Goal: Information Seeking & Learning: Learn about a topic

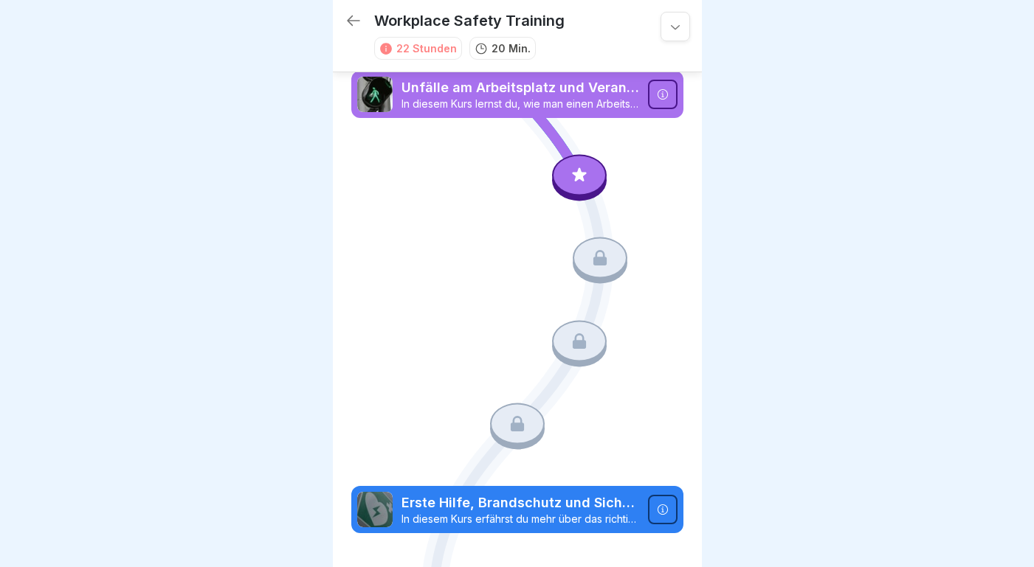
scroll to position [67, 0]
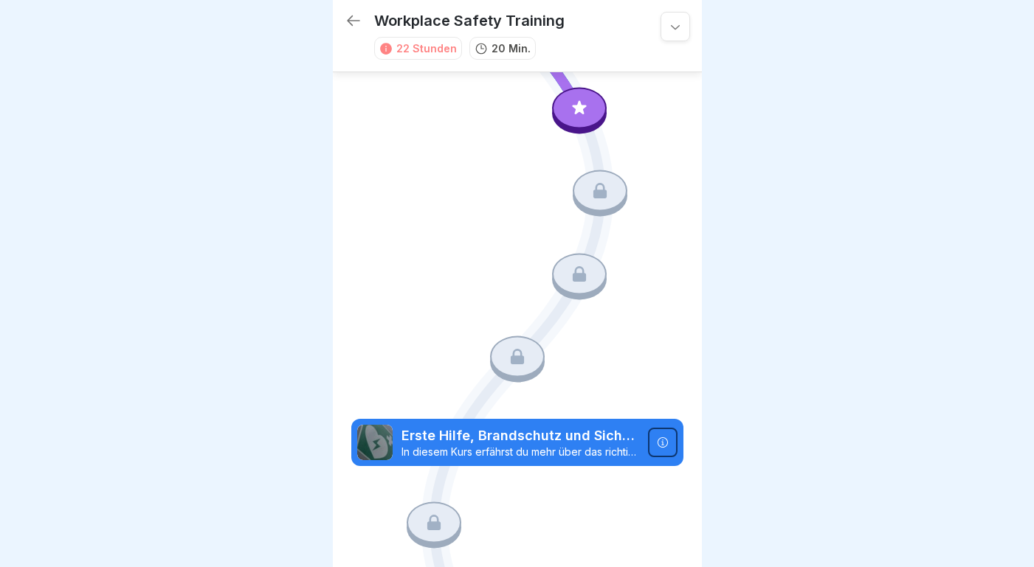
click at [600, 190] on icon at bounding box center [599, 191] width 19 height 19
click at [603, 184] on div at bounding box center [600, 190] width 55 height 41
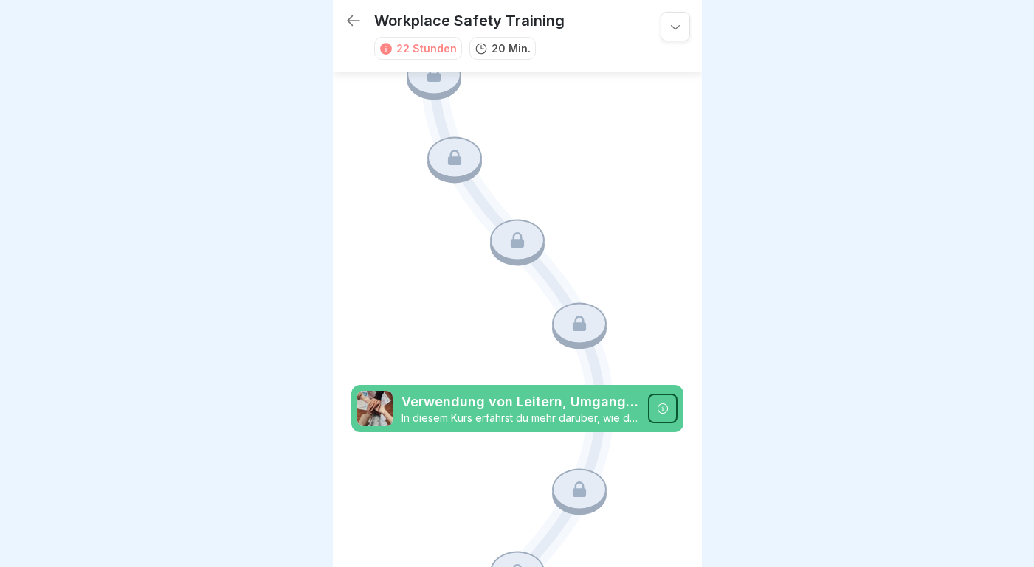
scroll to position [0, 0]
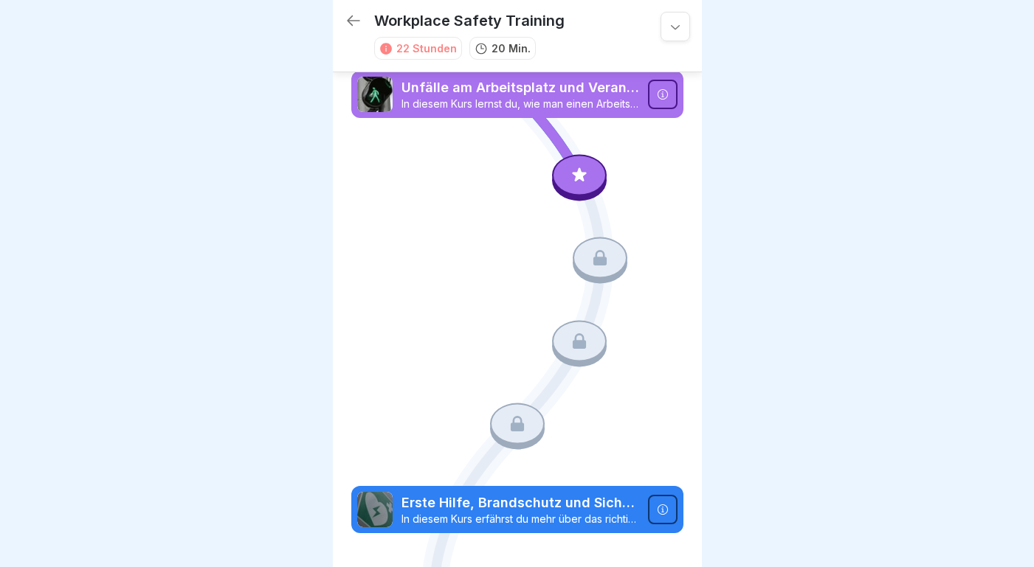
click at [601, 264] on icon at bounding box center [599, 257] width 13 height 15
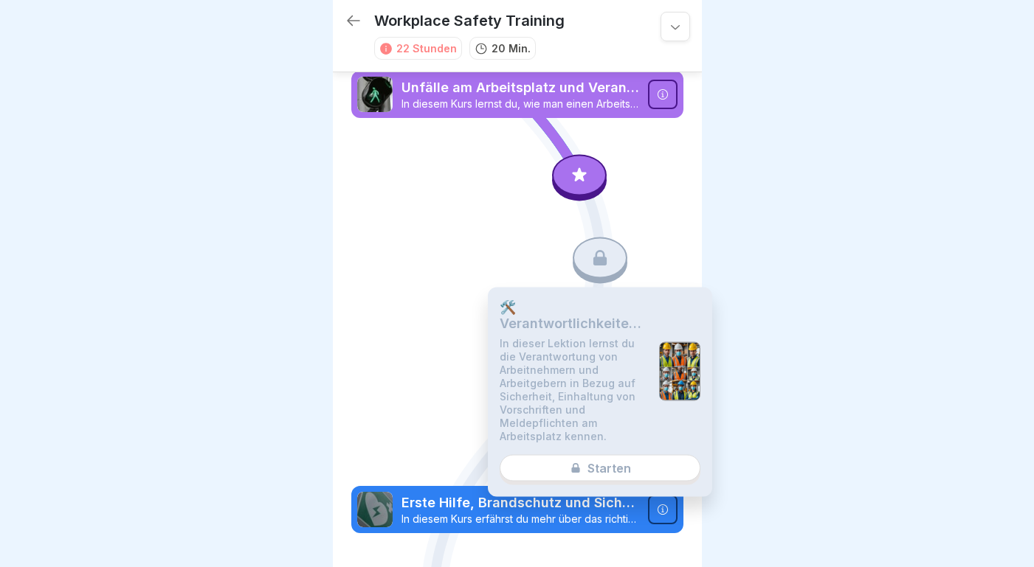
click at [600, 469] on div "🛠️ Verantwortlichkeiten von Arbeitnehmern und Arbeitgebern In dieser Lektion le…" at bounding box center [600, 393] width 224 height 210
click at [570, 466] on div "🛠️ Verantwortlichkeiten von Arbeitnehmern und Arbeitgebern In dieser Lektion le…" at bounding box center [600, 393] width 224 height 210
click at [621, 465] on div "🛠️ Verantwortlichkeiten von Arbeitnehmern und Arbeitgebern In dieser Lektion le…" at bounding box center [600, 393] width 224 height 210
click at [674, 361] on div at bounding box center [679, 371] width 41 height 59
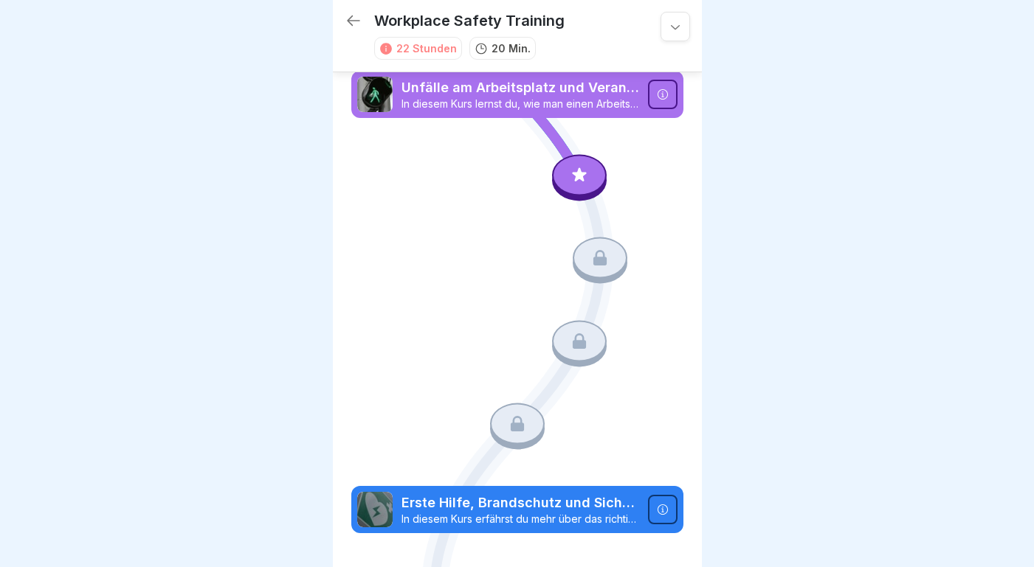
click at [669, 27] on icon at bounding box center [675, 26] width 15 height 15
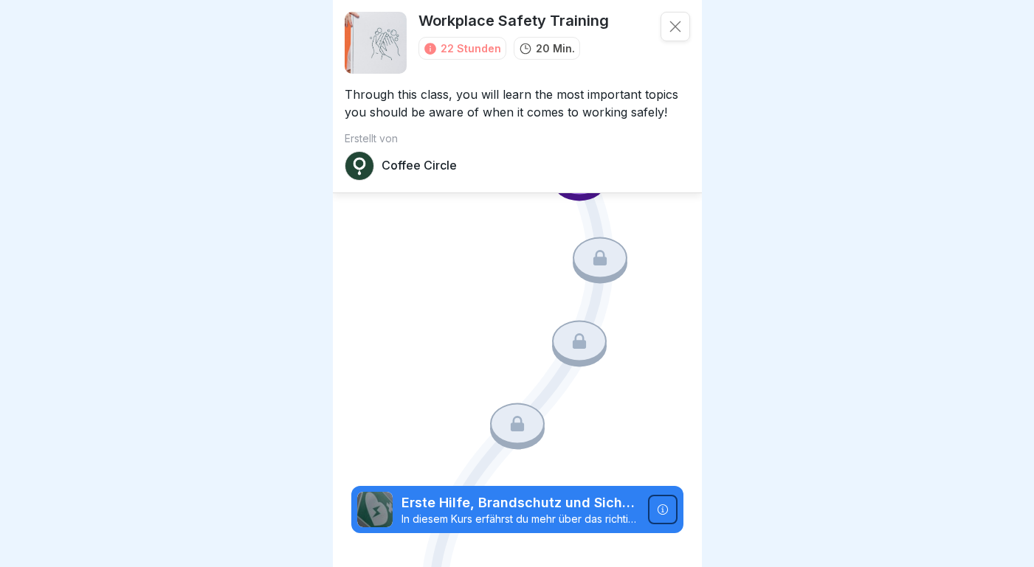
click at [324, 232] on div at bounding box center [517, 283] width 1034 height 567
click at [671, 29] on icon at bounding box center [675, 26] width 15 height 15
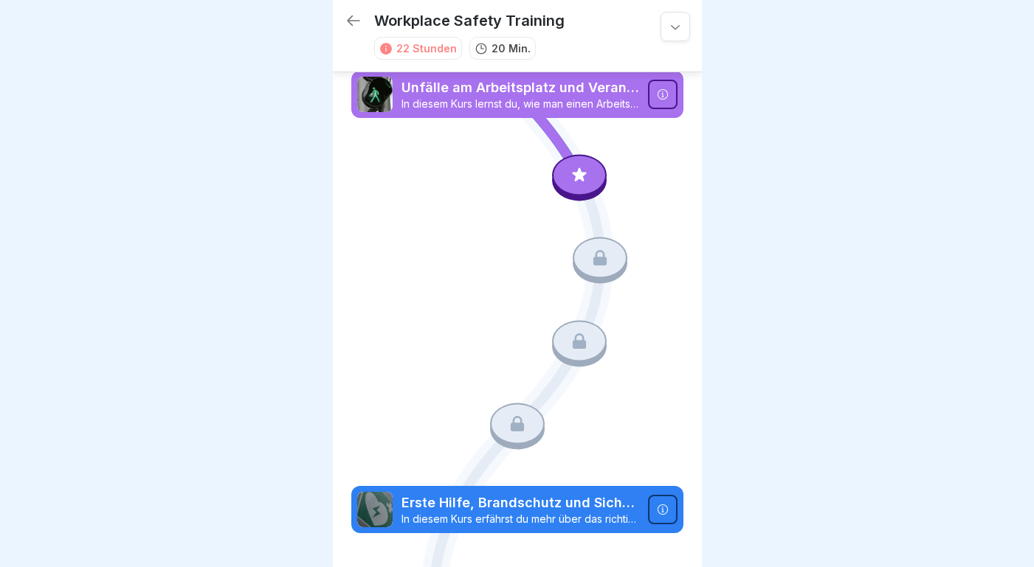
click at [542, 529] on div "Erste Hilfe, Brandschutz und Sicherheitsbeschilderung In diesem Kurs erfährst d…" at bounding box center [517, 509] width 332 height 47
click at [662, 82] on div at bounding box center [663, 95] width 30 height 30
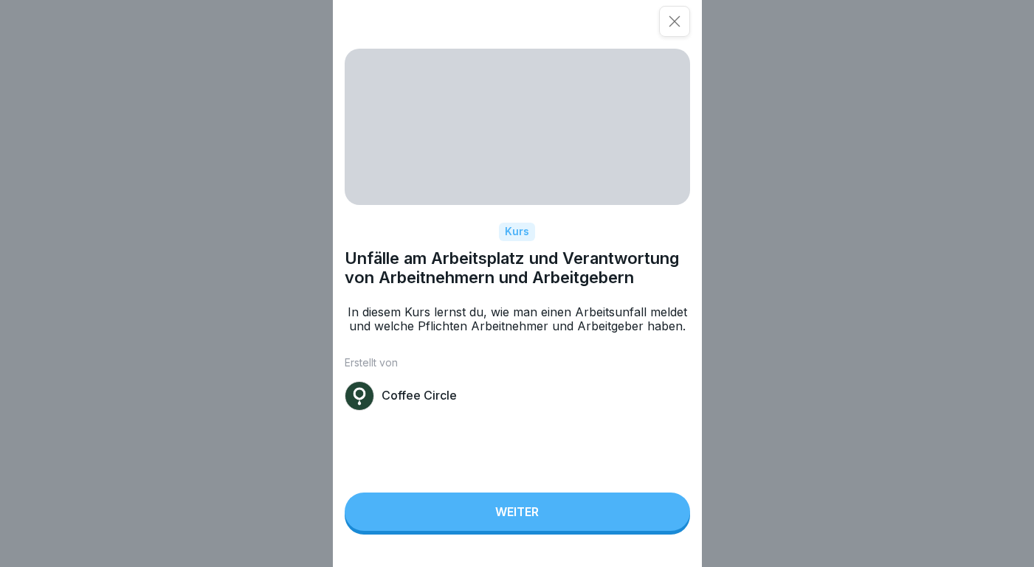
click at [536, 514] on div "Weiter" at bounding box center [517, 511] width 44 height 13
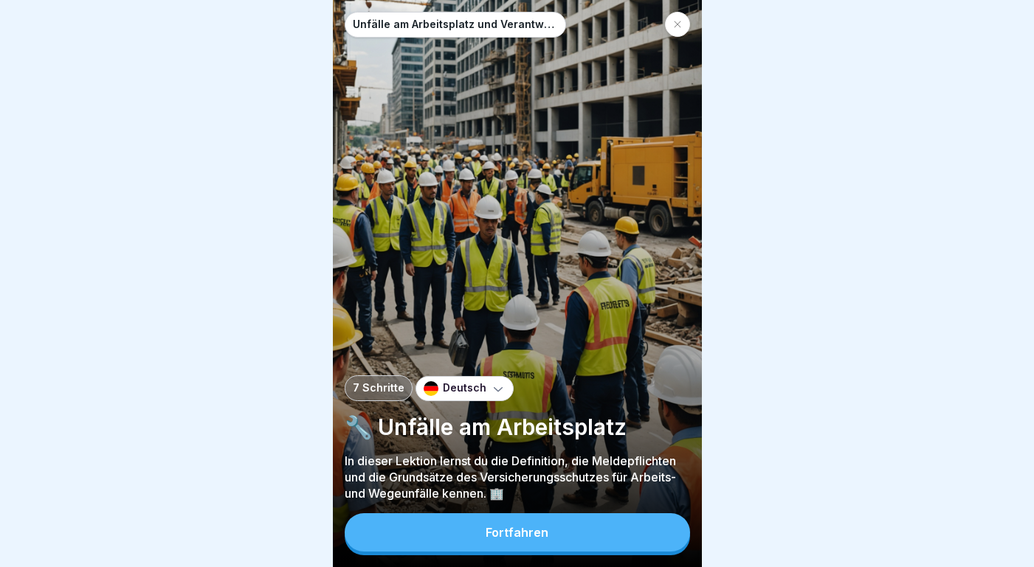
click at [504, 533] on div "Fortfahren" at bounding box center [517, 532] width 63 height 13
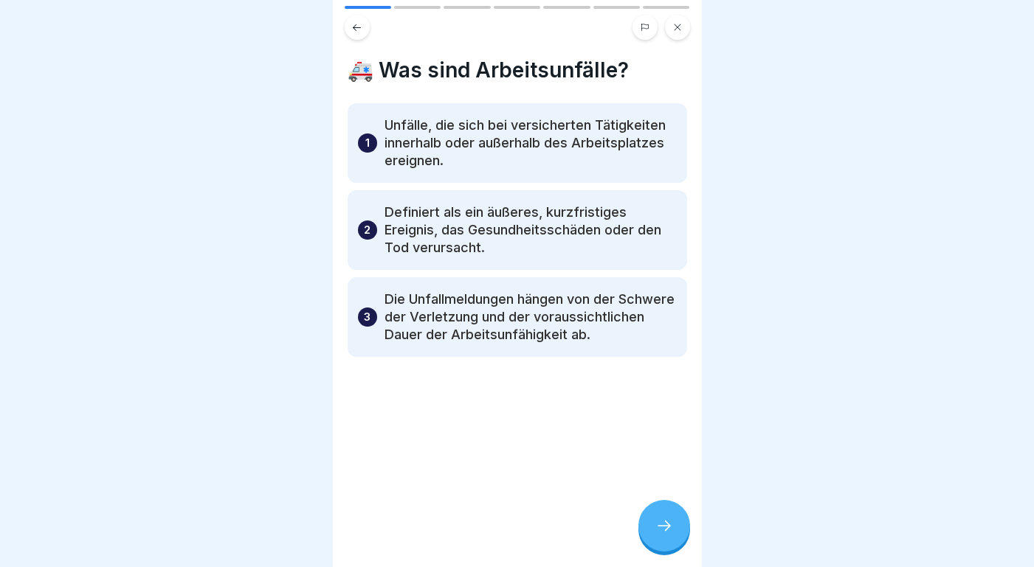
click at [667, 525] on icon at bounding box center [663, 526] width 13 height 10
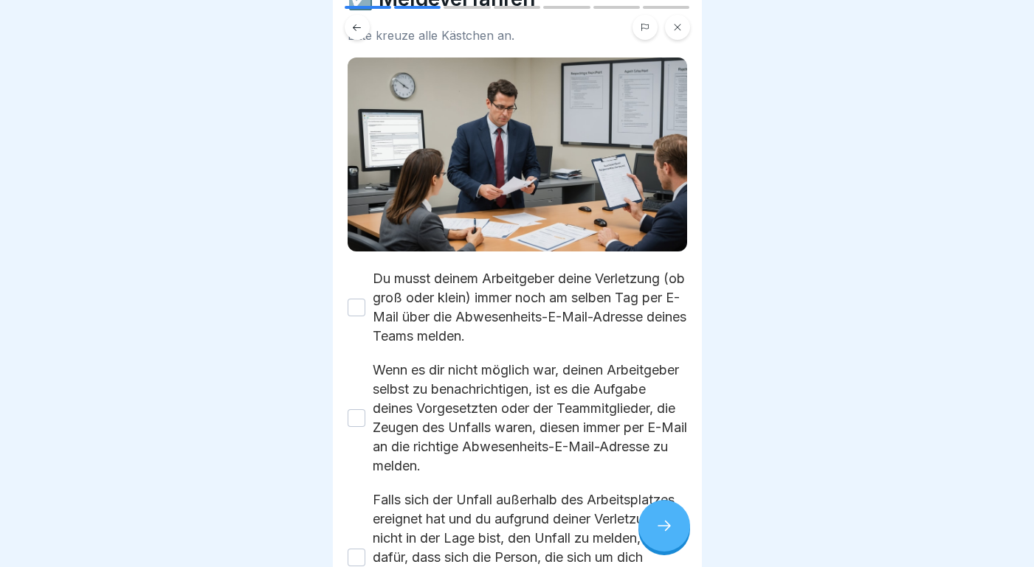
scroll to position [85, 0]
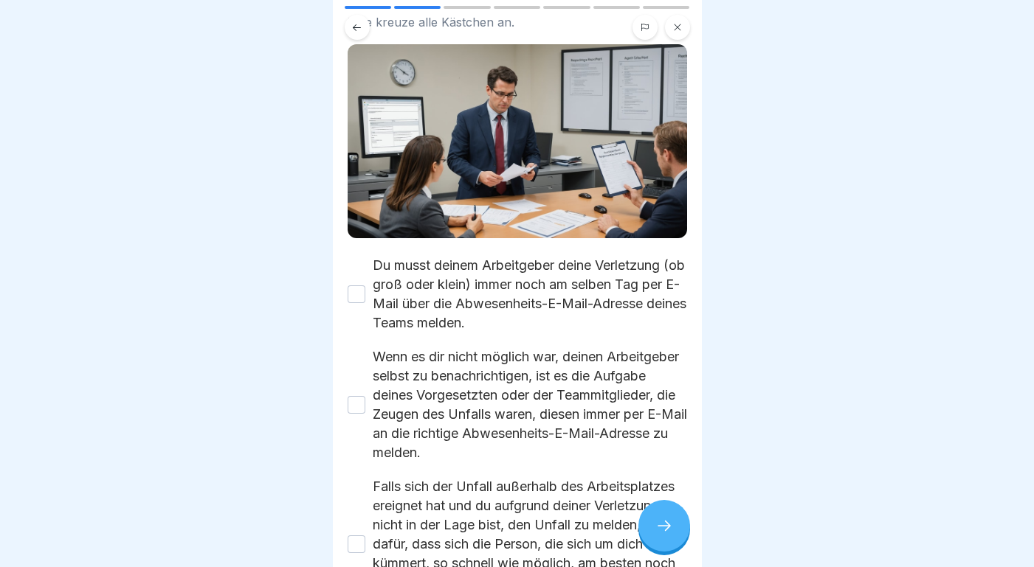
click at [358, 296] on button "Du musst deinem Arbeitgeber deine Verletzung (ob groß oder klein) immer noch am…" at bounding box center [357, 295] width 18 height 18
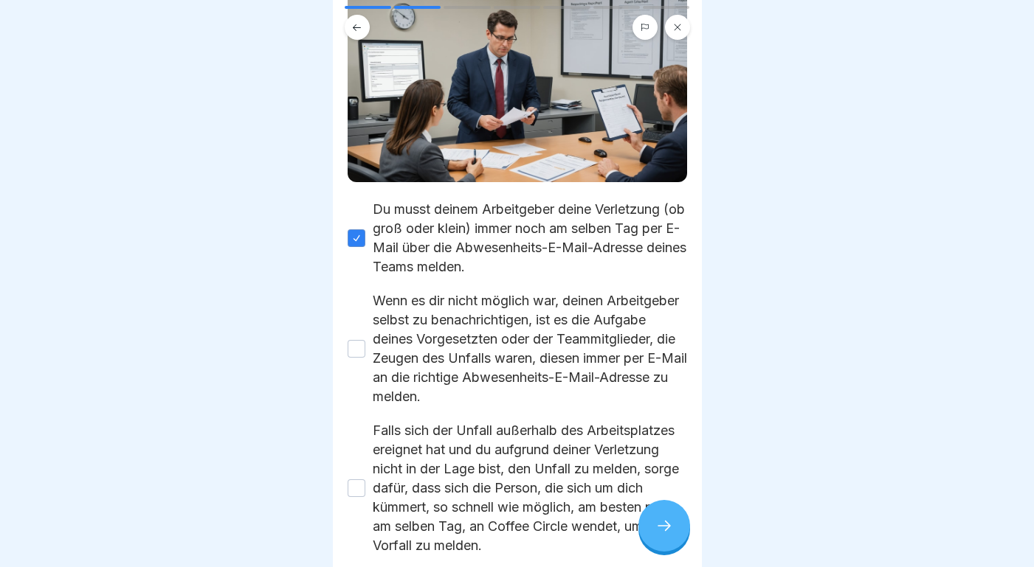
scroll to position [145, 0]
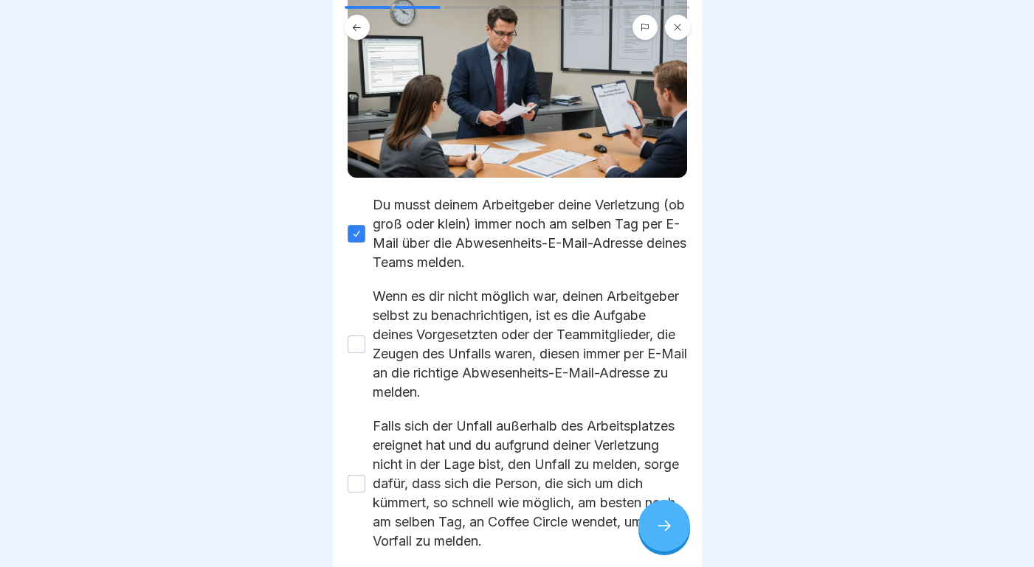
click at [362, 343] on button "Wenn es dir nicht möglich war, deinen Arbeitgeber selbst zu benachrichtigen, is…" at bounding box center [357, 345] width 18 height 18
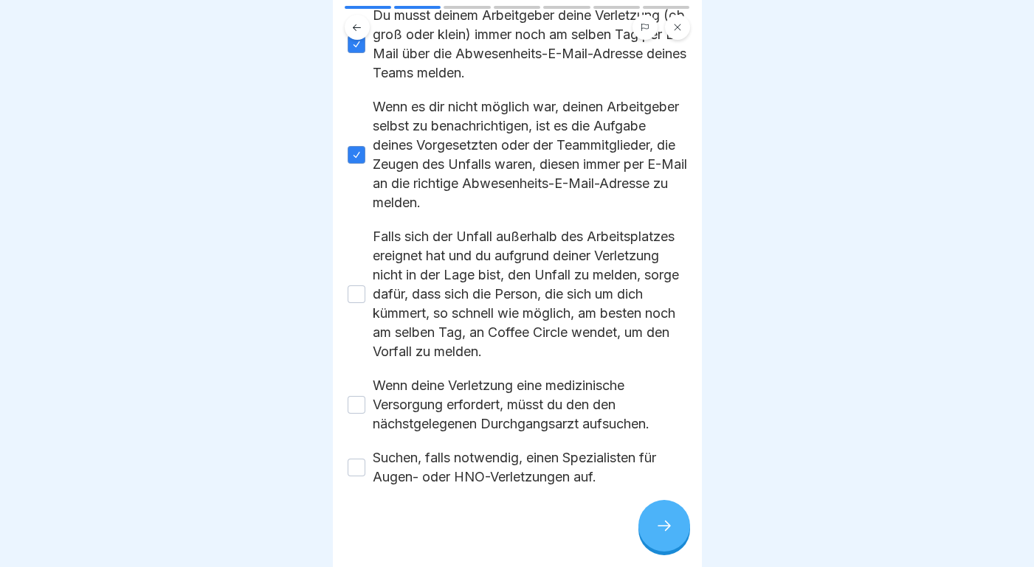
scroll to position [343, 0]
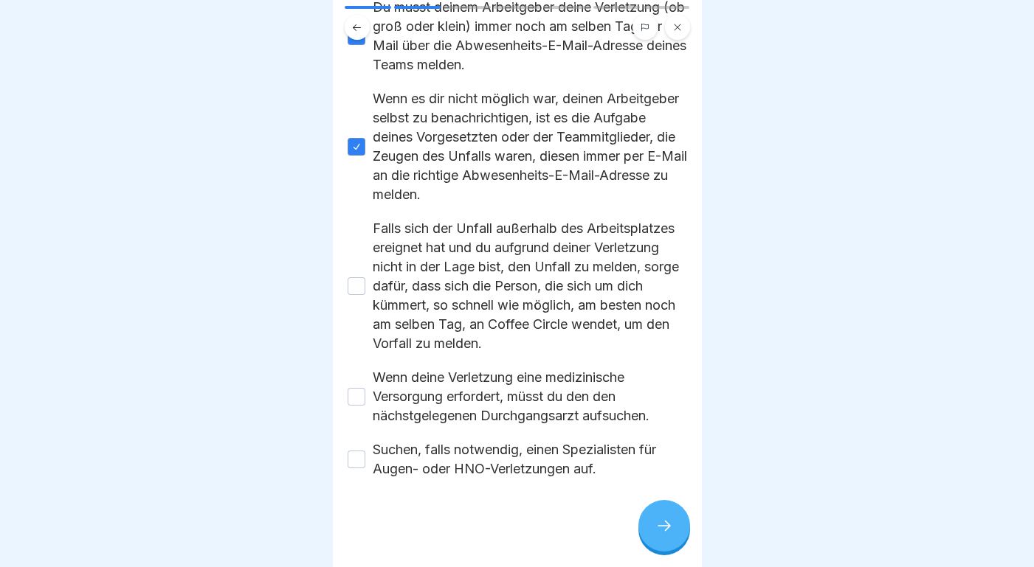
click at [359, 396] on button "Wenn deine Verletzung eine medizinische Versorgung erfordert, müsst du den den …" at bounding box center [357, 397] width 18 height 18
click at [363, 458] on button "Suchen, falls notwendig, einen Spezialisten für Augen- oder HNO-Verletzungen au…" at bounding box center [357, 460] width 18 height 18
click at [668, 530] on icon at bounding box center [664, 526] width 18 height 18
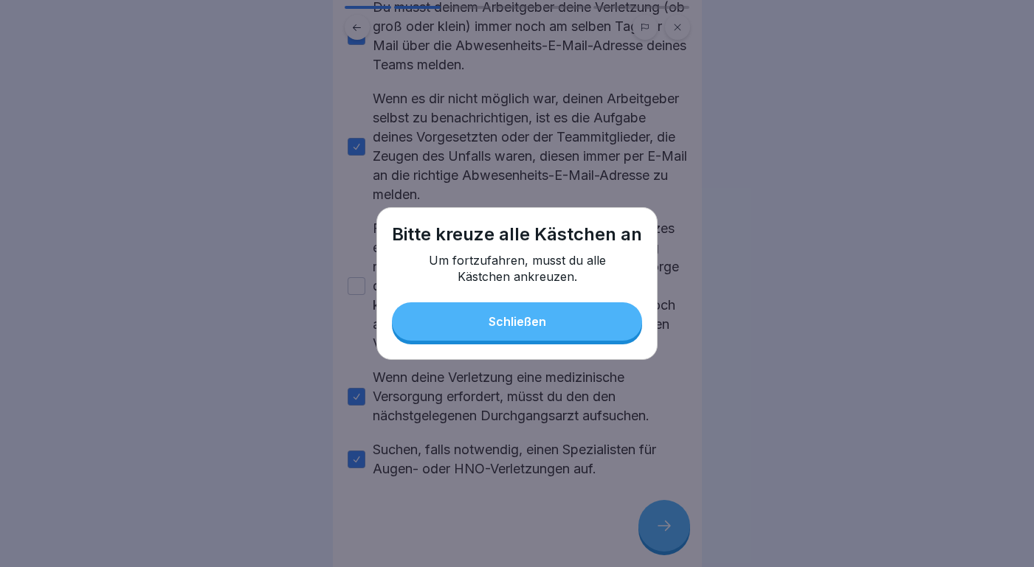
click at [564, 333] on button "Schließen" at bounding box center [517, 322] width 250 height 38
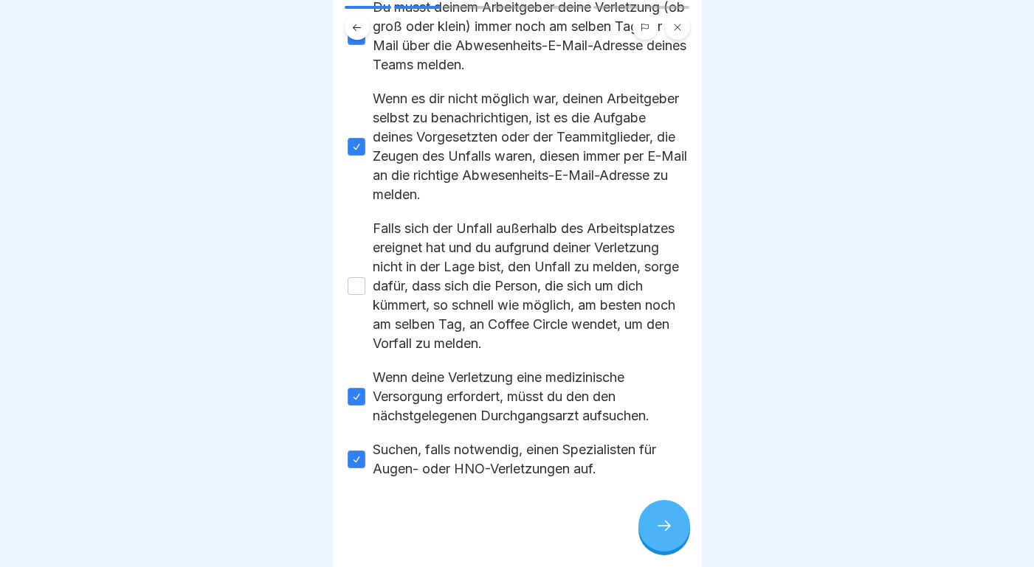
click at [354, 277] on button "Falls sich der Unfall außerhalb des Arbeitsplatzes ereignet hat und du aufgrund…" at bounding box center [357, 286] width 18 height 18
click at [664, 526] on icon at bounding box center [664, 526] width 18 height 18
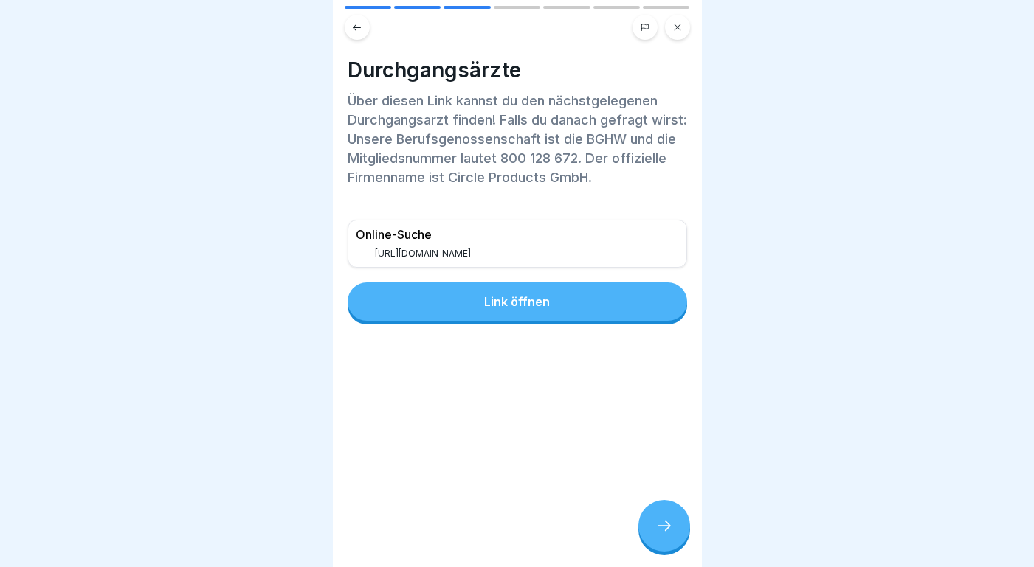
click at [529, 311] on button "Link öffnen" at bounding box center [517, 302] width 339 height 38
click at [657, 523] on icon at bounding box center [664, 526] width 18 height 18
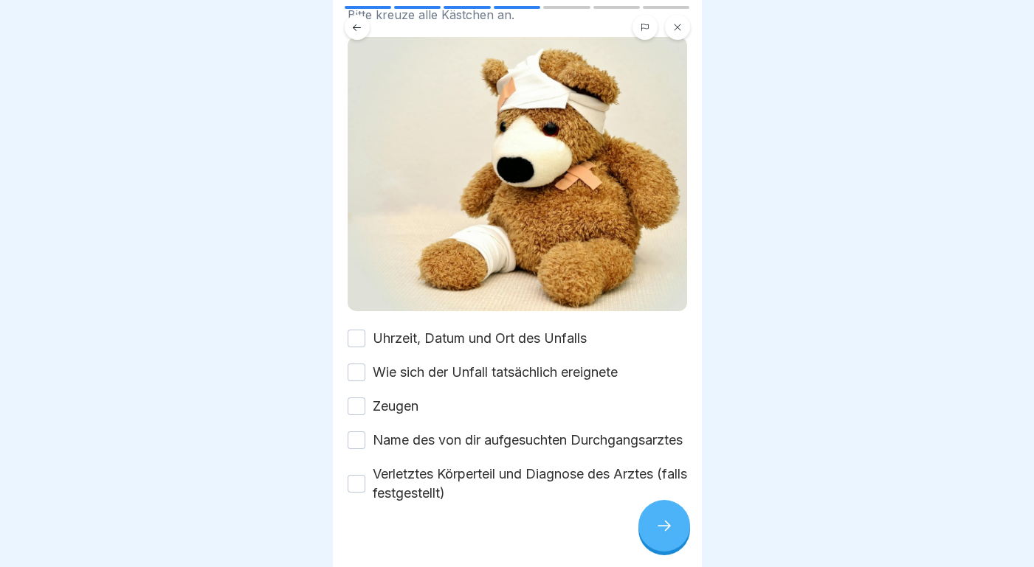
scroll to position [248, 0]
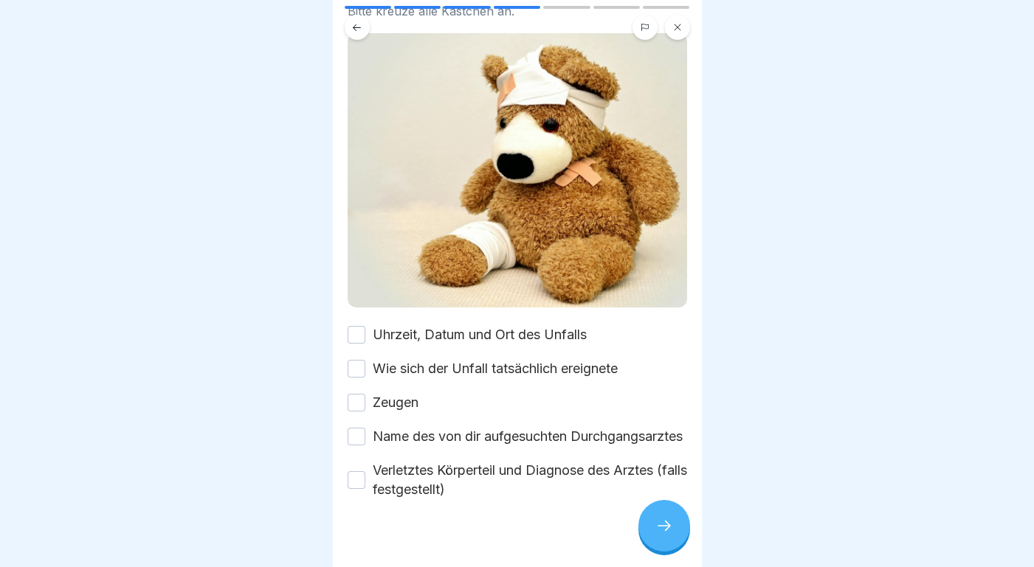
click at [514, 325] on div "Welche Informationen müssen bei der Meldung von Arbeitsunfällen weitergegeben w…" at bounding box center [517, 155] width 339 height 690
click at [354, 336] on button "Uhrzeit, Datum und Ort des Unfalls" at bounding box center [357, 335] width 18 height 18
click at [357, 370] on button "Wie sich der Unfall tatsächlich ereignete" at bounding box center [357, 369] width 18 height 18
click at [359, 406] on button "Zeugen" at bounding box center [357, 403] width 18 height 18
click at [359, 445] on button "Name des von dir aufgesuchten Durchgangsarztes" at bounding box center [357, 437] width 18 height 18
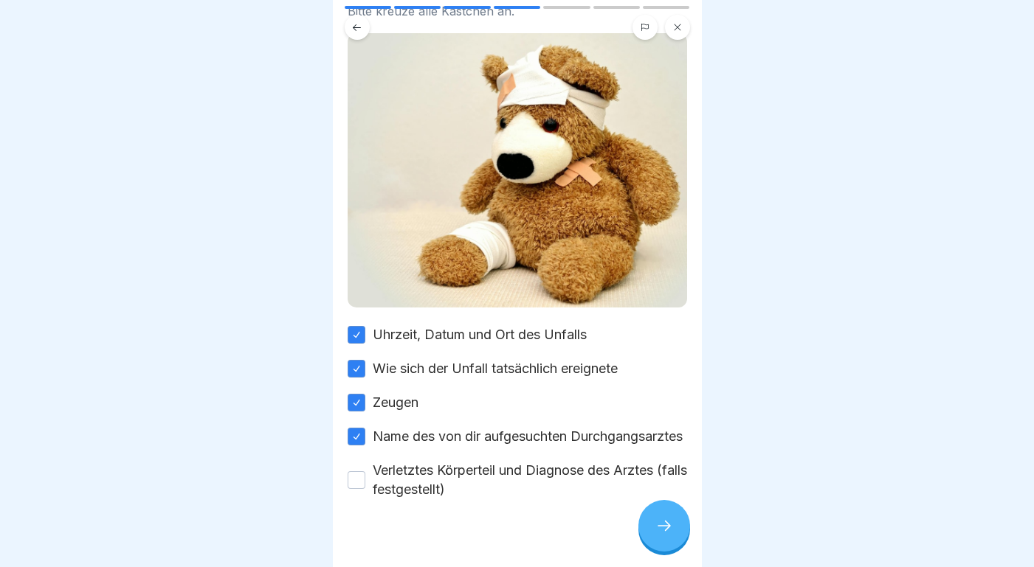
click at [360, 489] on button "Verletztes Körperteil und Diagnose des Arztes (falls festgestellt)" at bounding box center [357, 481] width 18 height 18
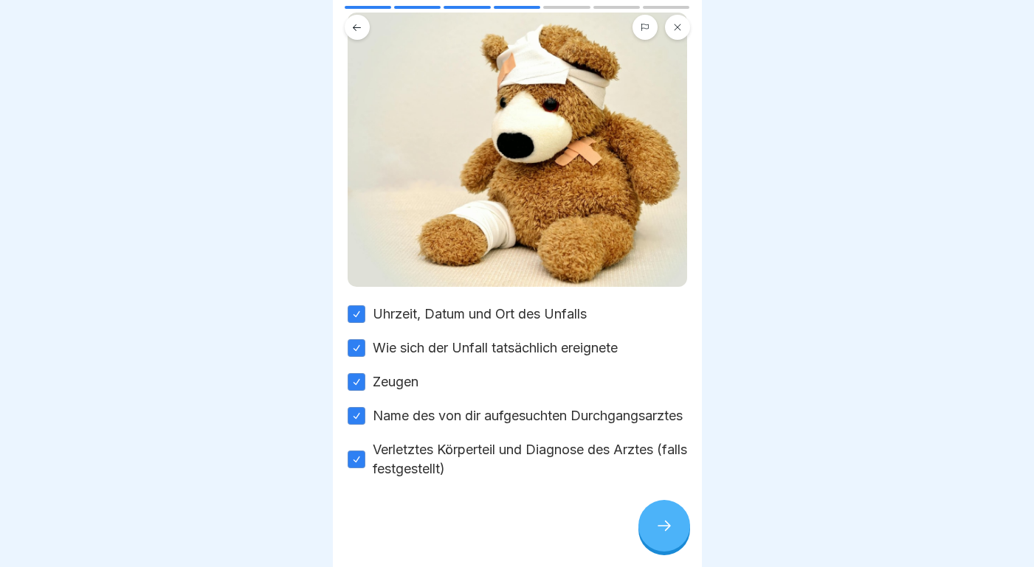
click at [664, 527] on icon at bounding box center [664, 526] width 18 height 18
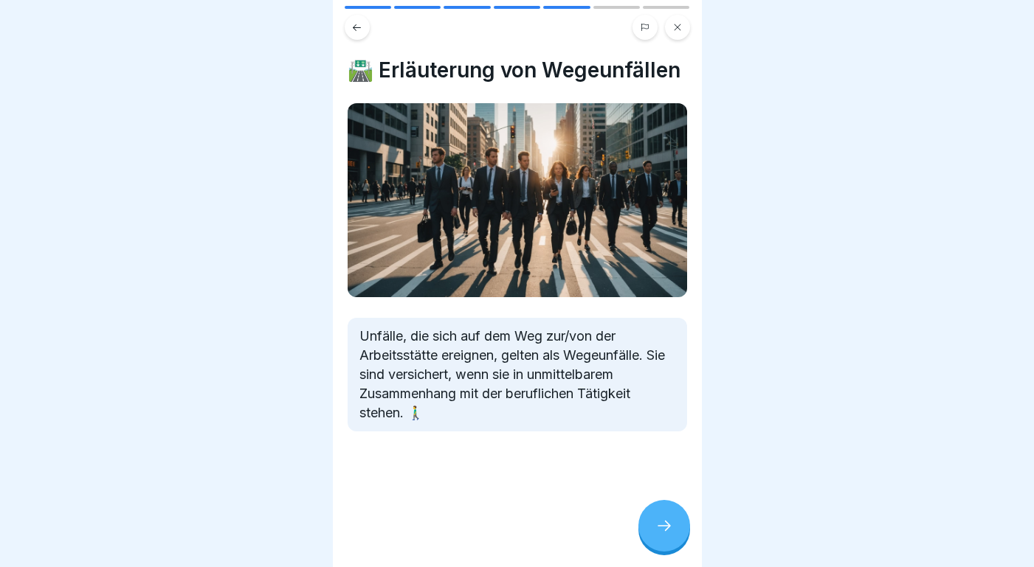
click at [664, 527] on icon at bounding box center [664, 526] width 18 height 18
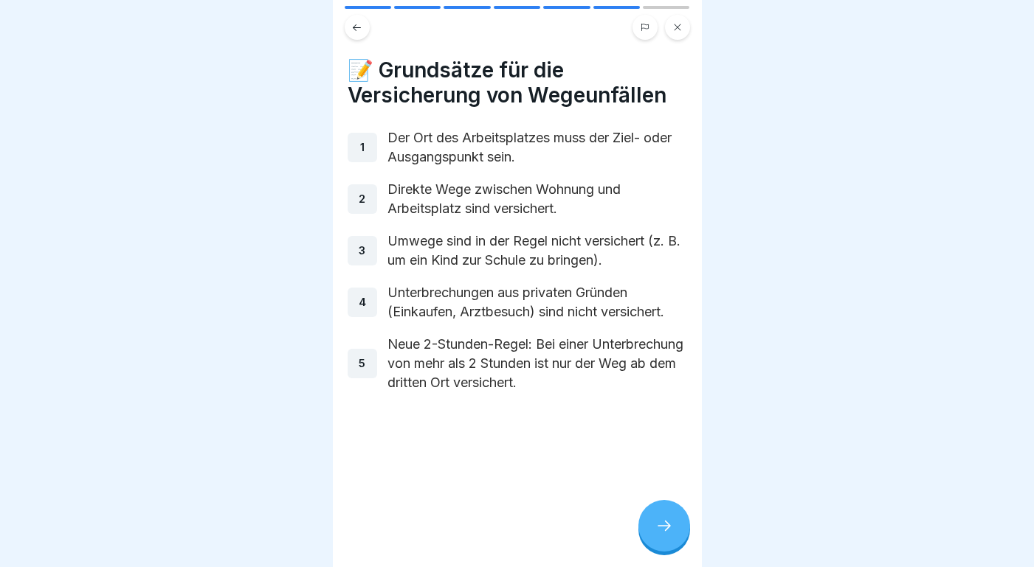
click at [664, 527] on icon at bounding box center [664, 526] width 18 height 18
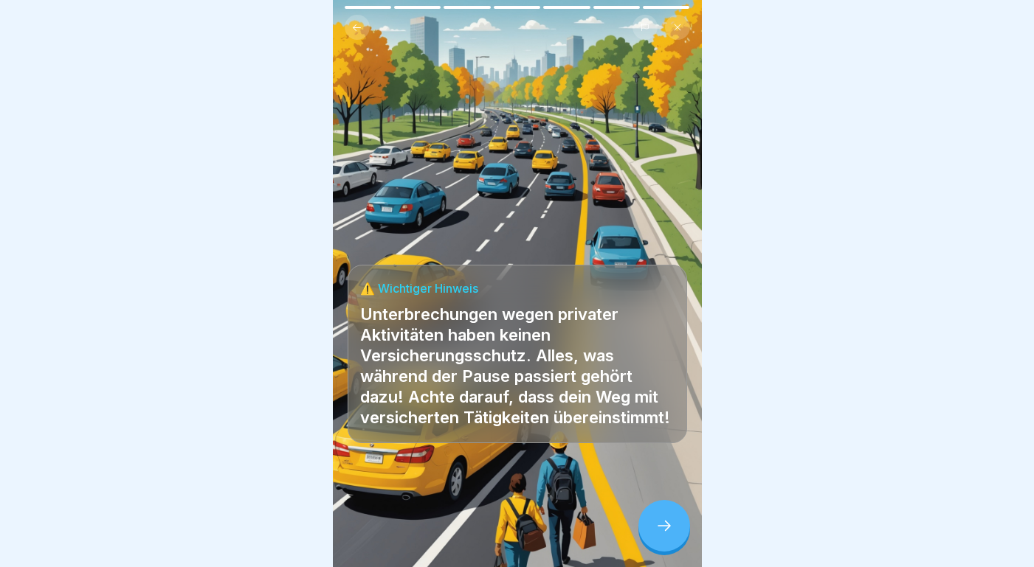
click at [664, 527] on icon at bounding box center [664, 526] width 18 height 18
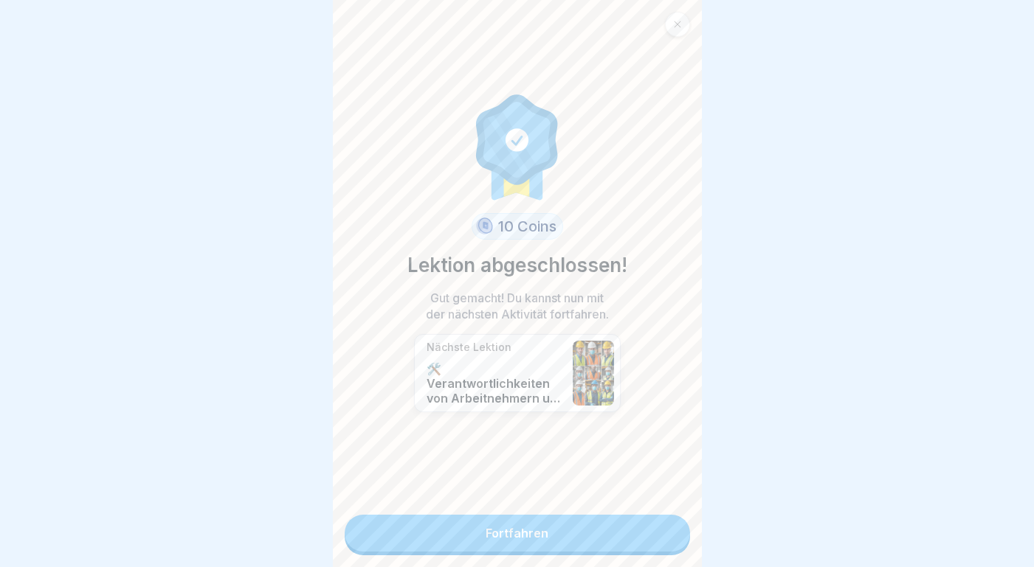
click at [600, 526] on link "Fortfahren" at bounding box center [517, 533] width 345 height 37
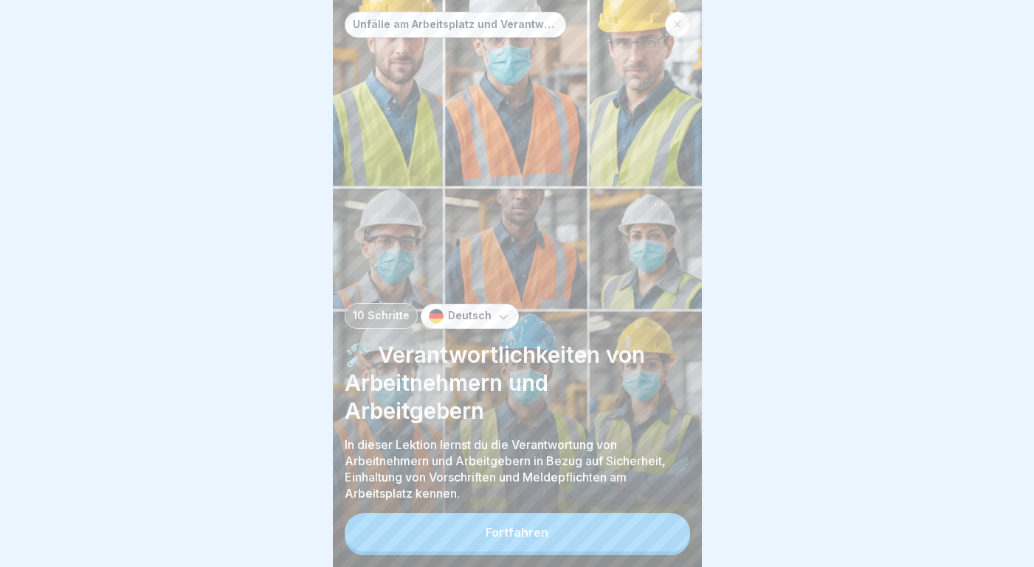
click at [590, 529] on button "Fortfahren" at bounding box center [517, 533] width 345 height 38
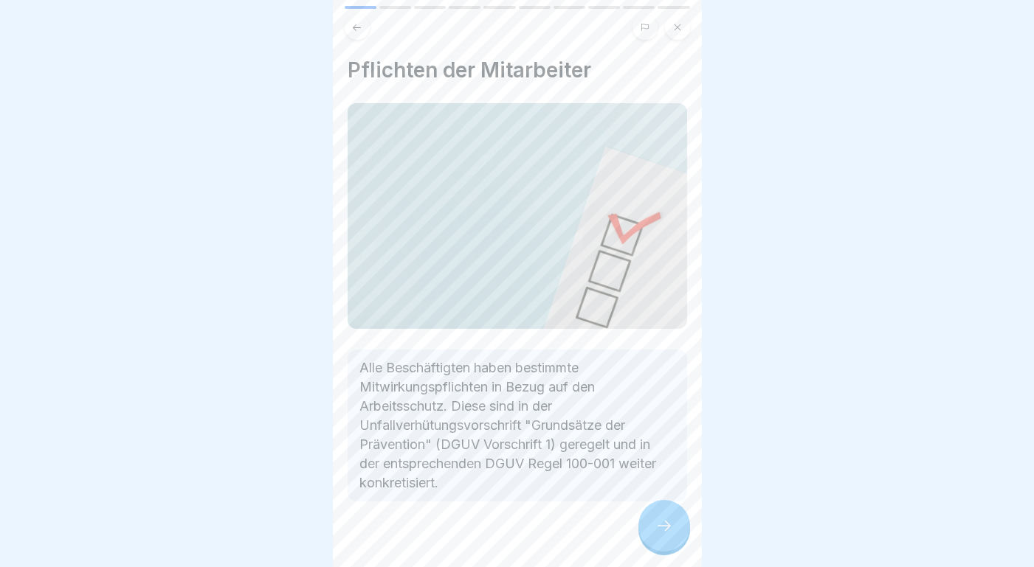
click at [665, 528] on icon at bounding box center [664, 526] width 18 height 18
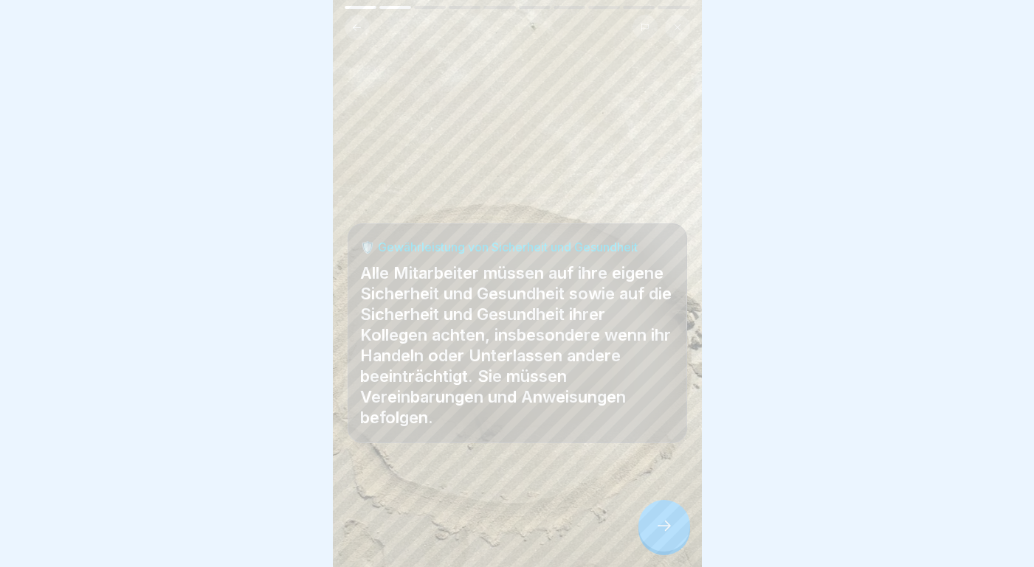
click at [665, 528] on icon at bounding box center [664, 526] width 18 height 18
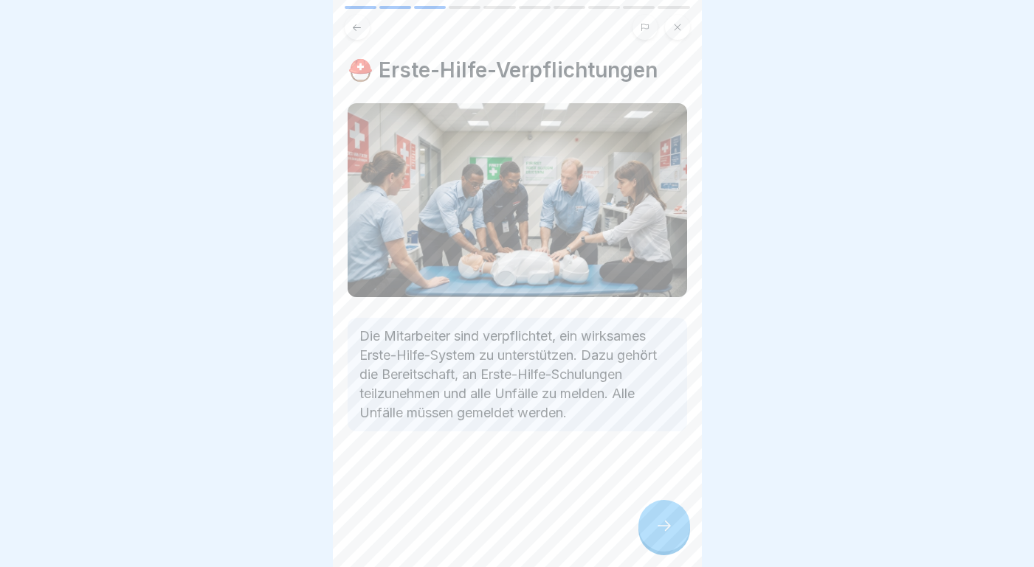
click at [669, 531] on icon at bounding box center [664, 526] width 18 height 18
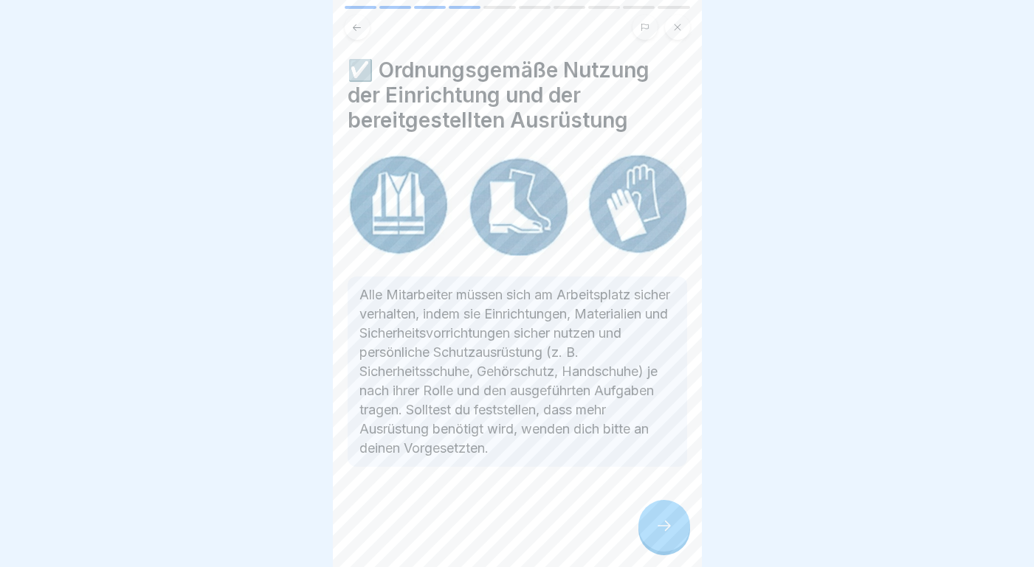
click at [669, 531] on icon at bounding box center [664, 526] width 18 height 18
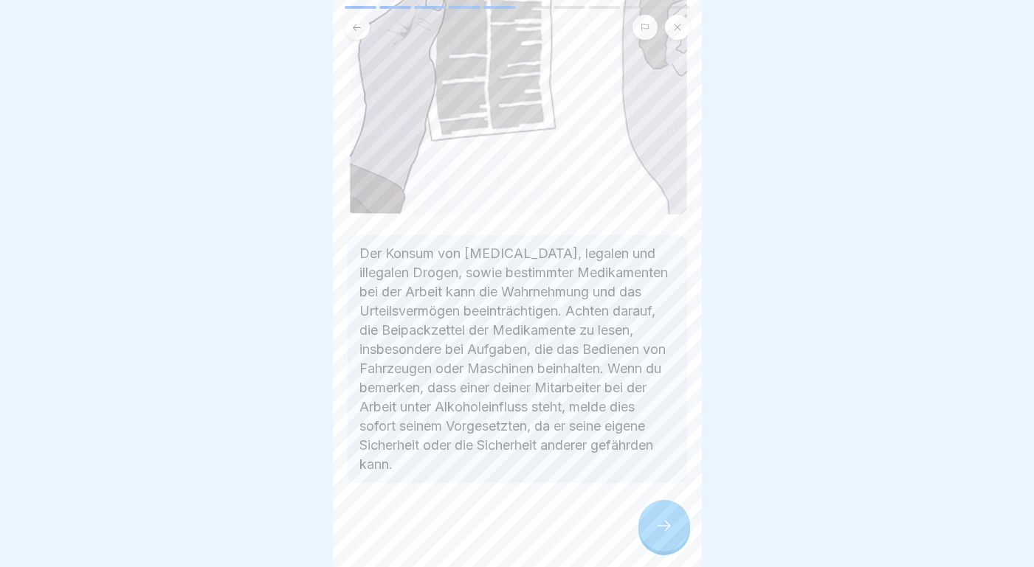
scroll to position [247, 0]
click at [656, 510] on div at bounding box center [664, 526] width 52 height 52
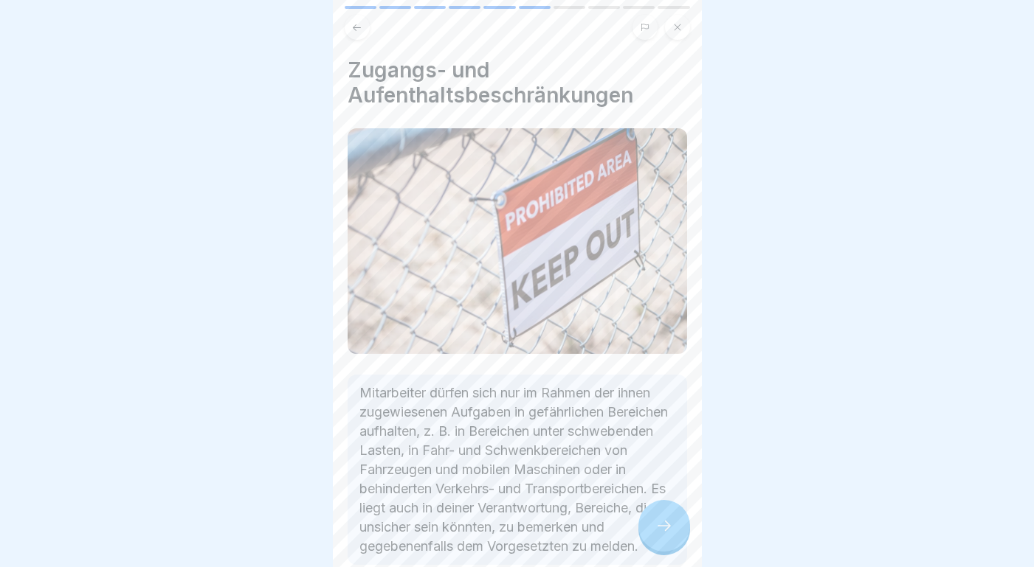
click at [658, 519] on icon at bounding box center [664, 526] width 18 height 18
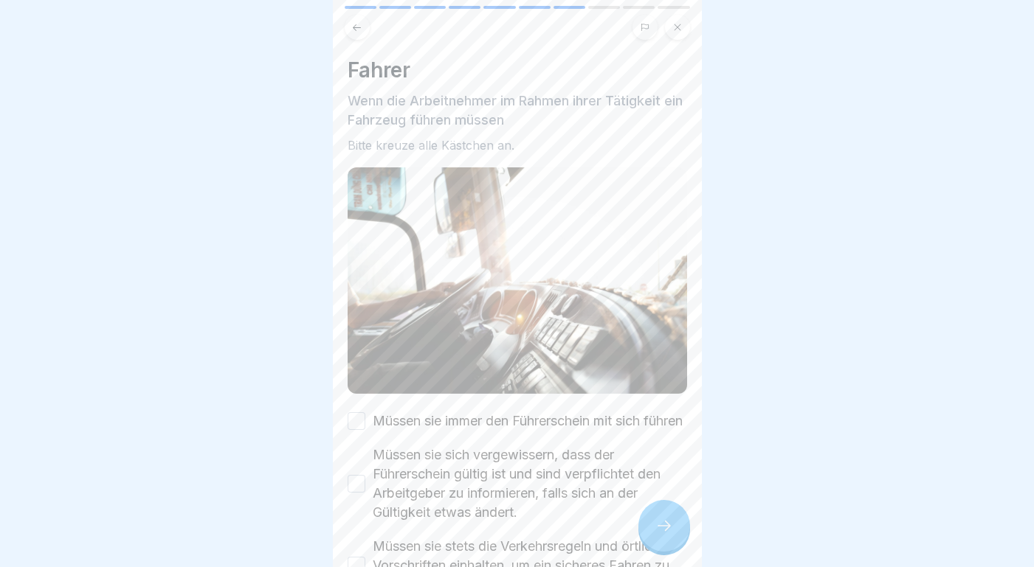
click at [358, 430] on button "Müssen sie immer den Führerschein mit sich führen" at bounding box center [357, 421] width 18 height 18
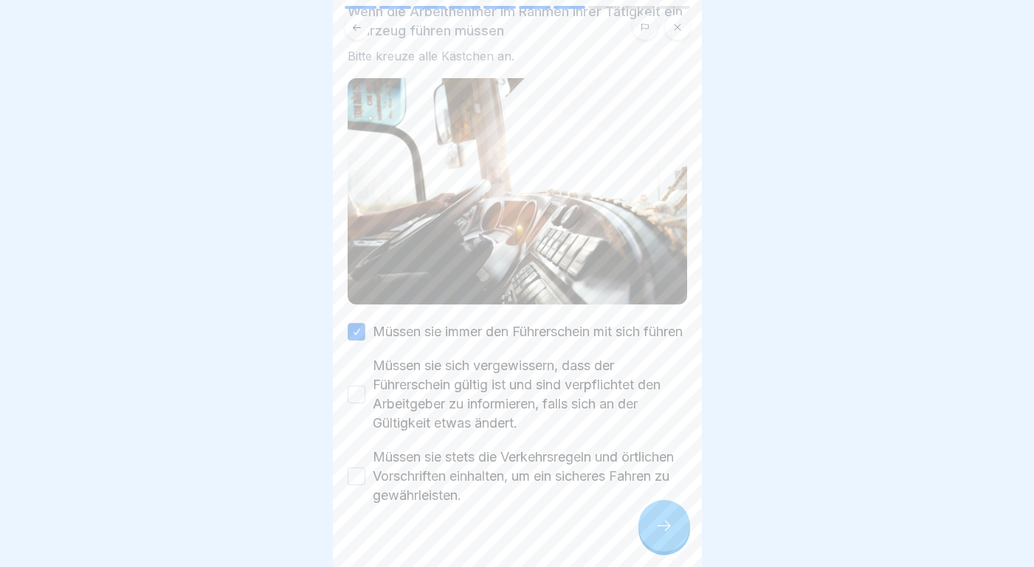
scroll to position [100, 0]
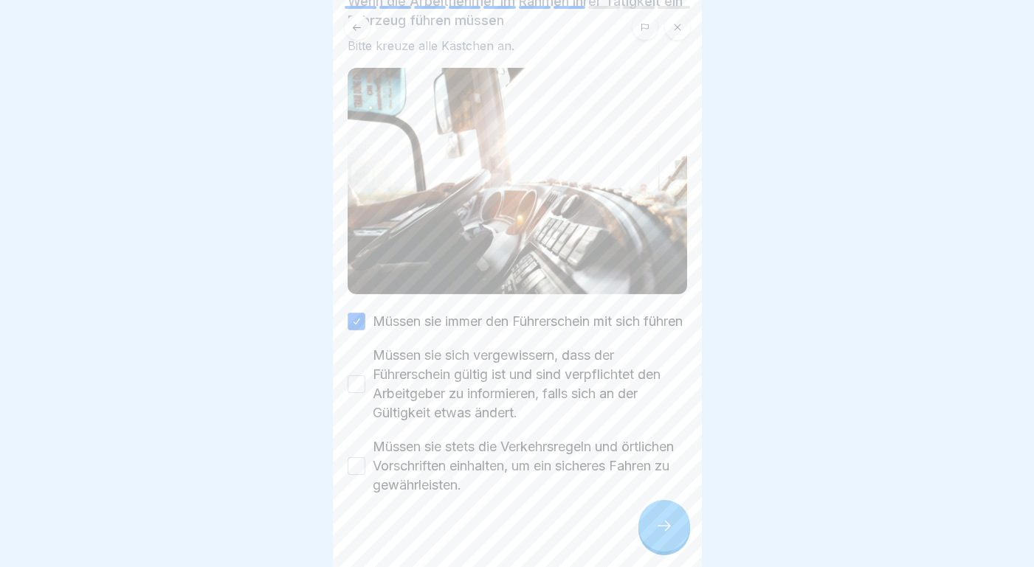
click at [357, 393] on button "Müssen sie sich vergewissern, dass der Führerschein gültig ist und sind verpfli…" at bounding box center [357, 385] width 18 height 18
click at [356, 475] on button "Müssen sie stets die Verkehrsregeln und örtlichen Vorschriften einhalten, um ei…" at bounding box center [357, 466] width 18 height 18
click at [674, 531] on div at bounding box center [664, 526] width 52 height 52
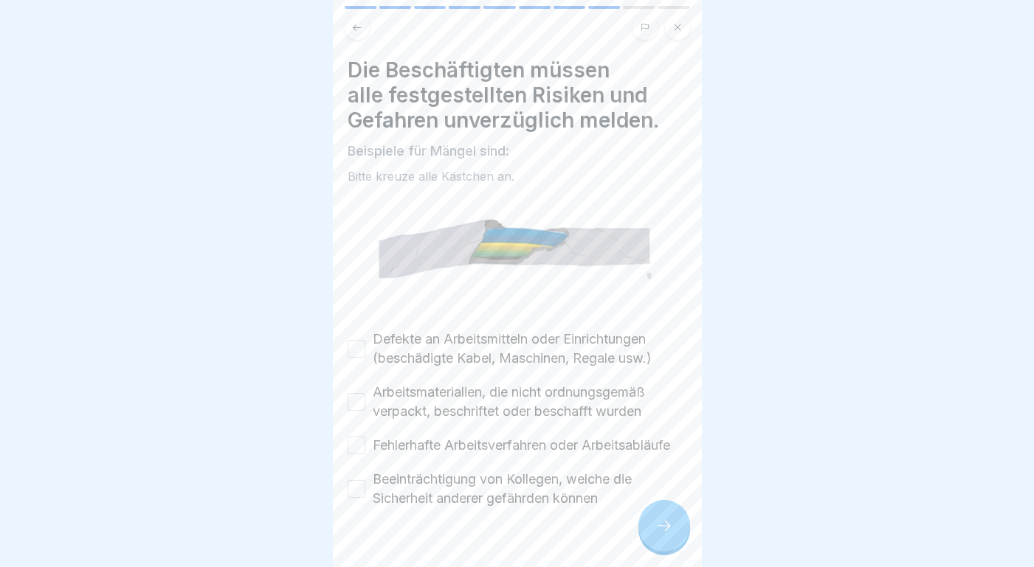
scroll to position [29, 0]
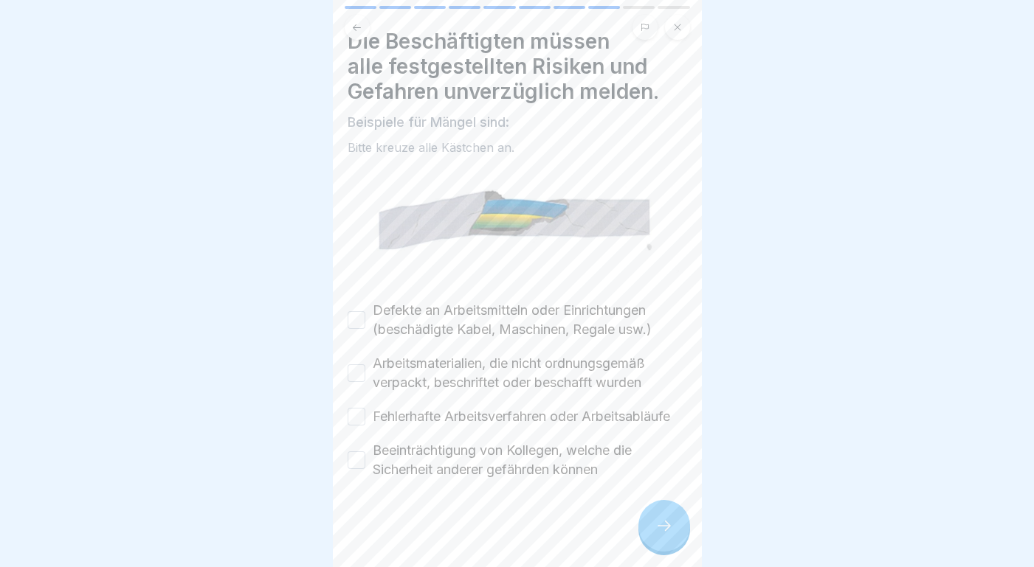
click at [359, 320] on button "Defekte an Arbeitsmitteln oder Einrichtungen (beschädigte Kabel, Maschinen, Reg…" at bounding box center [357, 320] width 18 height 18
click at [358, 373] on button "Arbeitsmaterialien, die nicht ordnungsgemäß verpackt, beschriftet oder beschaff…" at bounding box center [357, 374] width 18 height 18
click at [357, 417] on button "Fehlerhafte Arbeitsverfahren oder Arbeitsabläufe" at bounding box center [357, 417] width 18 height 18
click at [359, 464] on button "Beeinträchtigung von Kollegen, welche die Sicherheit anderer gefährden können" at bounding box center [357, 461] width 18 height 18
click at [657, 528] on icon at bounding box center [664, 526] width 18 height 18
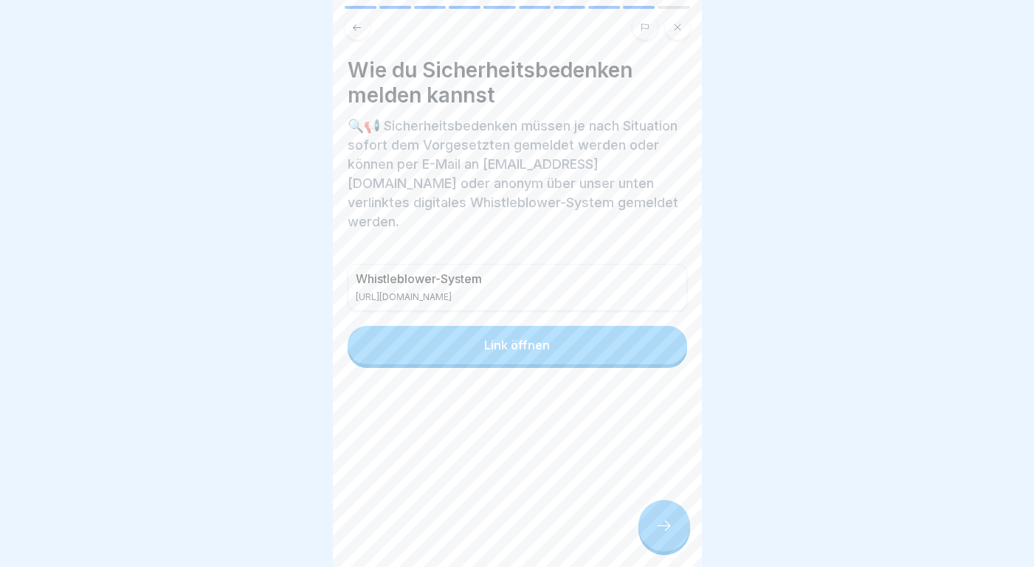
click at [353, 19] on button at bounding box center [357, 27] width 25 height 25
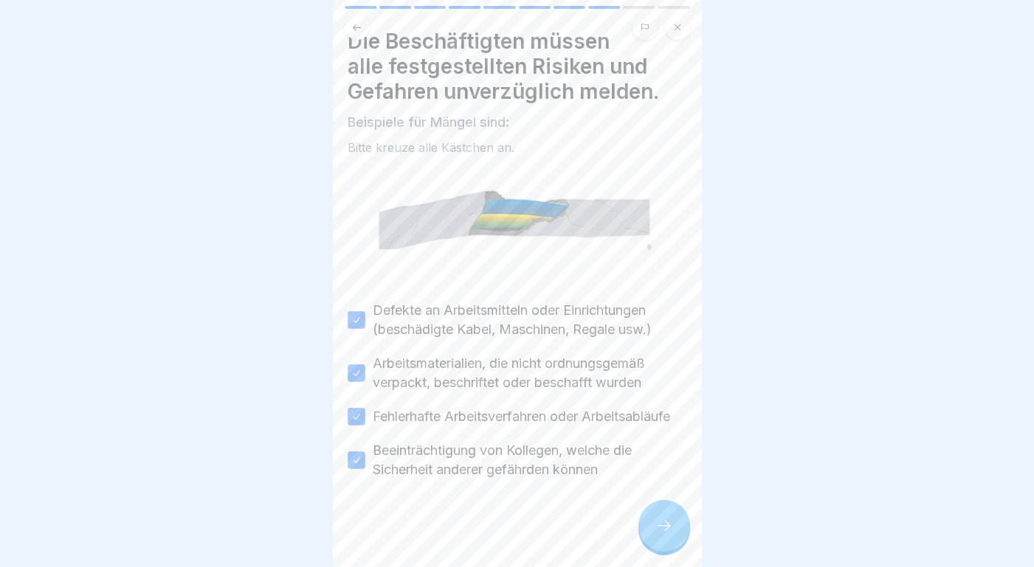
click at [660, 505] on div at bounding box center [664, 526] width 52 height 52
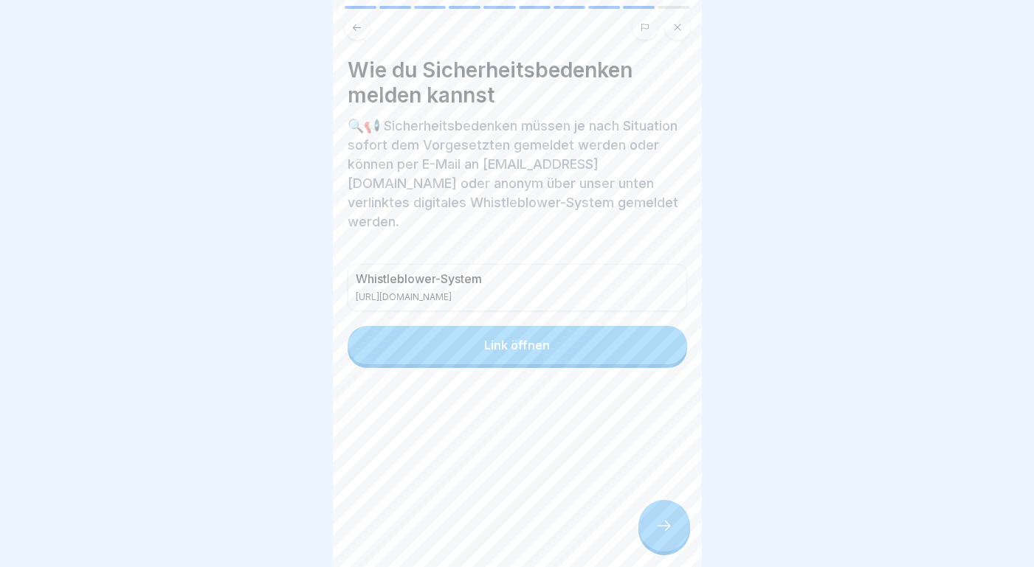
click at [673, 518] on div at bounding box center [664, 526] width 52 height 52
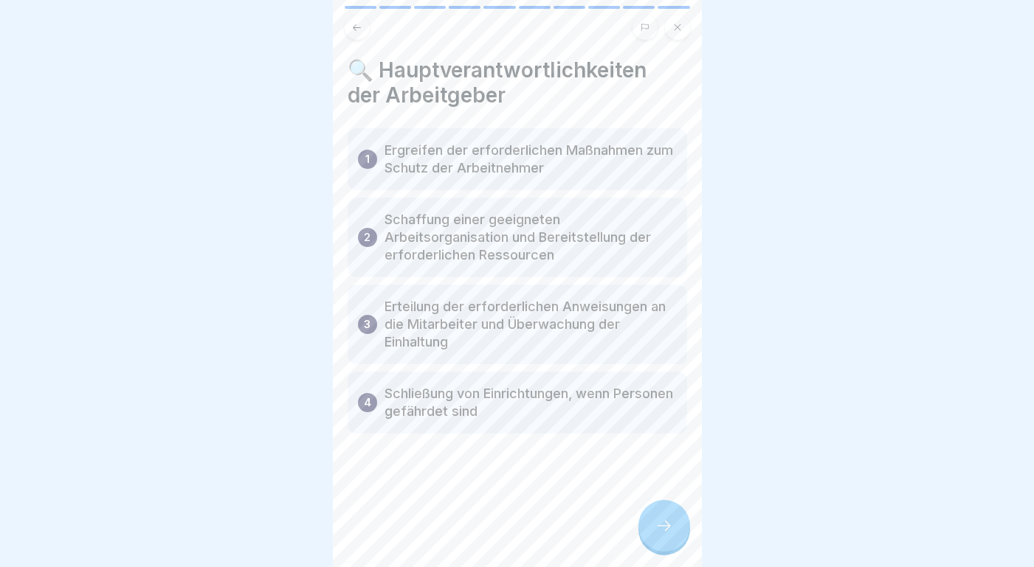
click at [664, 511] on div at bounding box center [664, 526] width 52 height 52
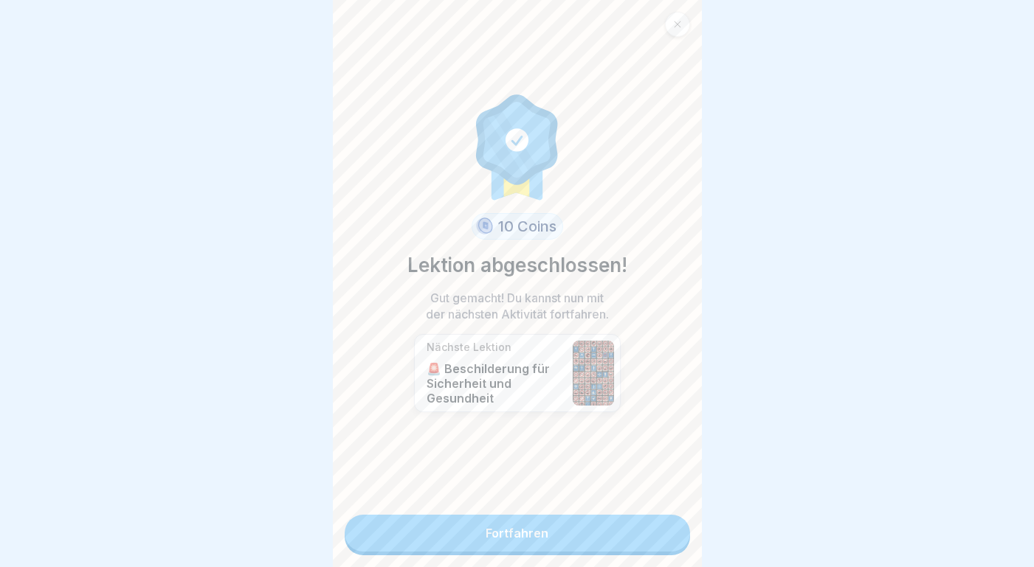
click at [643, 540] on link "Fortfahren" at bounding box center [517, 533] width 345 height 37
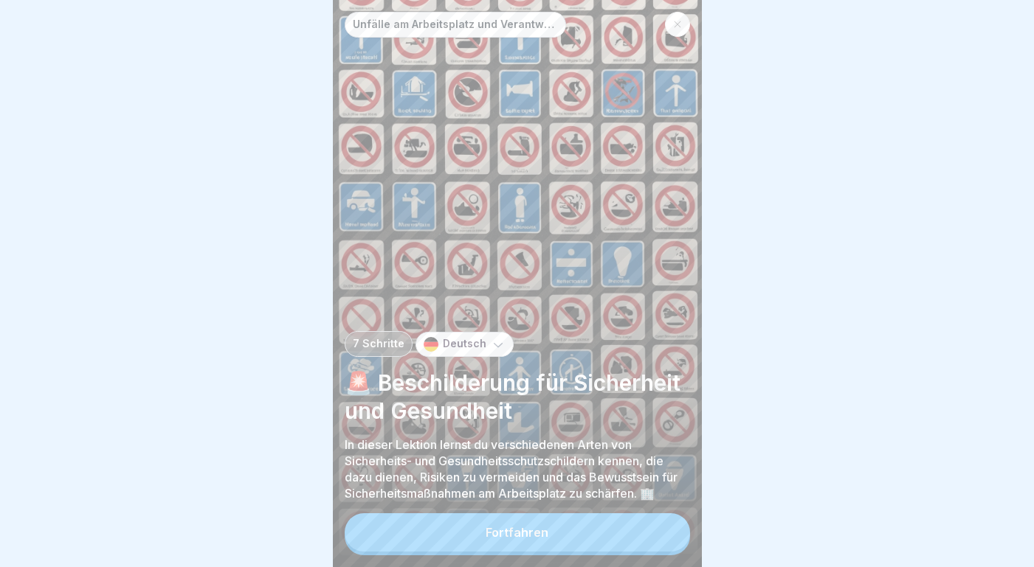
click at [604, 542] on button "Fortfahren" at bounding box center [517, 533] width 345 height 38
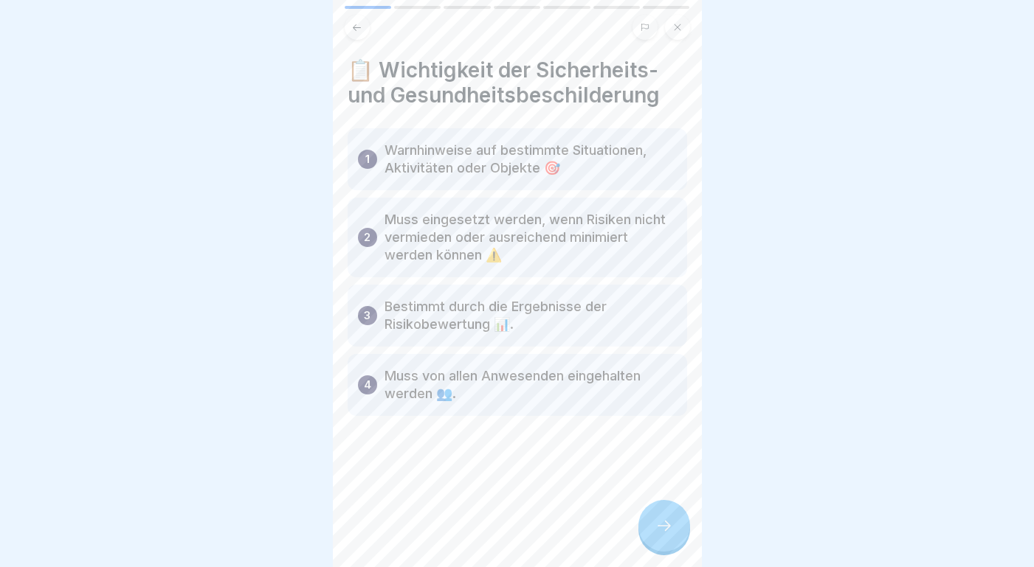
click at [659, 541] on div at bounding box center [664, 526] width 52 height 52
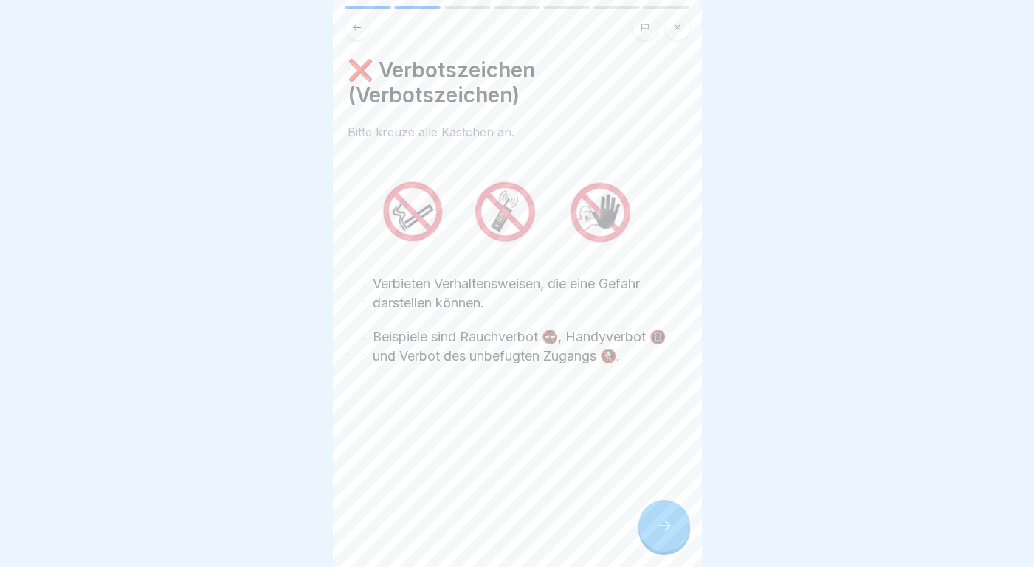
click at [356, 287] on button "Verbieten Verhaltensweisen, die eine Gefahr darstellen können." at bounding box center [357, 294] width 18 height 18
click at [354, 343] on button "Beispiele sind Rauchverbot 🚭, Handyverbot 📵 und Verbot des unbefugten Zugangs 🚷." at bounding box center [357, 347] width 18 height 18
click at [651, 530] on div at bounding box center [664, 526] width 52 height 52
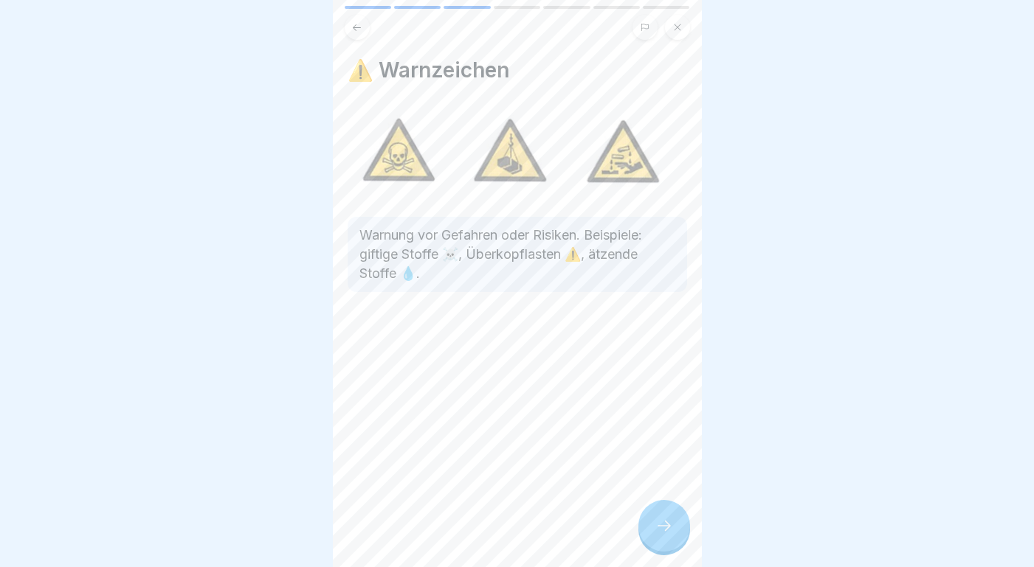
click at [657, 530] on icon at bounding box center [664, 526] width 18 height 18
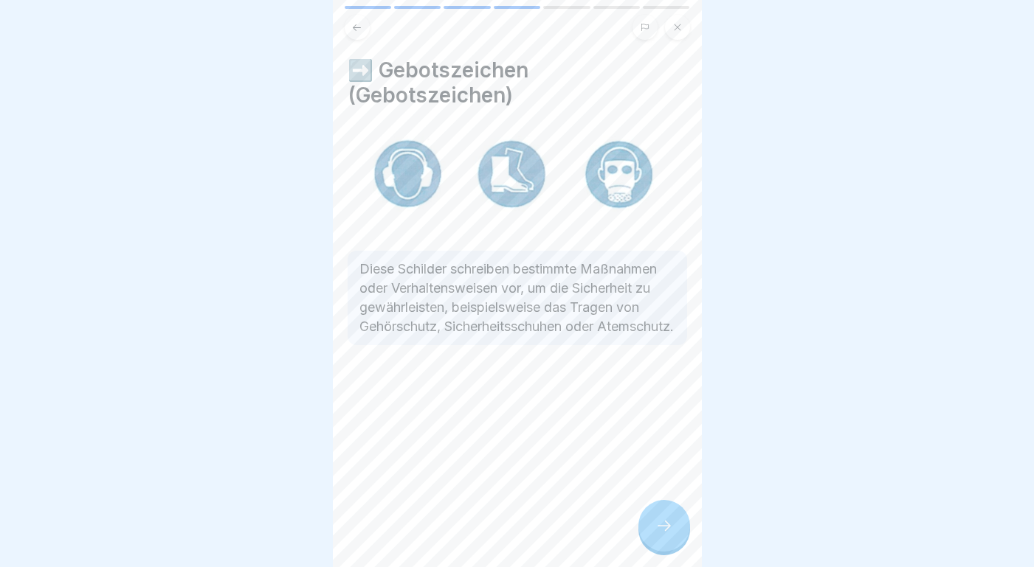
click at [657, 530] on icon at bounding box center [664, 526] width 18 height 18
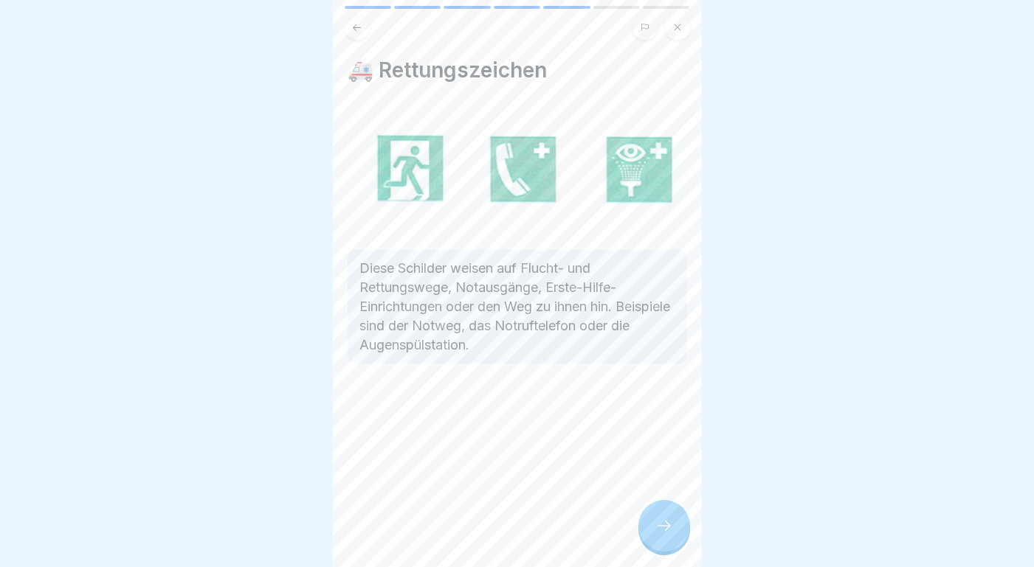
click at [657, 530] on icon at bounding box center [664, 526] width 18 height 18
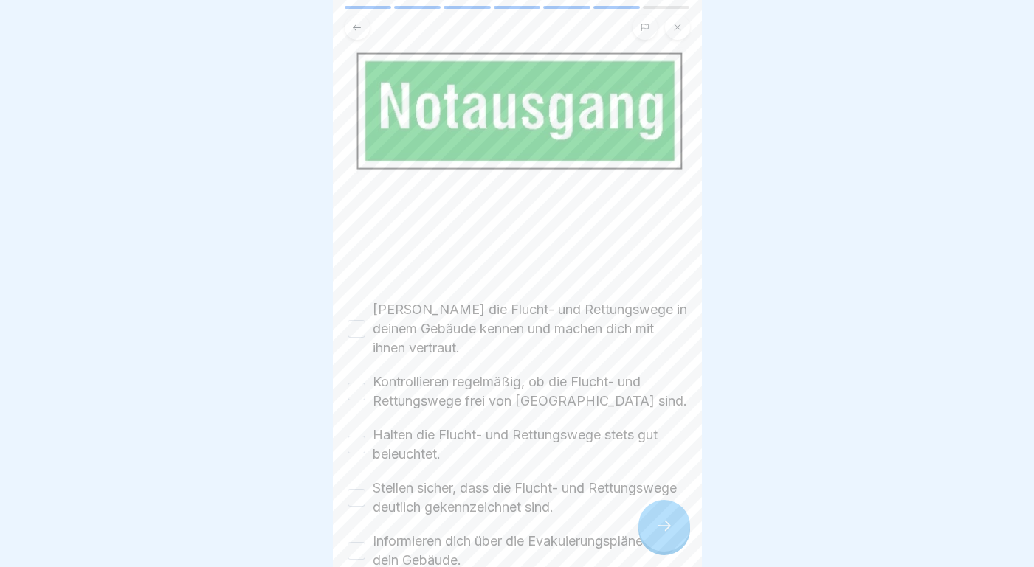
scroll to position [224, 0]
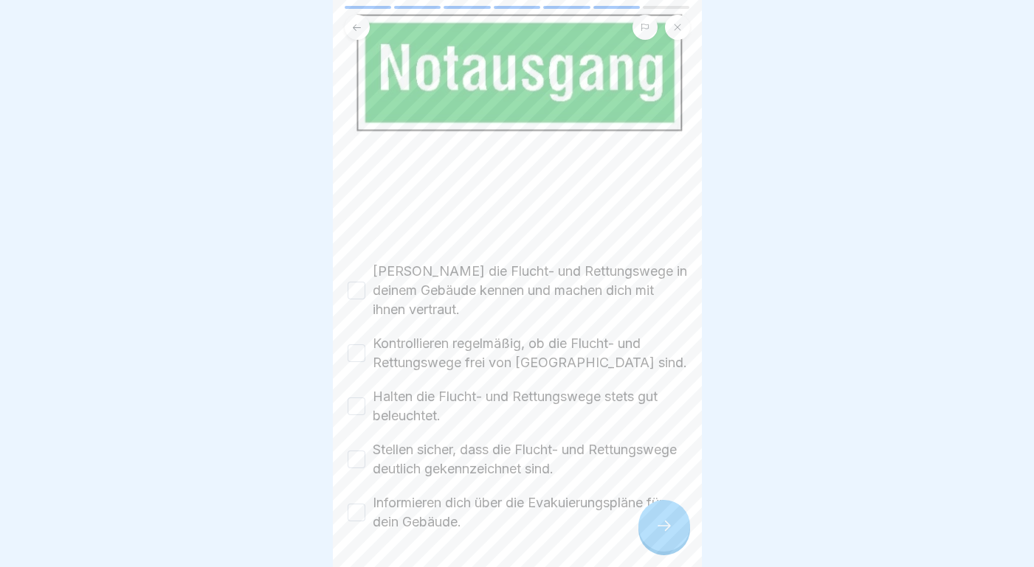
click at [359, 286] on button "[PERSON_NAME] die Flucht- und Rettungswege in deinem Gebäude kennen und machen …" at bounding box center [357, 291] width 18 height 18
click at [359, 350] on button "Kontrollieren regelmäßig, ob die Flucht- und Rettungswege frei von [GEOGRAPHIC_…" at bounding box center [357, 354] width 18 height 18
click at [358, 403] on button "Halten die Flucht- und Rettungswege stets gut beleuchtet." at bounding box center [357, 407] width 18 height 18
click at [358, 456] on button "Stellen sicher, dass die Flucht- und Rettungswege deutlich gekennzeichnet sind." at bounding box center [357, 460] width 18 height 18
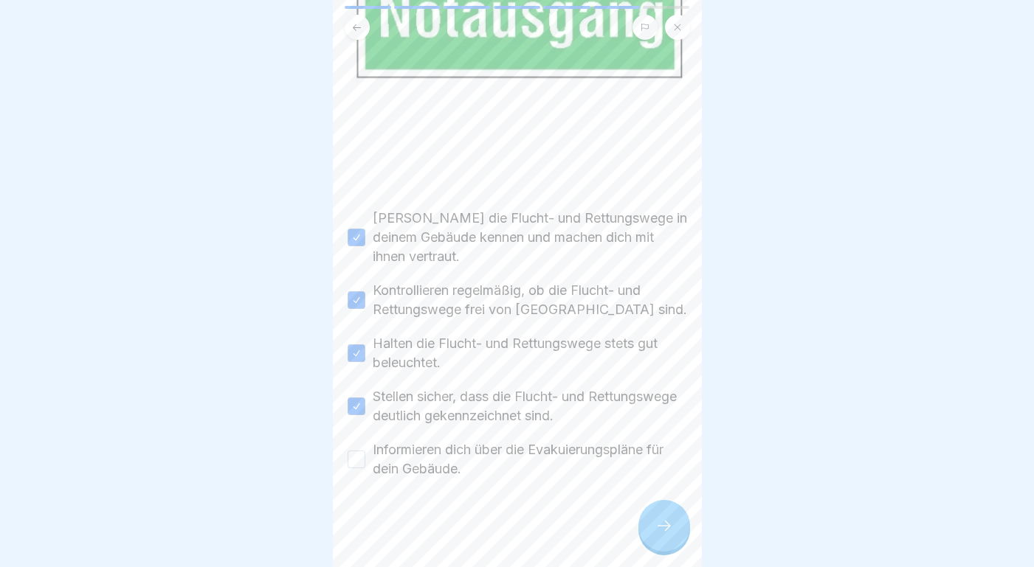
click at [358, 456] on button "Informieren dich über die Evakuierungspläne für dein Gebäude." at bounding box center [357, 460] width 18 height 18
click at [669, 532] on icon at bounding box center [664, 526] width 18 height 18
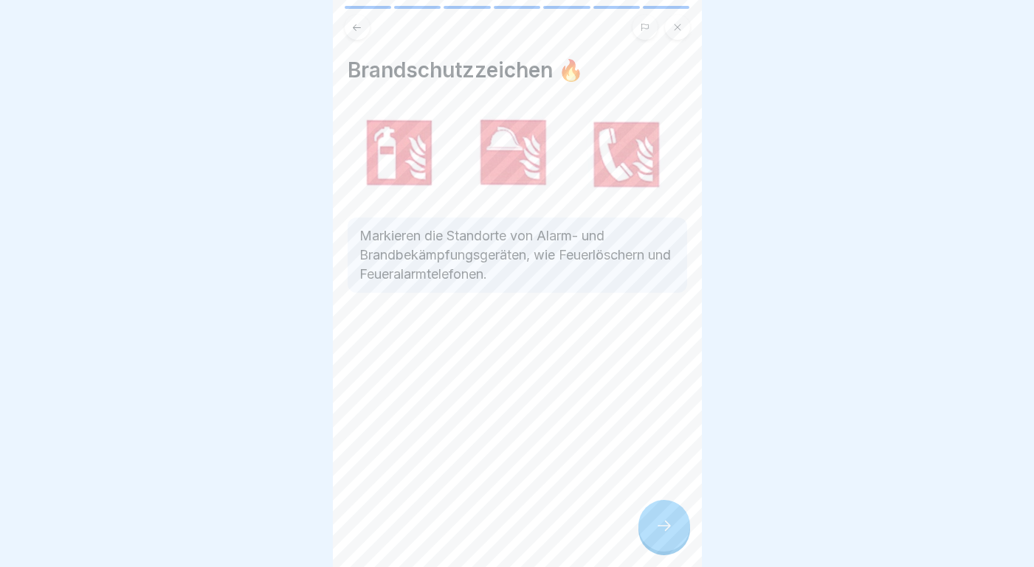
click at [669, 532] on icon at bounding box center [664, 526] width 18 height 18
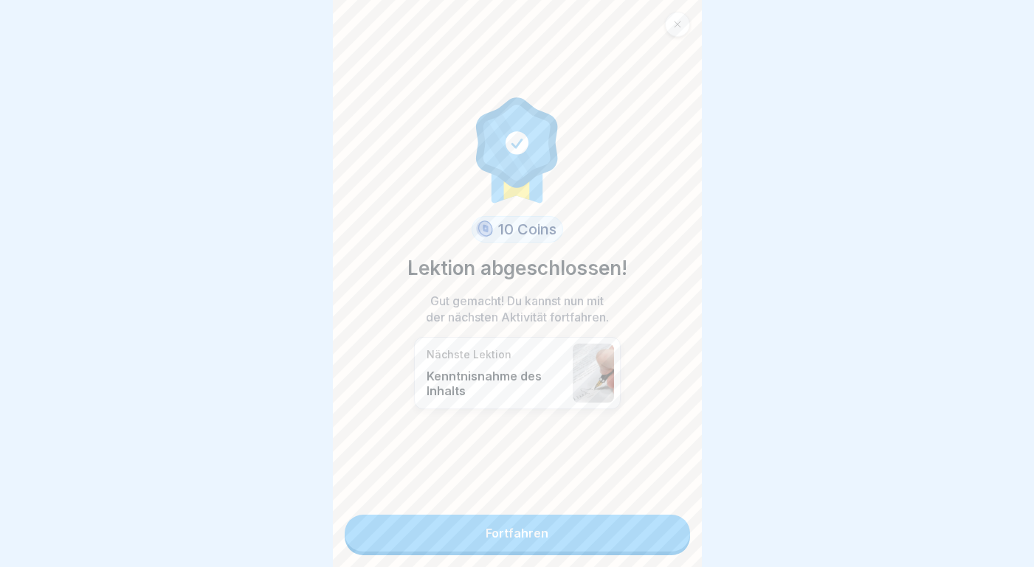
click at [604, 528] on link "Fortfahren" at bounding box center [517, 533] width 345 height 37
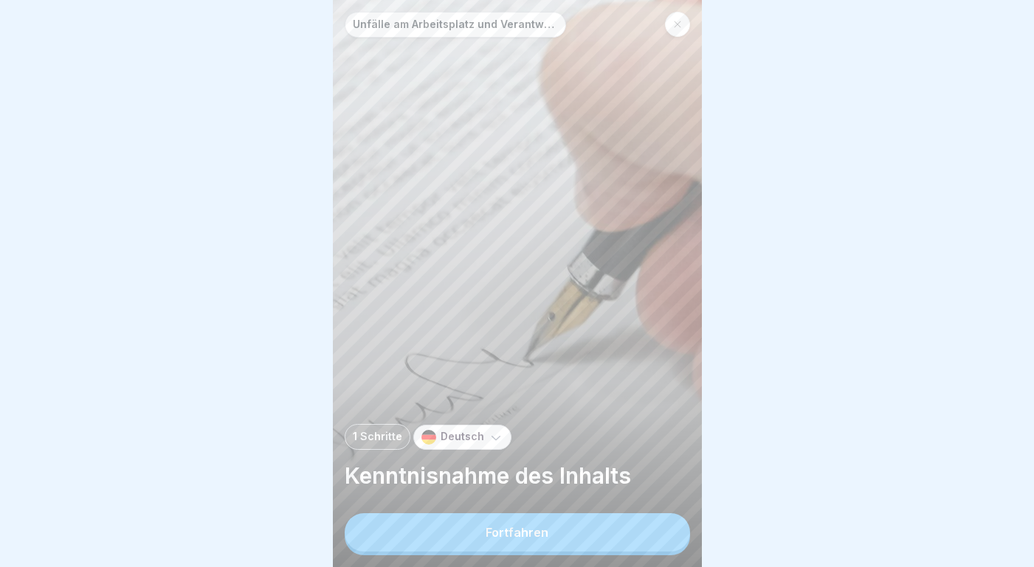
click at [542, 530] on div "Fortfahren" at bounding box center [517, 532] width 63 height 13
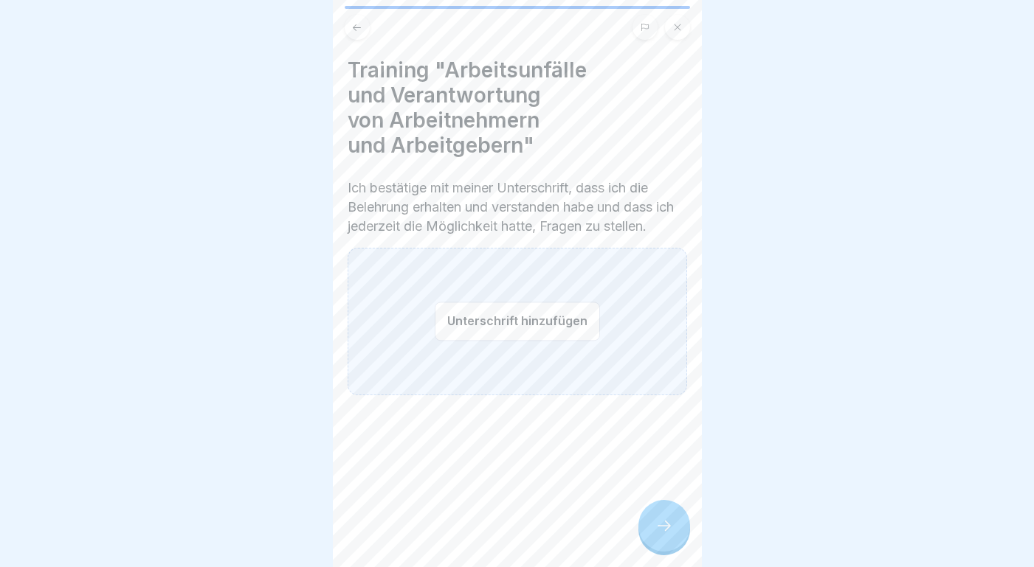
click at [514, 319] on button "Unterschrift hinzufügen" at bounding box center [517, 321] width 165 height 39
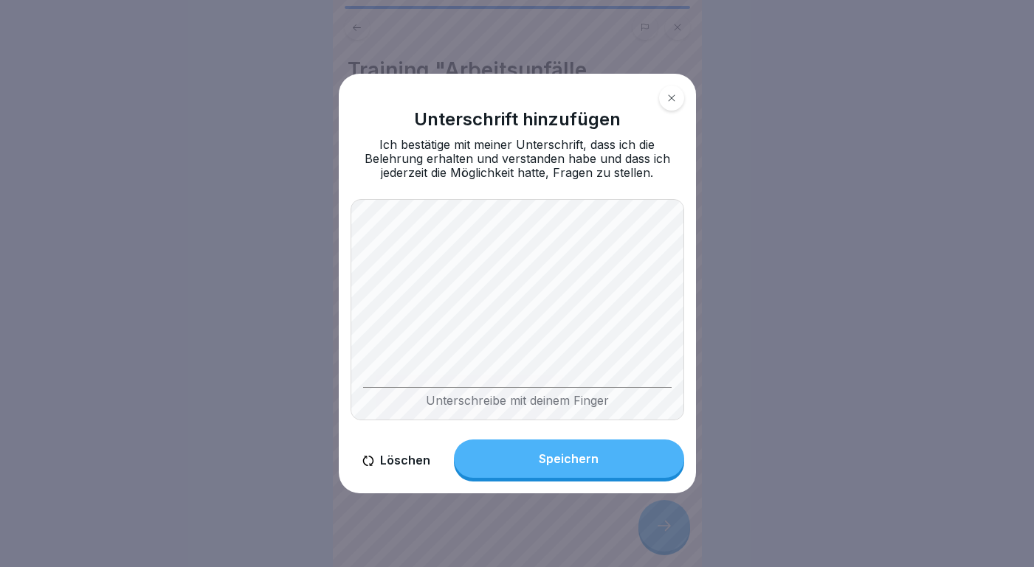
click at [603, 463] on button "Speichern" at bounding box center [569, 459] width 230 height 38
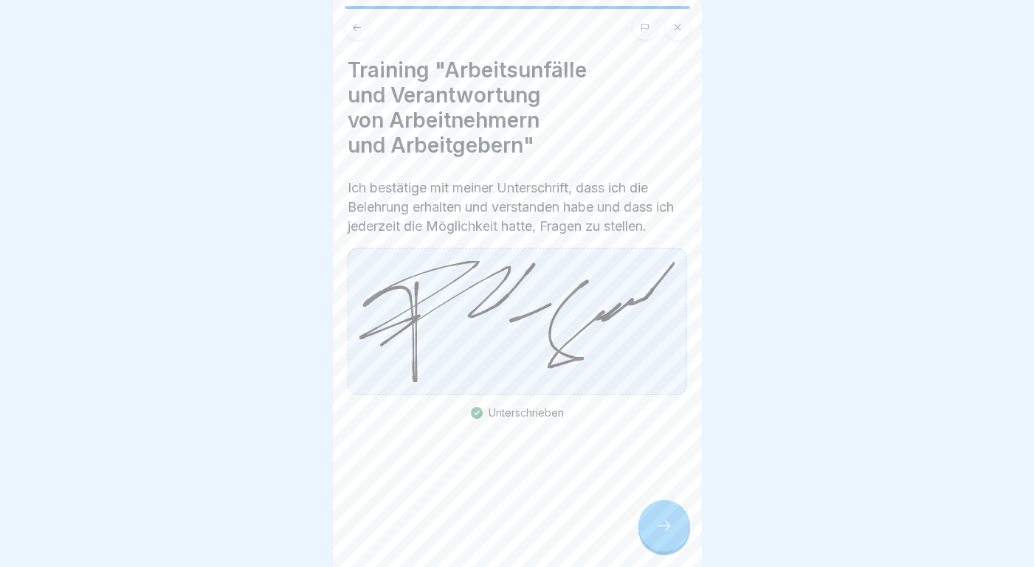
click at [666, 519] on icon at bounding box center [664, 526] width 18 height 18
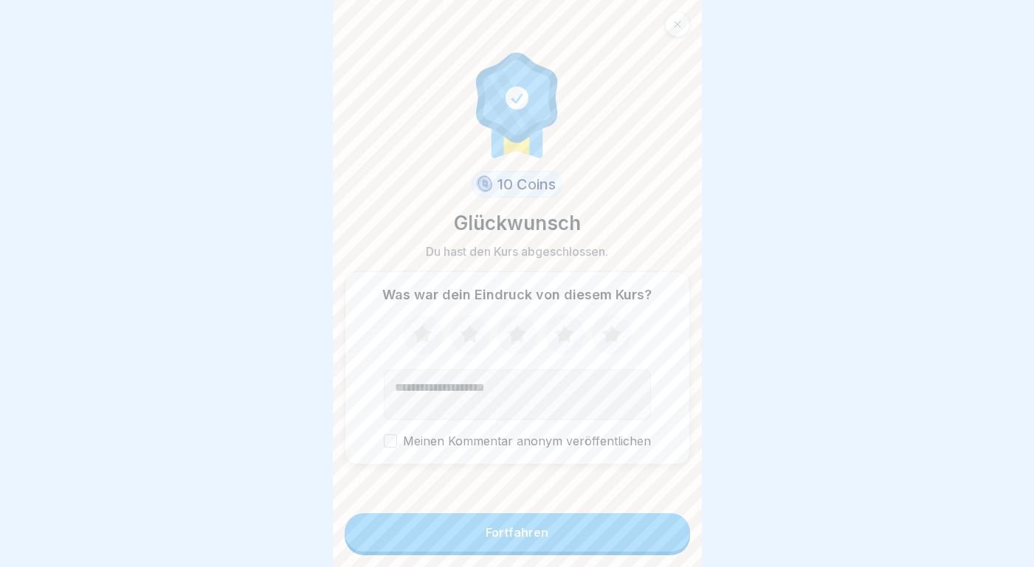
click at [603, 533] on button "Fortfahren" at bounding box center [517, 533] width 345 height 38
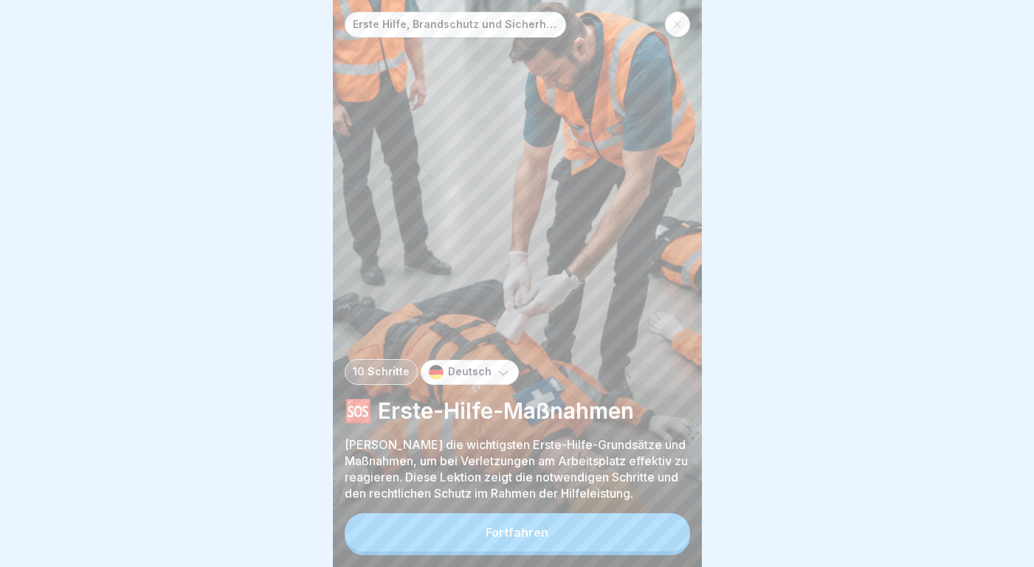
click at [532, 533] on div "Fortfahren" at bounding box center [517, 532] width 63 height 13
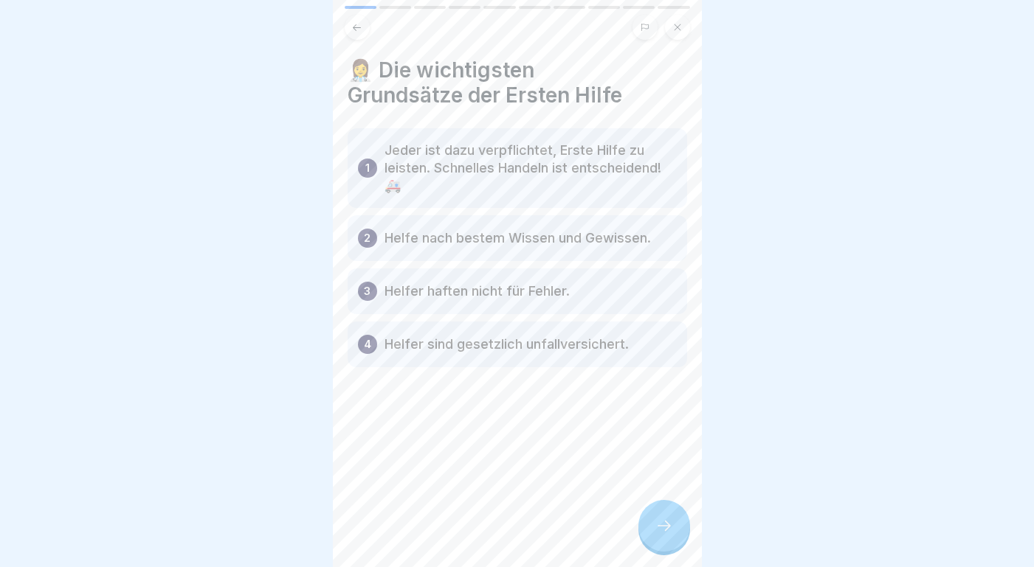
click at [666, 526] on icon at bounding box center [664, 526] width 18 height 18
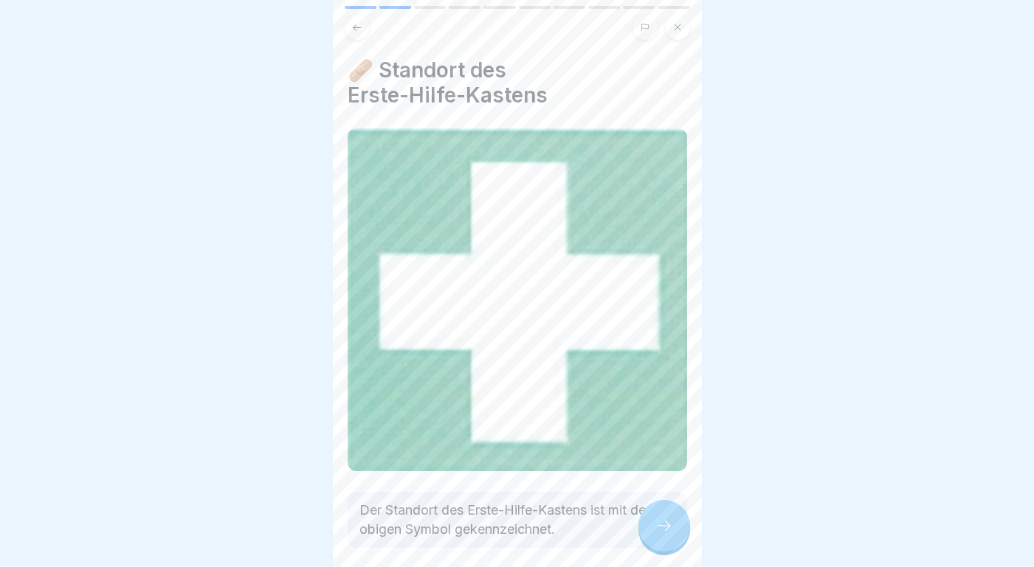
click at [666, 526] on icon at bounding box center [664, 526] width 18 height 18
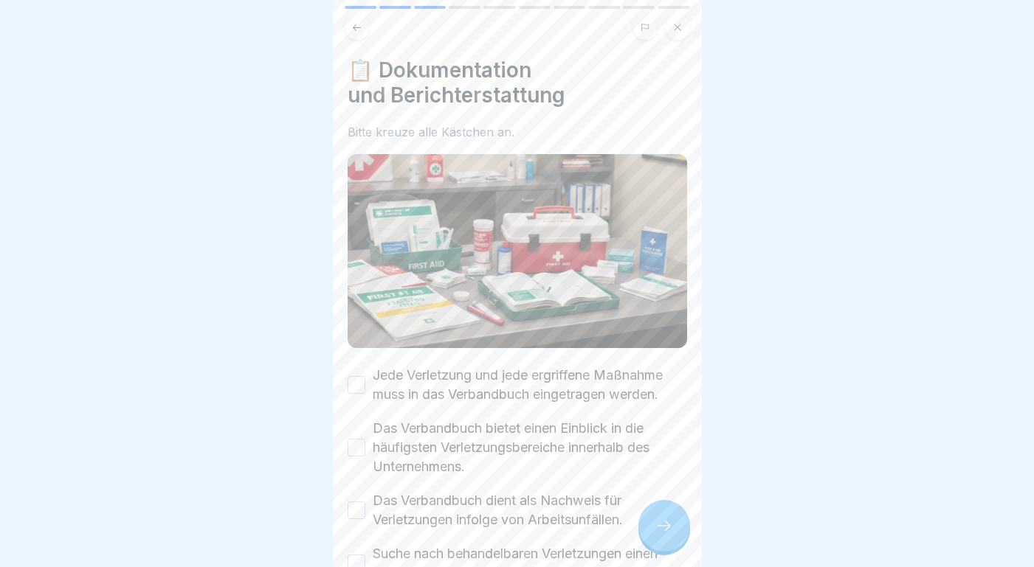
click at [353, 381] on button "Jede Verletzung und jede ergriffene Maßnahme muss in das Verbandbuch eingetrage…" at bounding box center [357, 385] width 18 height 18
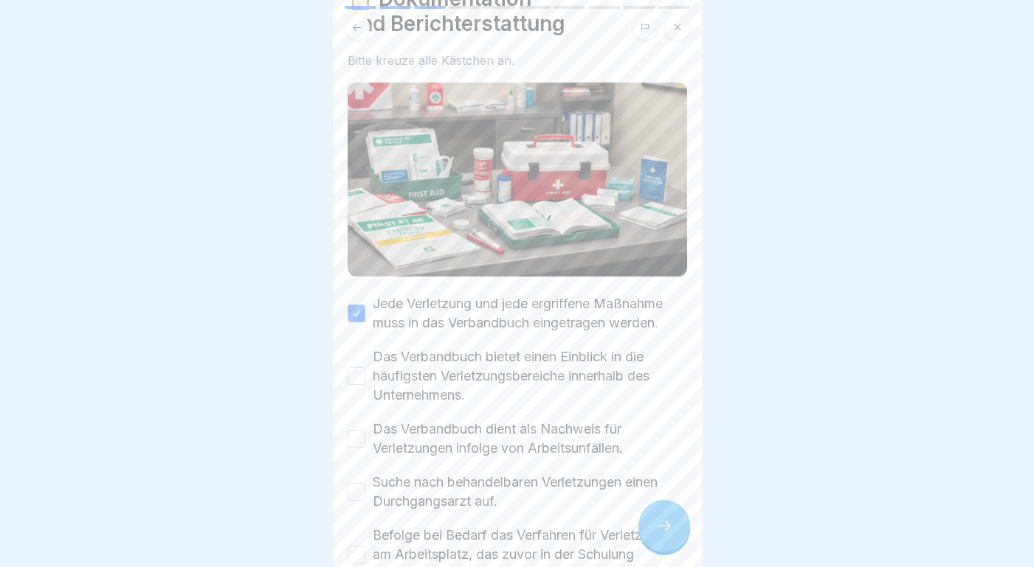
scroll to position [83, 0]
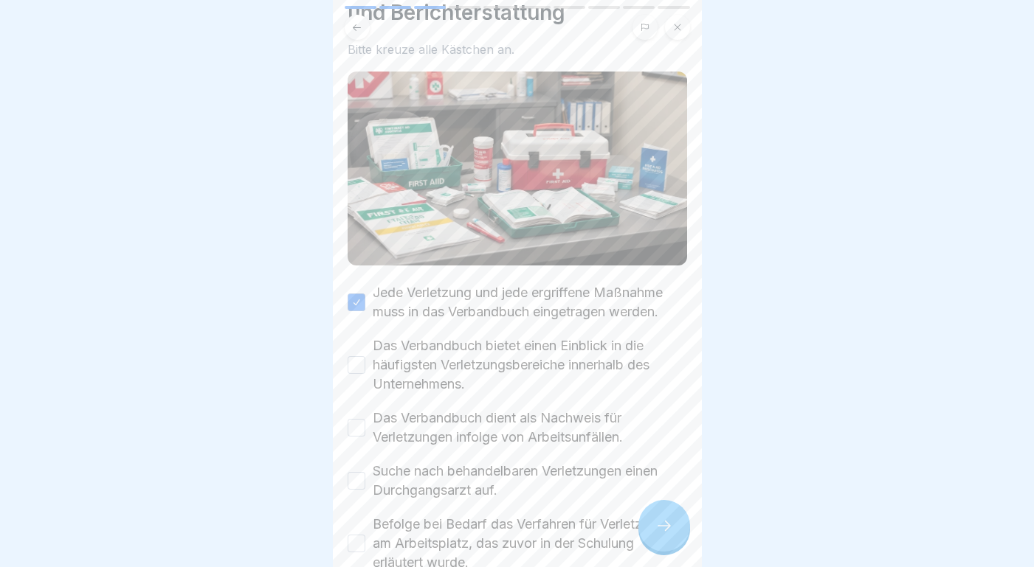
click at [356, 362] on button "Das Verbandbuch bietet einen Einblick in die häufigsten Verletzungsbereiche inn…" at bounding box center [357, 365] width 18 height 18
click at [353, 423] on button "Das Verbandbuch dient als Nachweis für Verletzungen infolge von Arbeitsunfällen." at bounding box center [357, 428] width 18 height 18
click at [353, 480] on button "Suche nach behandelbaren Verletzungen einen Durchgangsarzt auf." at bounding box center [357, 481] width 18 height 18
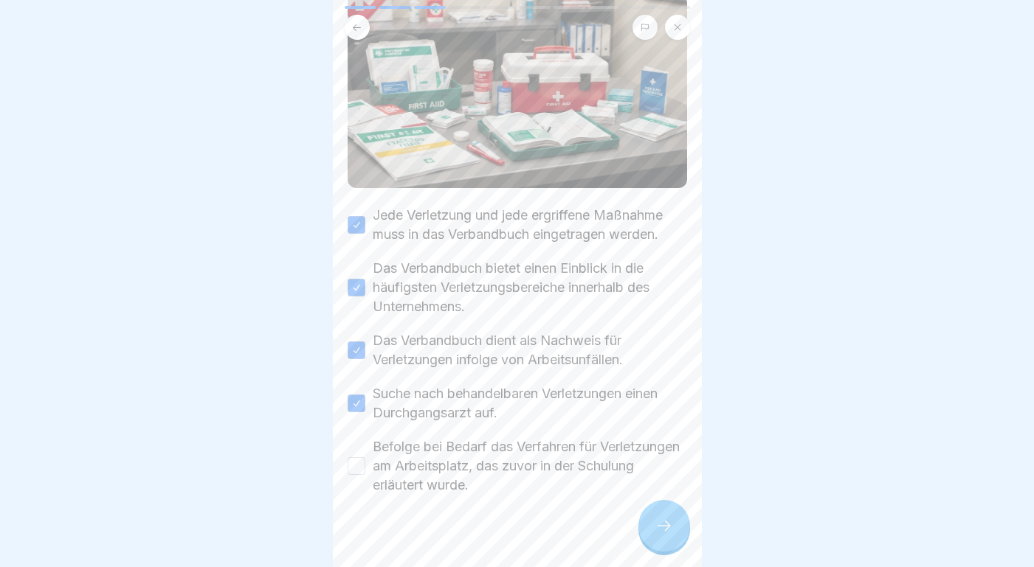
scroll to position [176, 0]
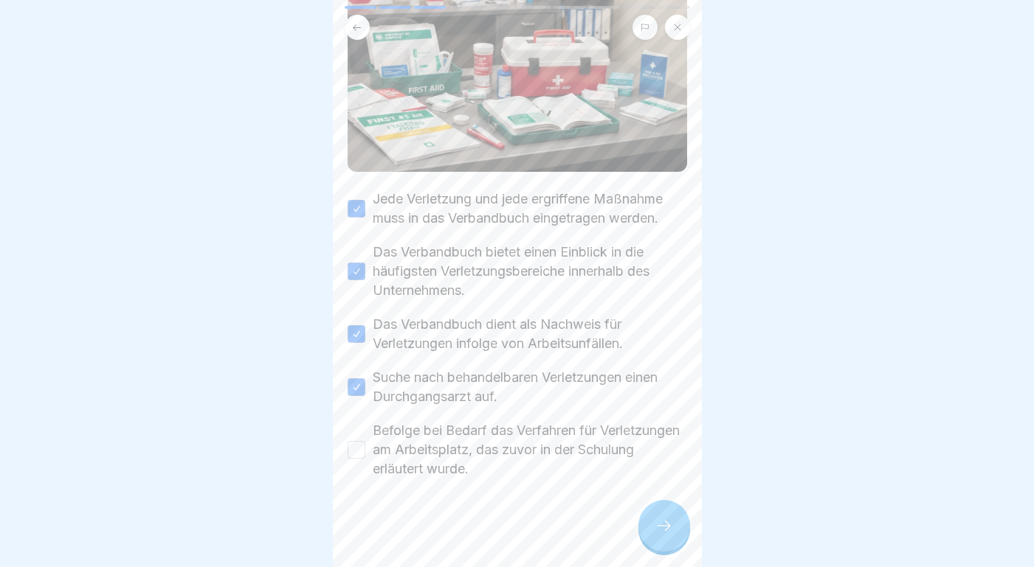
click at [354, 446] on button "Befolge bei Bedarf das Verfahren für Verletzungen am Arbeitsplatz, das zuvor in…" at bounding box center [357, 450] width 18 height 18
click at [659, 520] on icon at bounding box center [664, 526] width 18 height 18
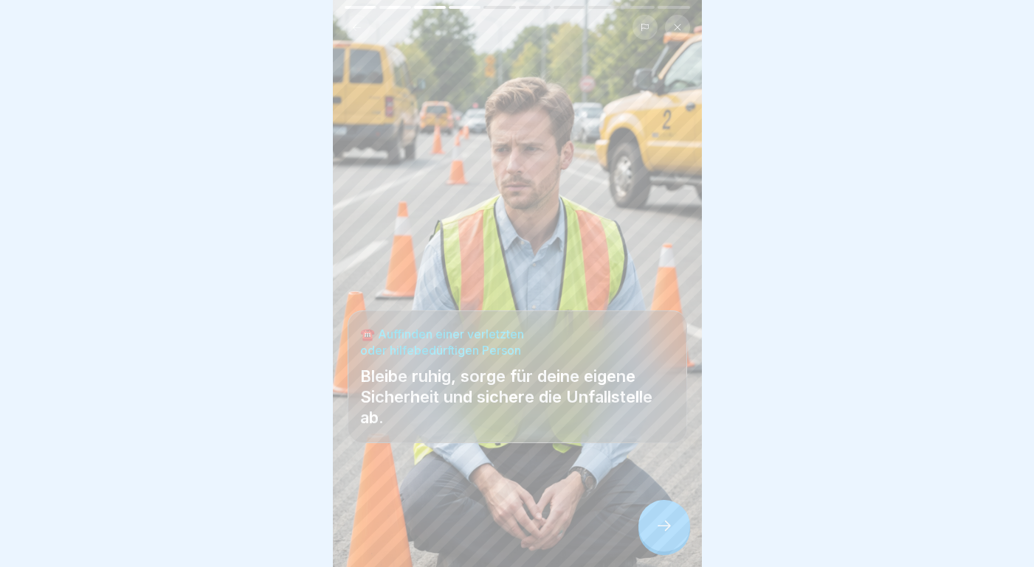
click at [673, 531] on div at bounding box center [664, 526] width 52 height 52
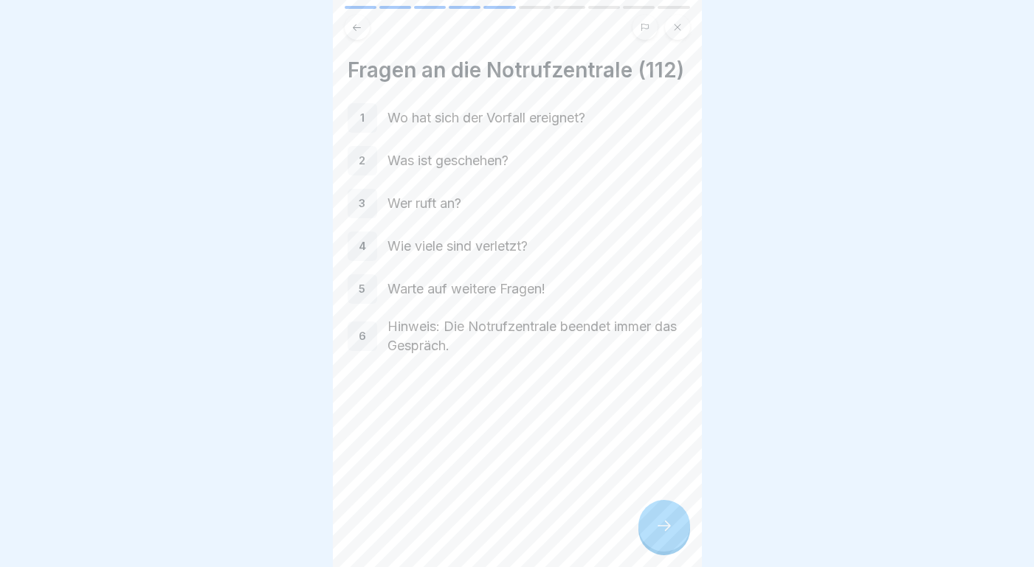
click at [679, 528] on div at bounding box center [664, 526] width 52 height 52
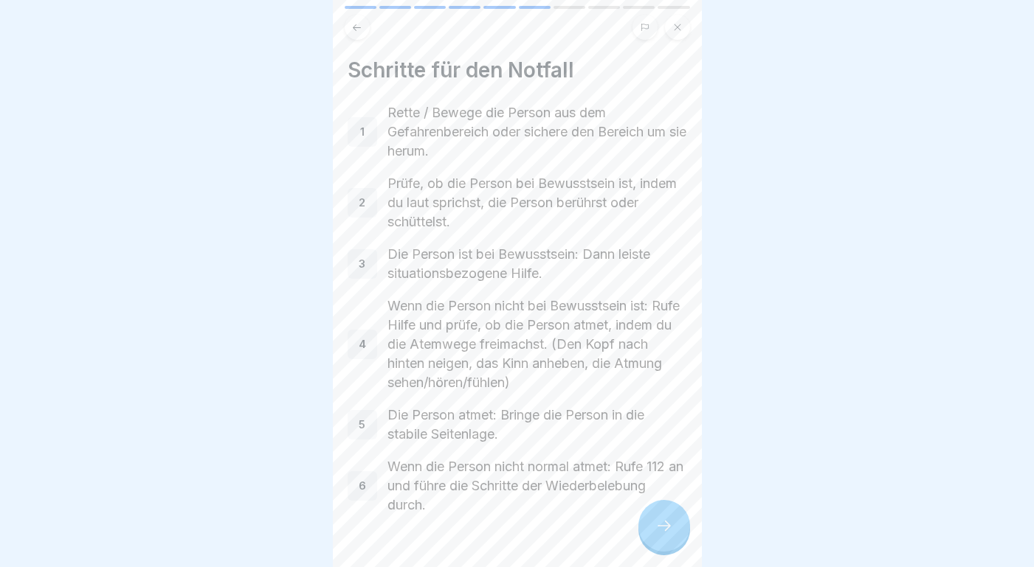
click at [679, 528] on div at bounding box center [664, 526] width 52 height 52
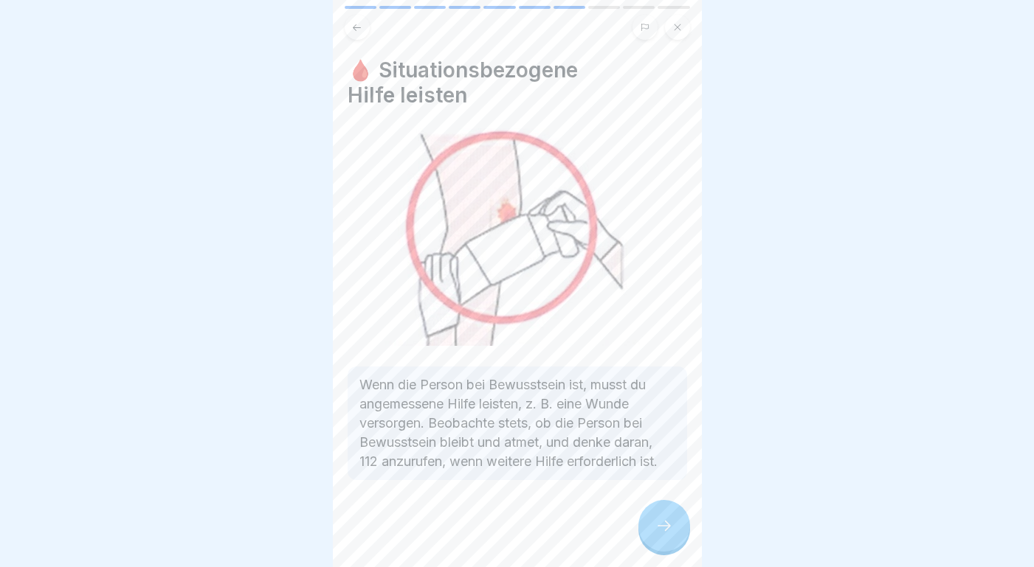
click at [679, 528] on div at bounding box center [664, 526] width 52 height 52
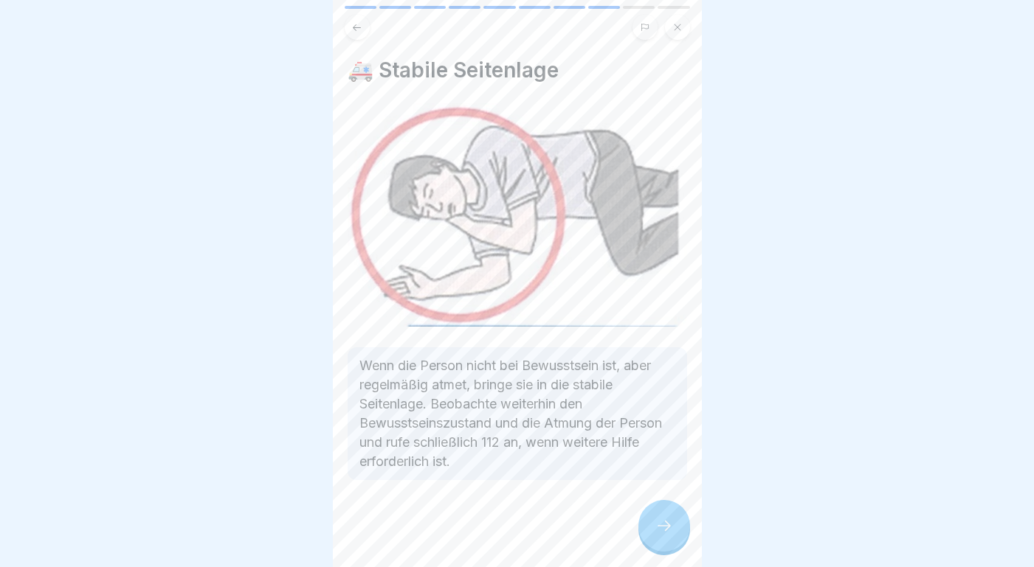
click at [679, 528] on div at bounding box center [664, 526] width 52 height 52
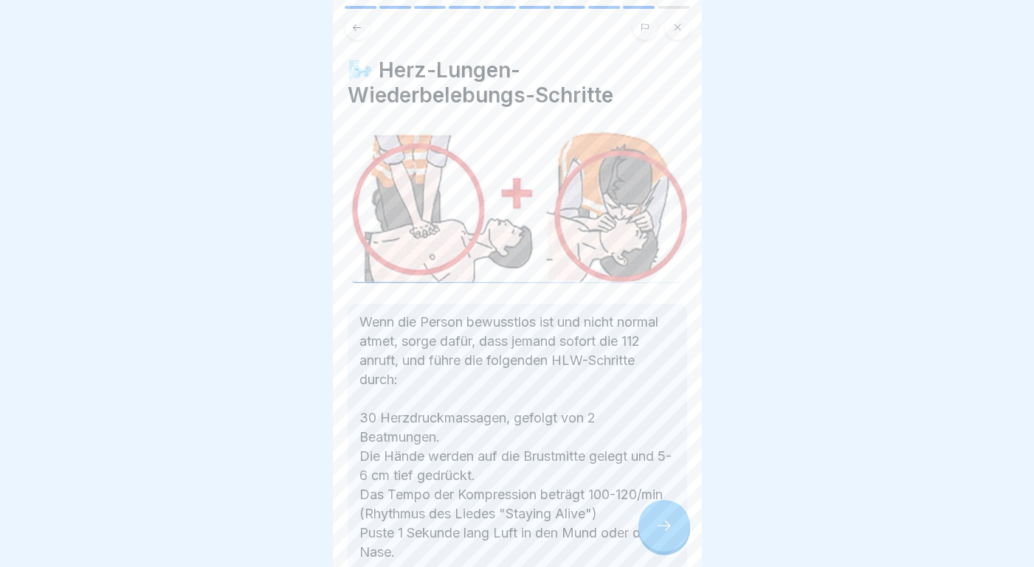
click at [679, 528] on div at bounding box center [664, 526] width 52 height 52
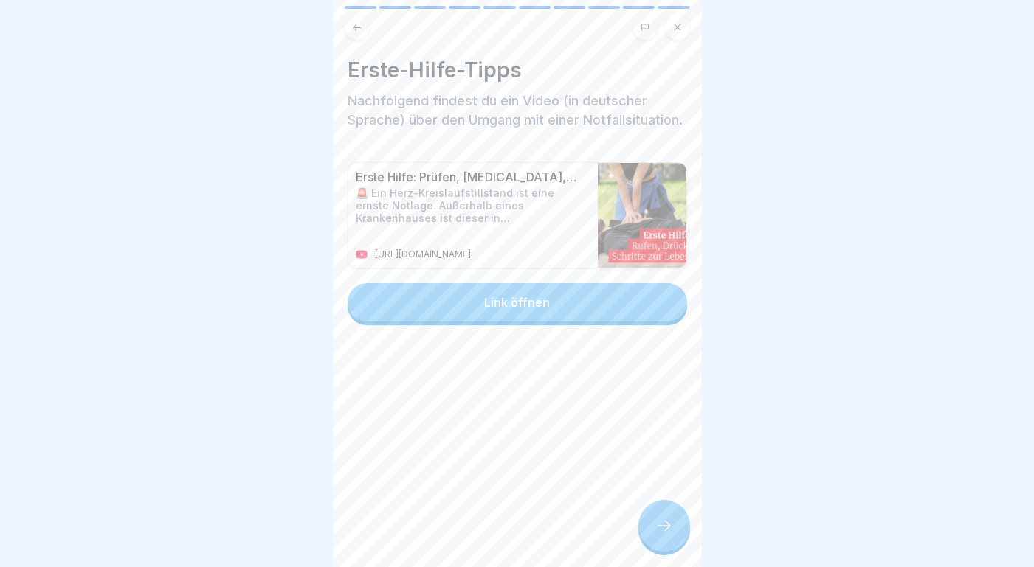
click at [660, 531] on icon at bounding box center [664, 526] width 18 height 18
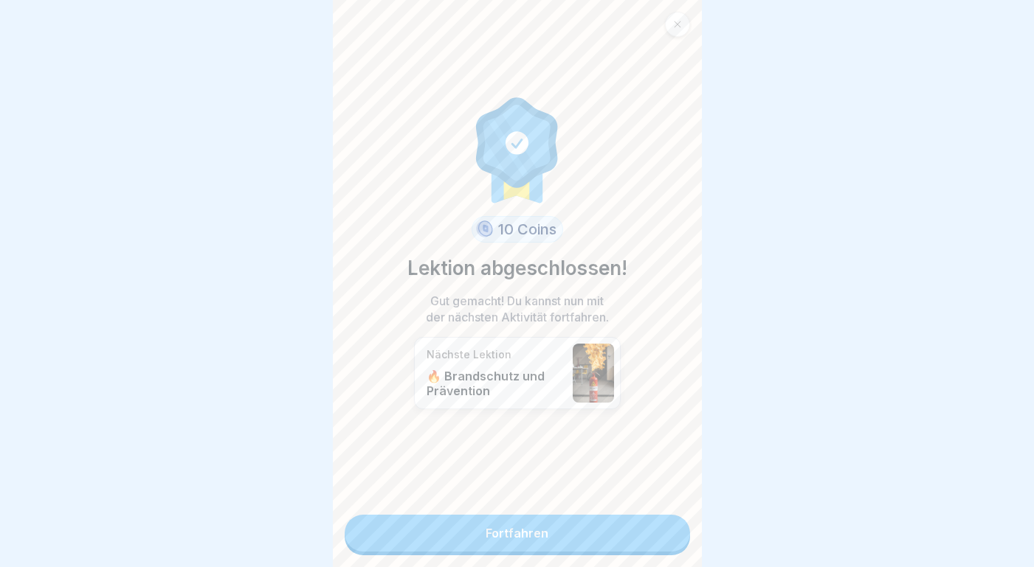
click at [617, 536] on link "Fortfahren" at bounding box center [517, 533] width 345 height 37
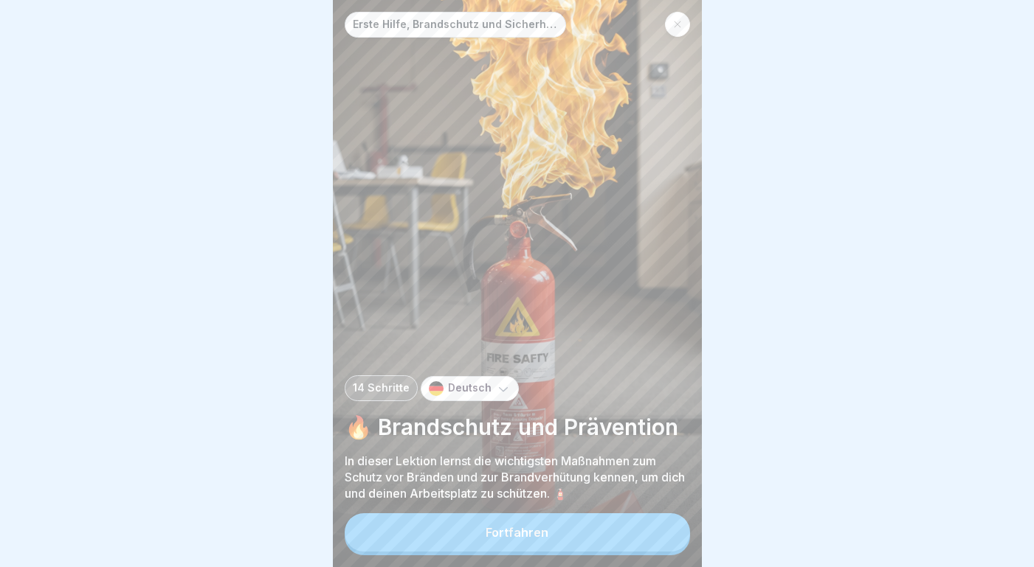
click at [599, 528] on button "Fortfahren" at bounding box center [517, 533] width 345 height 38
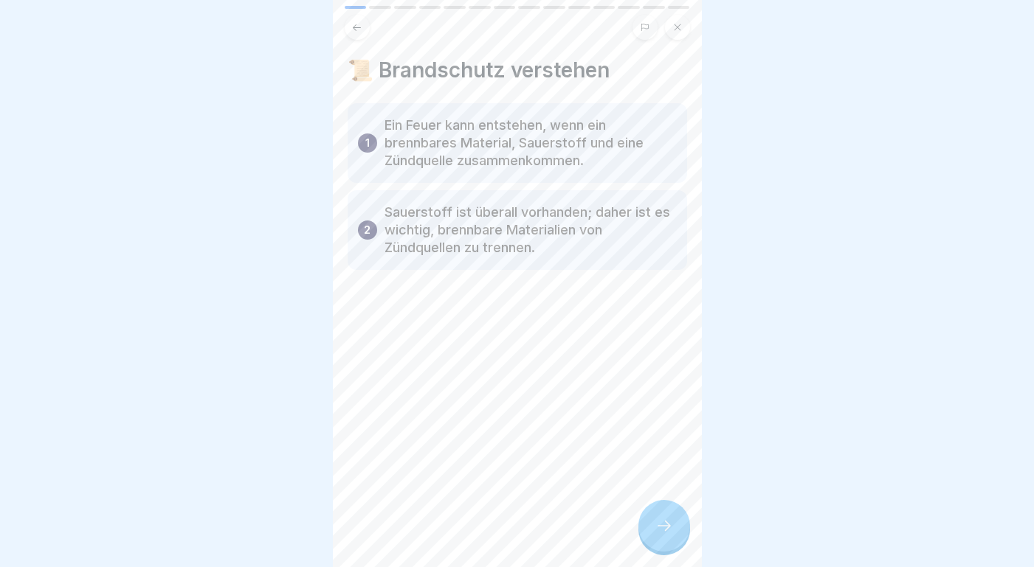
click at [660, 522] on icon at bounding box center [664, 526] width 18 height 18
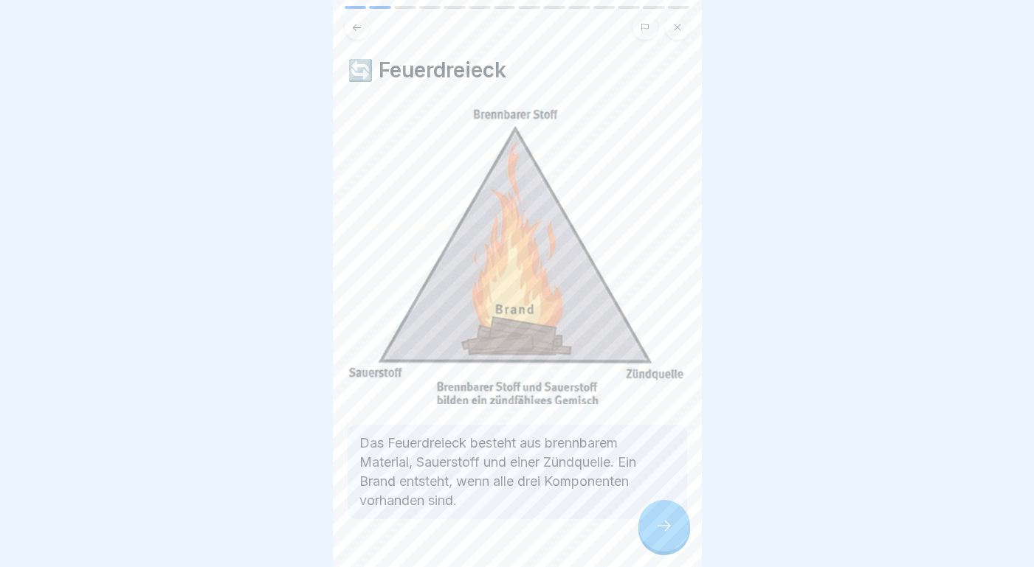
click at [661, 525] on icon at bounding box center [664, 526] width 18 height 18
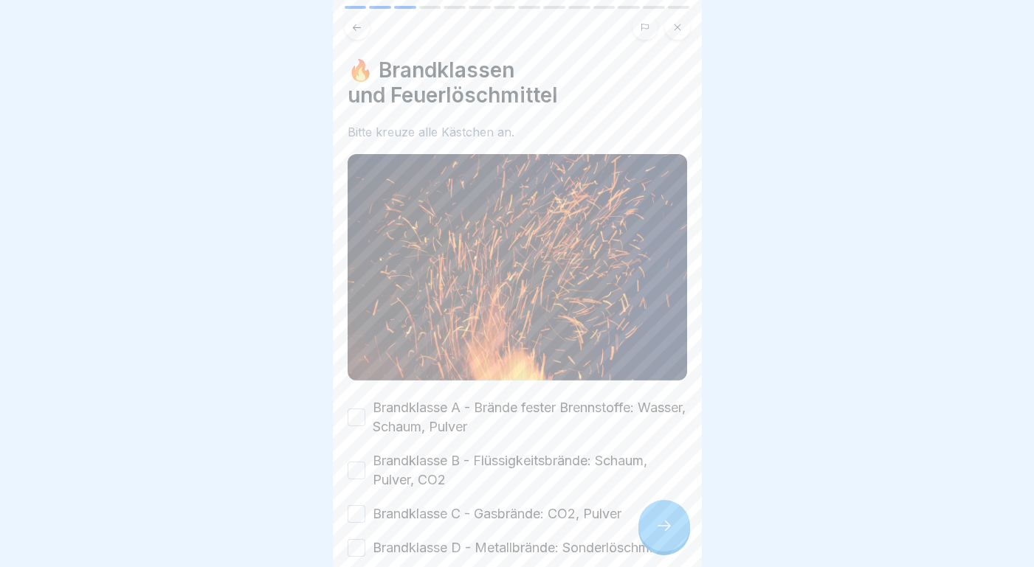
click at [357, 416] on button "Brandklasse A - Brände fester Brennstoffe: Wasser, Schaum, Pulver" at bounding box center [357, 418] width 18 height 18
click at [356, 468] on button "Brandklasse B - Flüssigkeitsbrände: Schaum, Pulver, CO2" at bounding box center [357, 471] width 18 height 18
click at [356, 511] on button "Brandklasse C - Gasbrände: CO2, Pulver" at bounding box center [357, 514] width 18 height 18
click at [357, 544] on button "Brandklasse D - Metallbrände: Sonderlöschmittel" at bounding box center [357, 548] width 18 height 18
click at [664, 531] on icon at bounding box center [664, 526] width 18 height 18
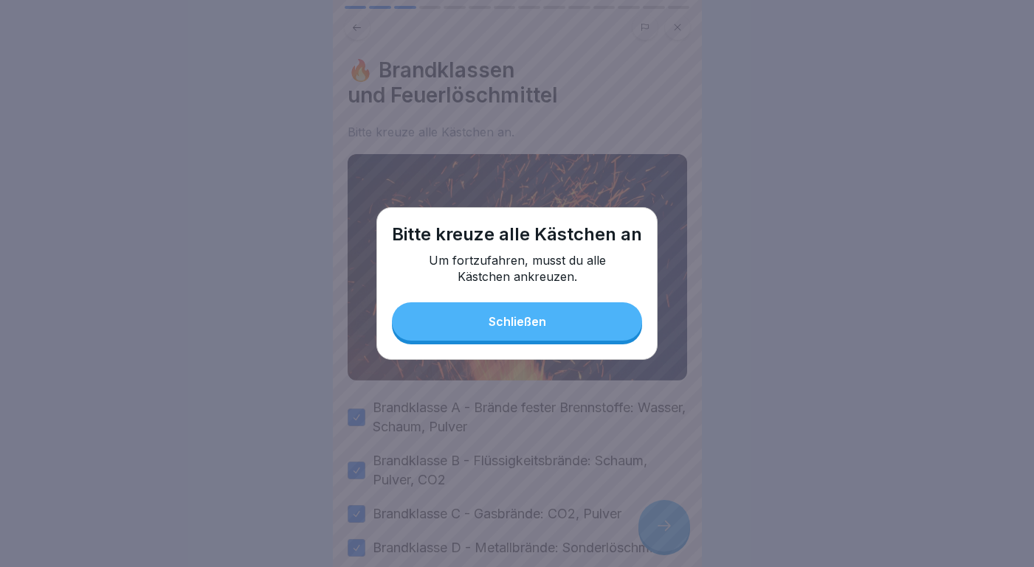
click at [539, 317] on div "Schließen" at bounding box center [517, 321] width 58 height 13
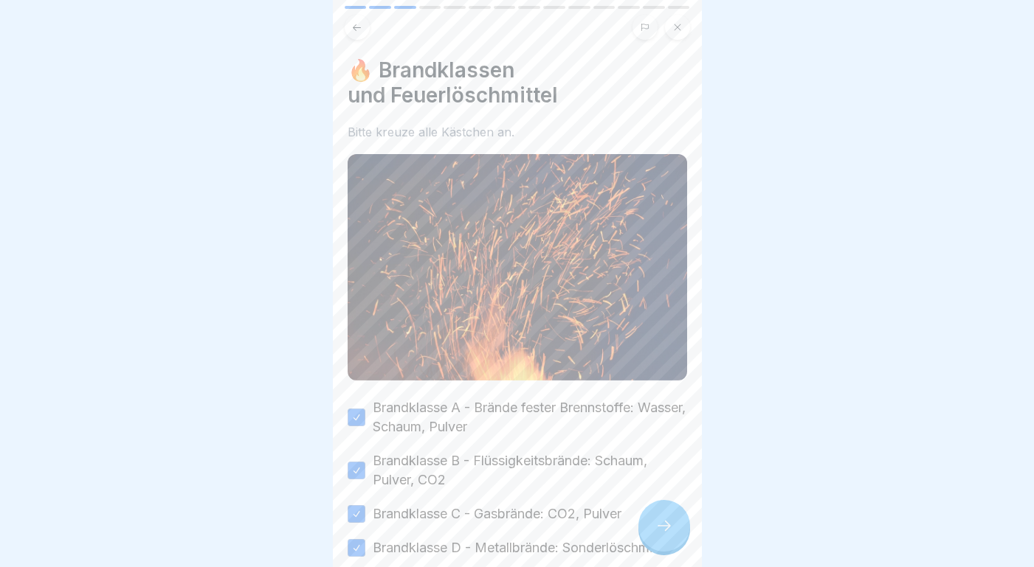
scroll to position [131, 0]
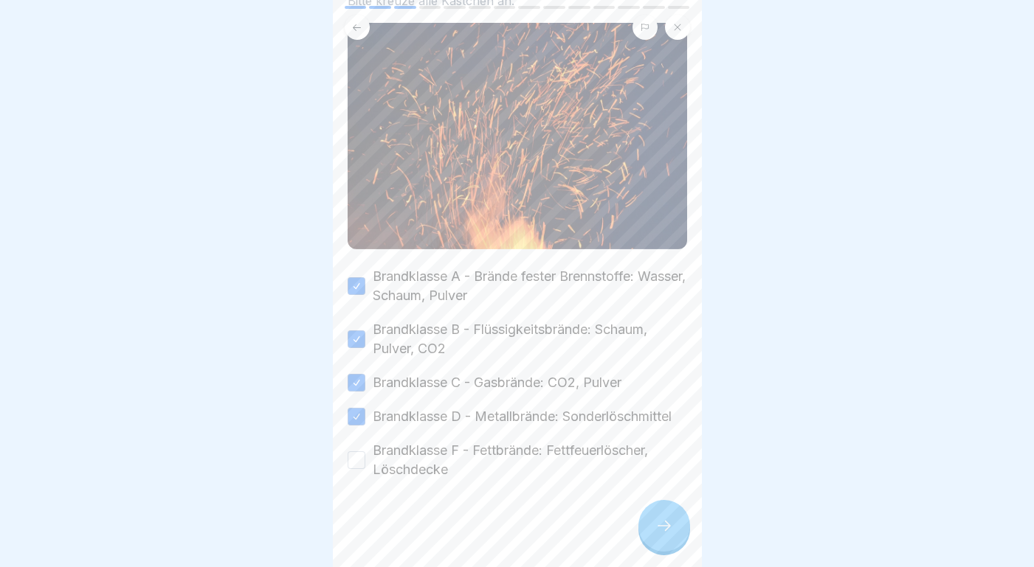
click at [357, 457] on button "Brandklasse F - Fettbrände: Fettfeuerlöscher, Löschdecke" at bounding box center [357, 461] width 18 height 18
click at [659, 521] on icon at bounding box center [664, 526] width 18 height 18
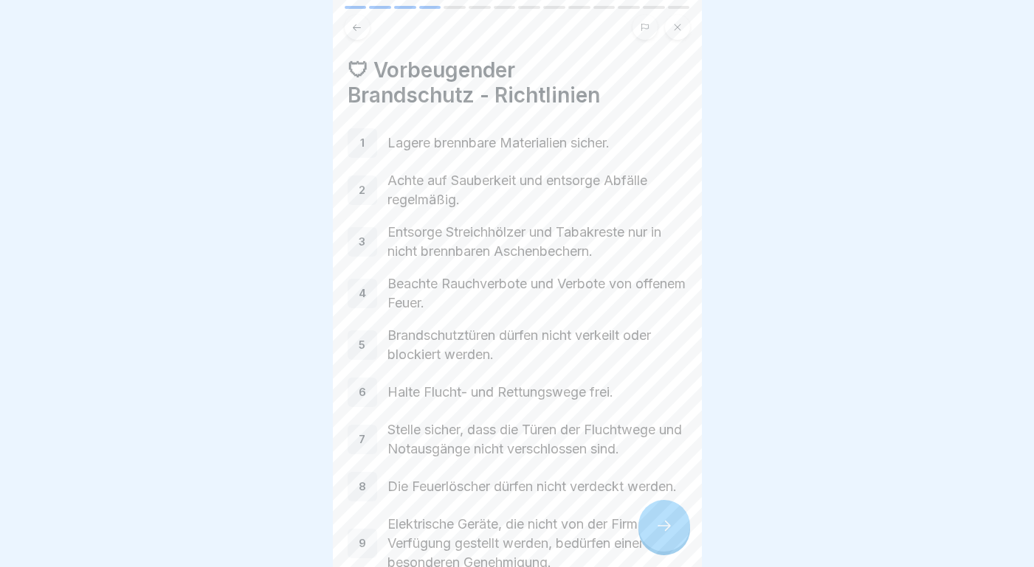
click at [663, 516] on div at bounding box center [664, 526] width 52 height 52
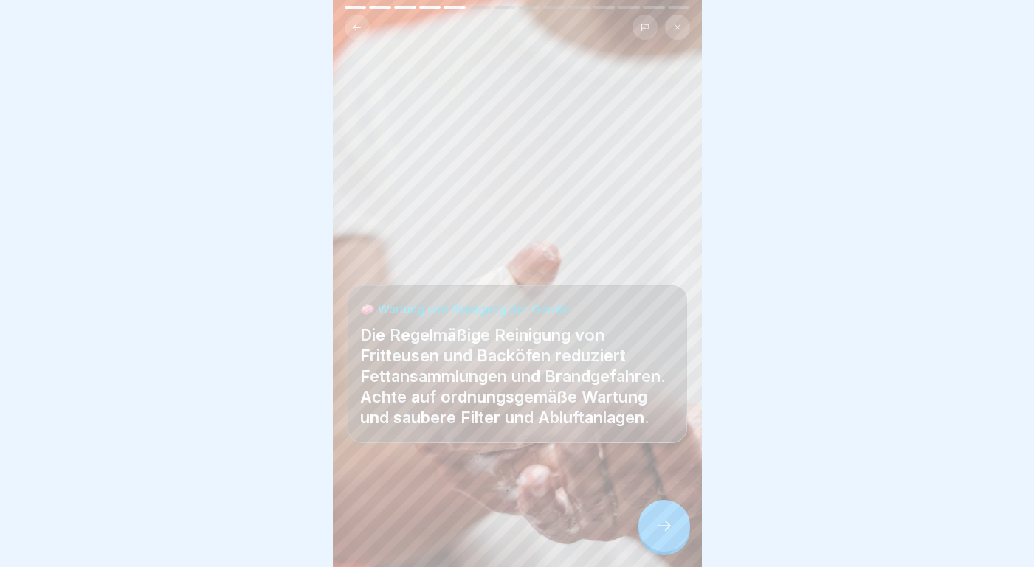
click at [663, 516] on div at bounding box center [664, 526] width 52 height 52
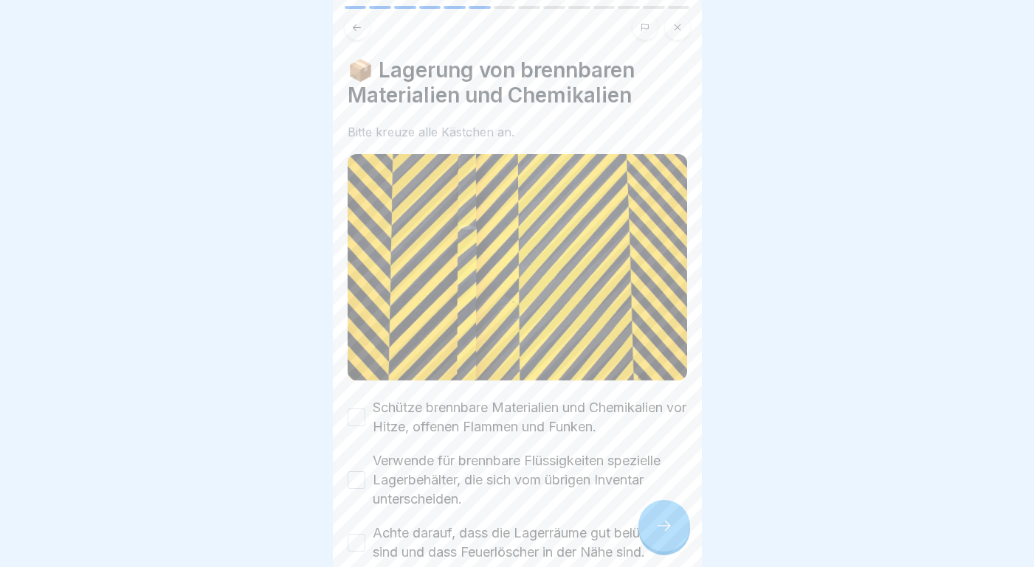
click at [356, 415] on button "Schütze brennbare Materialien und Chemikalien vor Hitze, offenen Flammen und Fu…" at bounding box center [357, 418] width 18 height 18
click at [359, 480] on button "Verwende für brennbare Flüssigkeiten spezielle Lagerbehälter, die sich vom übri…" at bounding box center [357, 481] width 18 height 18
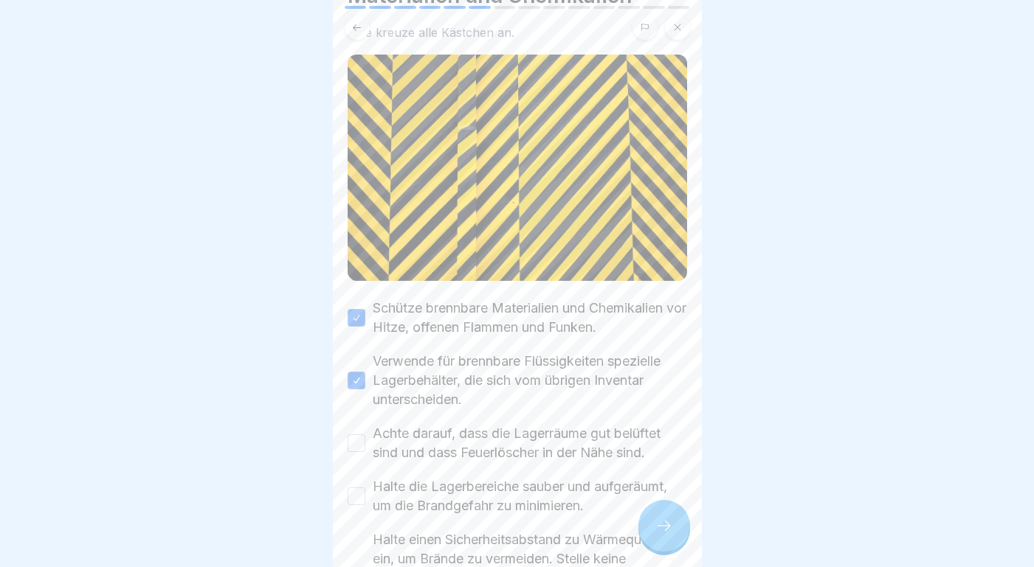
click at [359, 443] on button "Achte darauf, dass die Lagerräume gut belüftet sind und dass Feuerlöscher in de…" at bounding box center [357, 444] width 18 height 18
click at [359, 492] on button "Halte die Lagerbereiche sauber und aufgeräumt, um die Brandgefahr zu minimieren." at bounding box center [357, 497] width 18 height 18
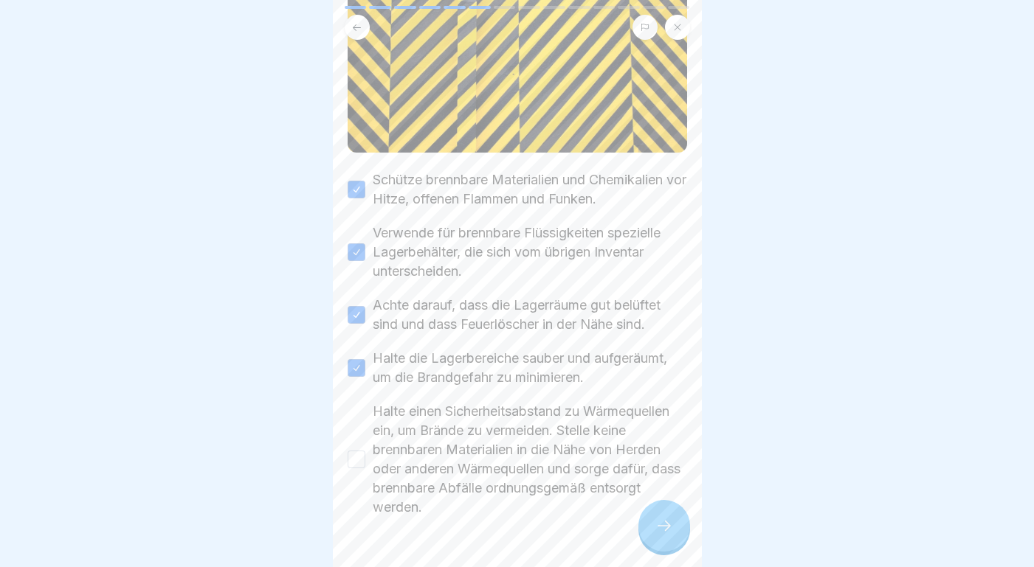
scroll to position [260, 0]
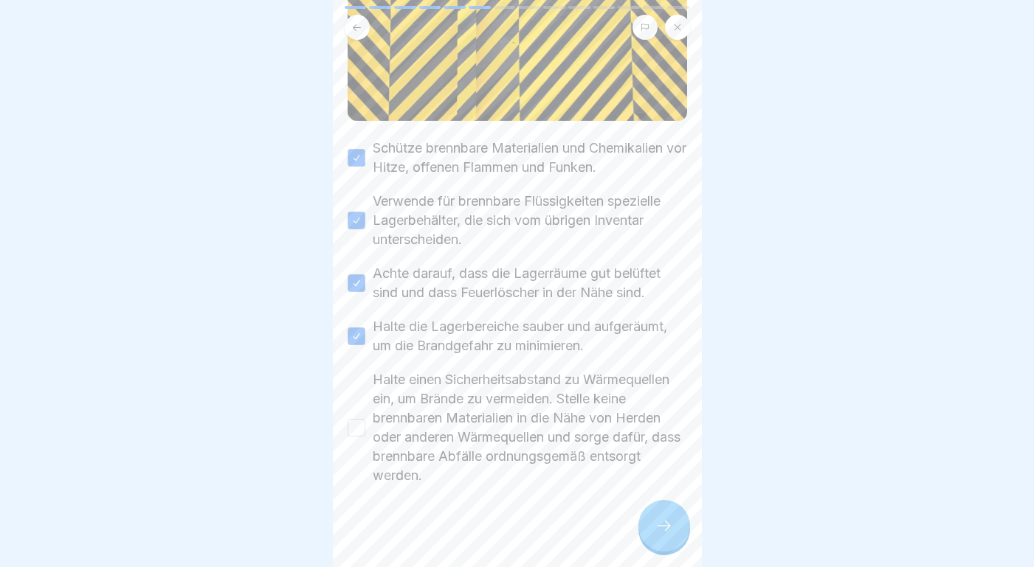
click at [361, 433] on button "Halte einen Sicherheitsabstand zu Wärmequellen ein, um Brände zu vermeiden. Ste…" at bounding box center [357, 428] width 18 height 18
click at [665, 541] on div at bounding box center [664, 526] width 52 height 52
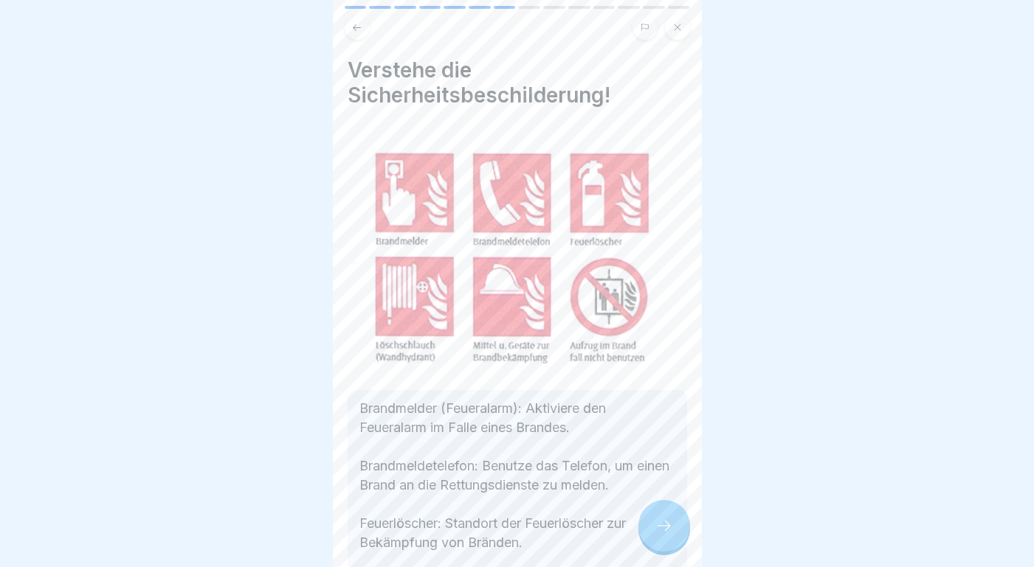
click at [665, 541] on div at bounding box center [664, 526] width 52 height 52
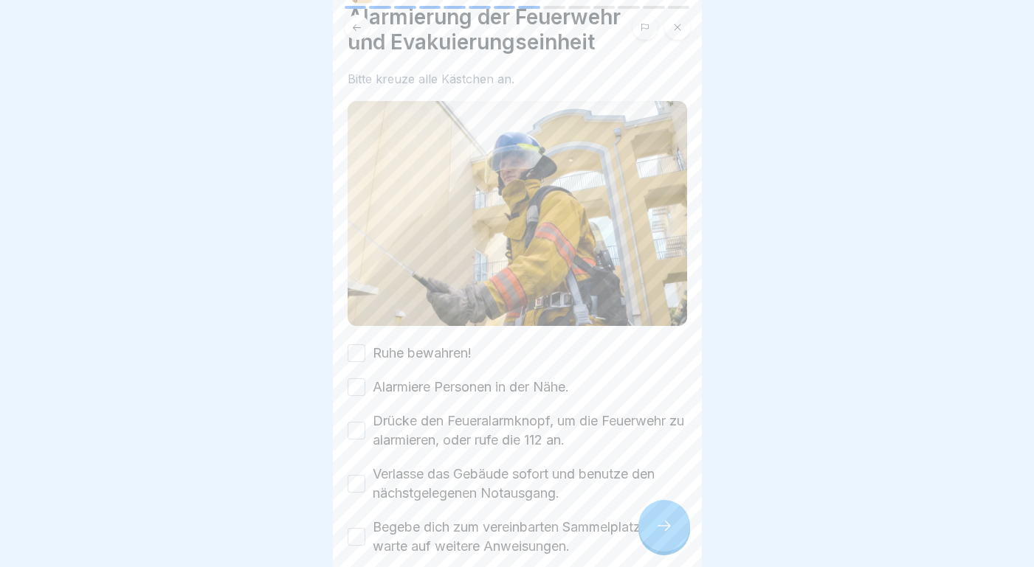
scroll to position [159, 0]
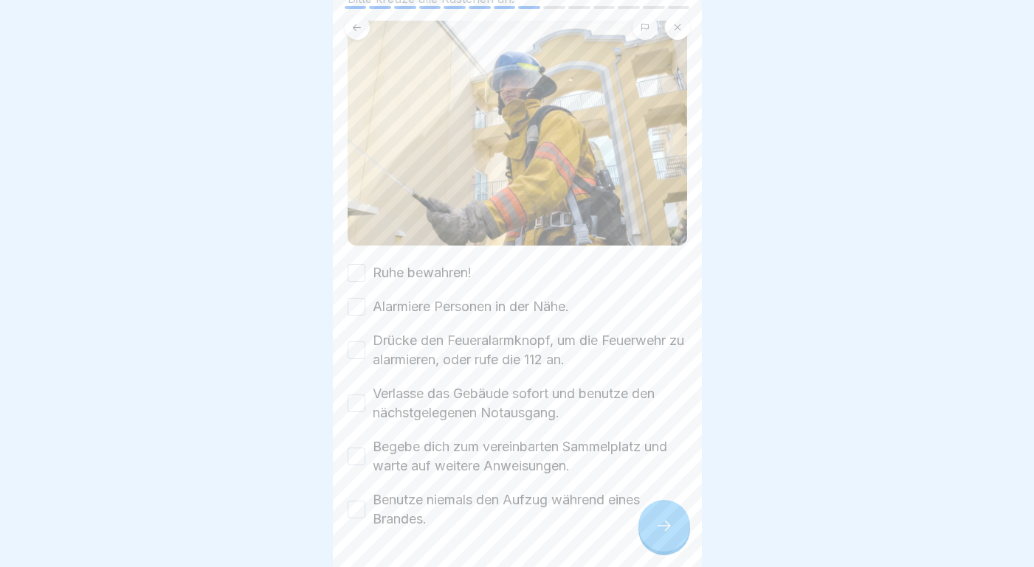
click at [357, 275] on button "Ruhe bewahren!" at bounding box center [357, 273] width 18 height 18
click at [360, 308] on button "Alarmiere Personen in der Nähe." at bounding box center [357, 307] width 18 height 18
click at [358, 349] on button "Drücke den Feueralarmknopf, um die Feuerwehr zu alarmieren, oder rufe die 112 a…" at bounding box center [357, 351] width 18 height 18
click at [359, 402] on button "Verlasse das Gebäude sofort und benutze den nächstgelegenen Notausgang." at bounding box center [357, 404] width 18 height 18
click at [357, 459] on button "Begebe dich zum vereinbarten Sammelplatz und warte auf weitere Anweisungen." at bounding box center [357, 457] width 18 height 18
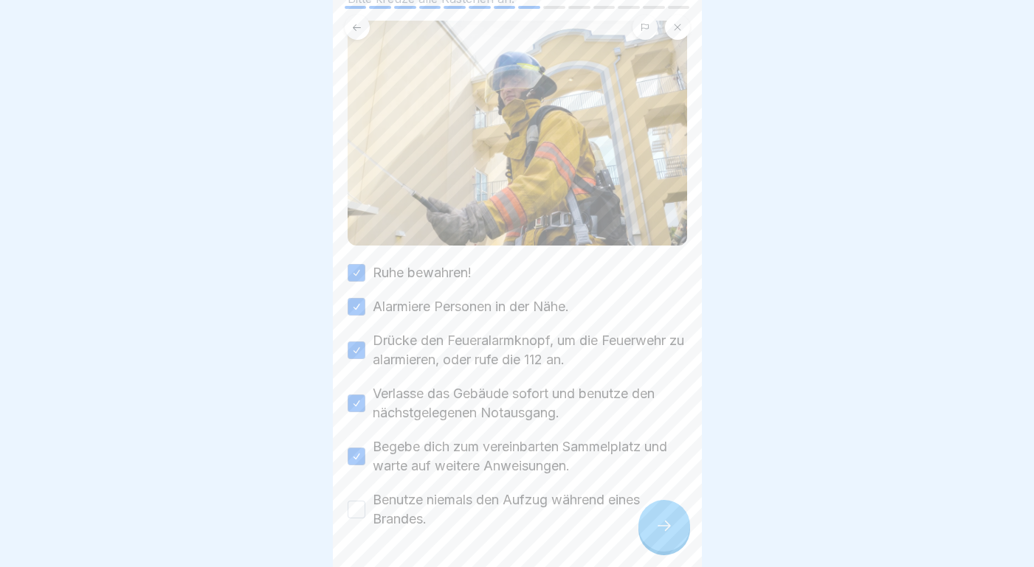
click at [357, 510] on button "Benutze niemals den Aufzug während eines Brandes." at bounding box center [357, 510] width 18 height 18
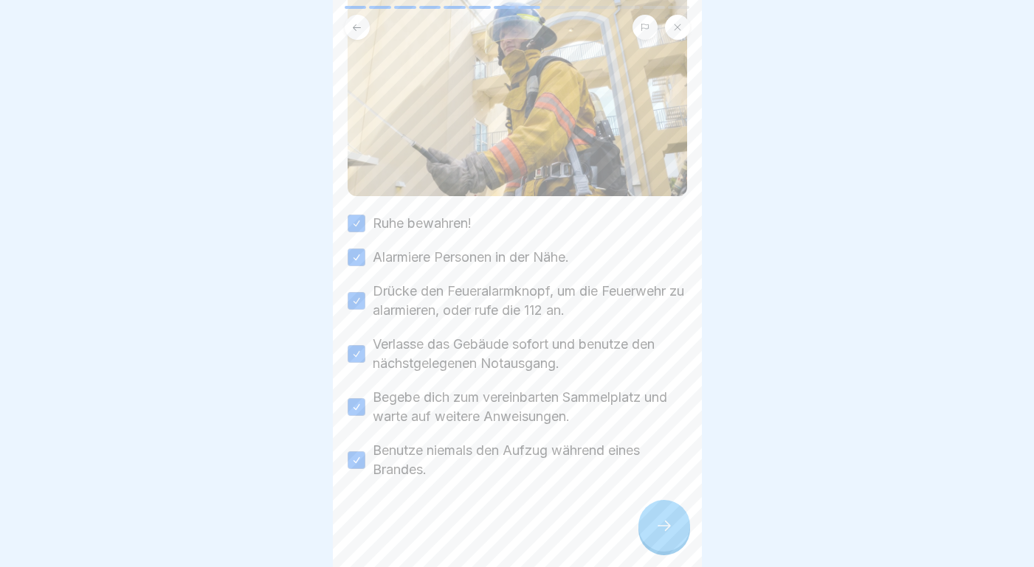
click at [666, 529] on icon at bounding box center [664, 526] width 18 height 18
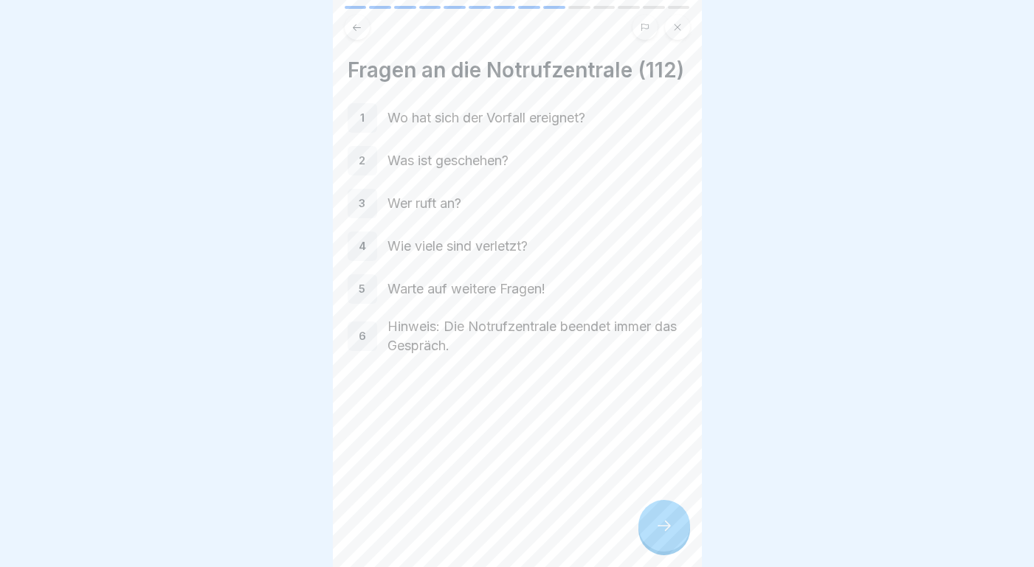
click at [666, 529] on icon at bounding box center [664, 526] width 18 height 18
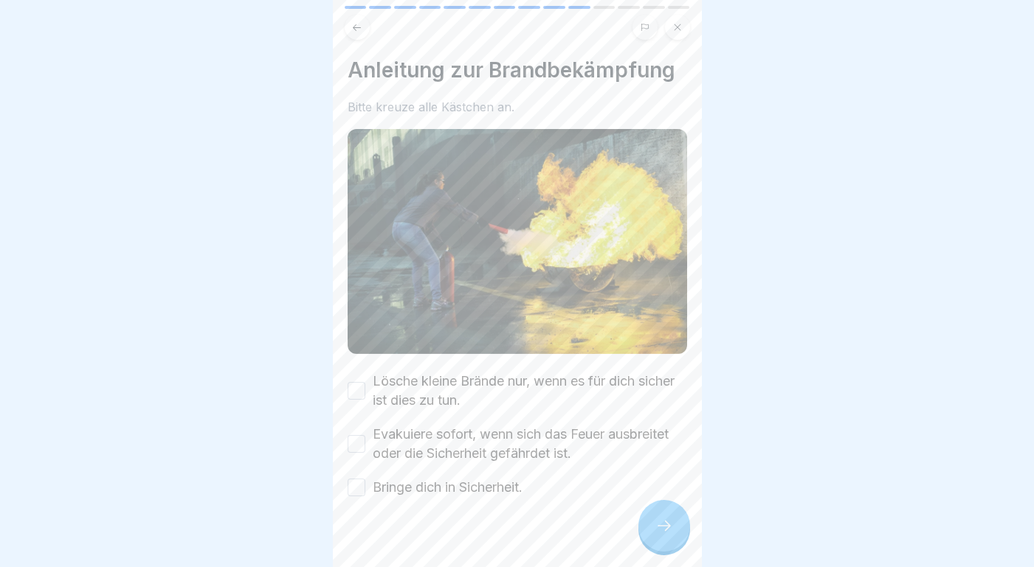
click at [358, 389] on button "Lösche kleine Brände nur, wenn es für dich sicher ist dies zu tun." at bounding box center [357, 391] width 18 height 18
click at [358, 441] on button "Evakuiere sofort, wenn sich das Feuer ausbreitet oder die Sicherheit gefährdet …" at bounding box center [357, 444] width 18 height 18
click at [357, 490] on button "Bringe dich in Sicherheit." at bounding box center [357, 488] width 18 height 18
click at [655, 524] on icon at bounding box center [664, 526] width 18 height 18
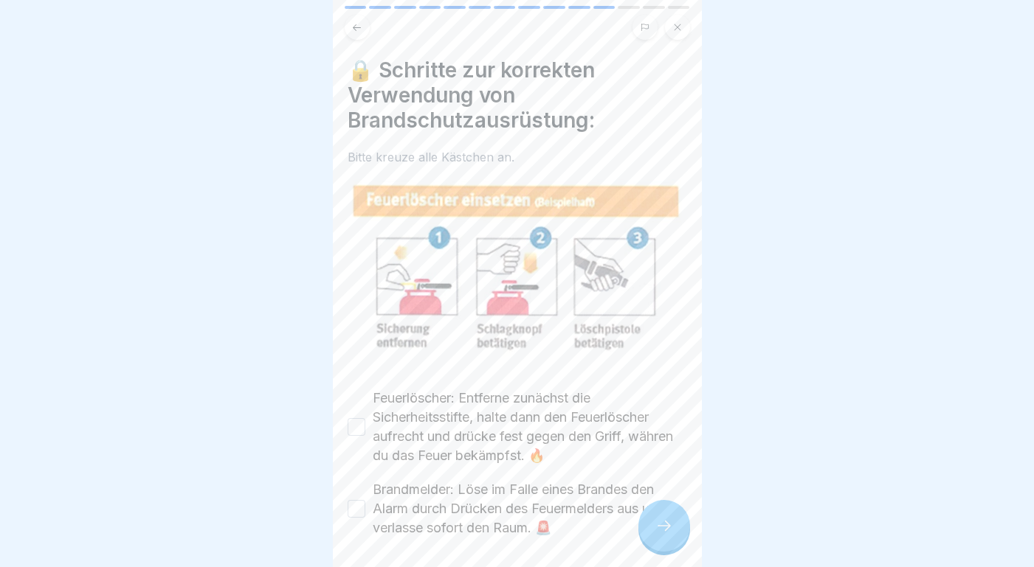
click at [355, 426] on button "Feuerlöscher: Entferne zunächst die Sicherheitsstifte, halte dann den Feuerlösc…" at bounding box center [357, 427] width 18 height 18
click at [356, 508] on button "Brandmelder: Löse im Falle eines Brandes den Alarm durch Drücken des Feuermelde…" at bounding box center [357, 509] width 18 height 18
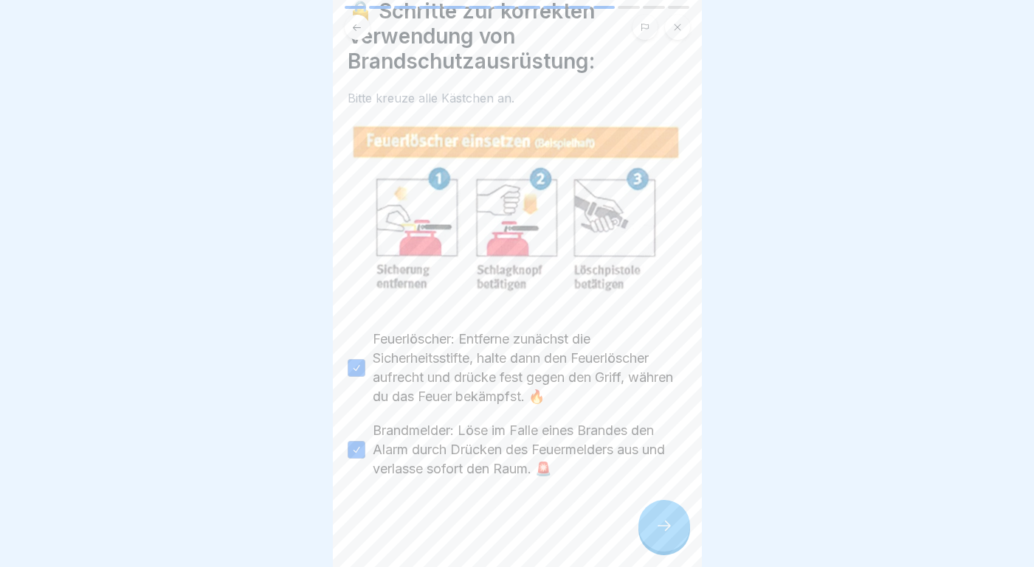
click at [671, 539] on div at bounding box center [664, 526] width 52 height 52
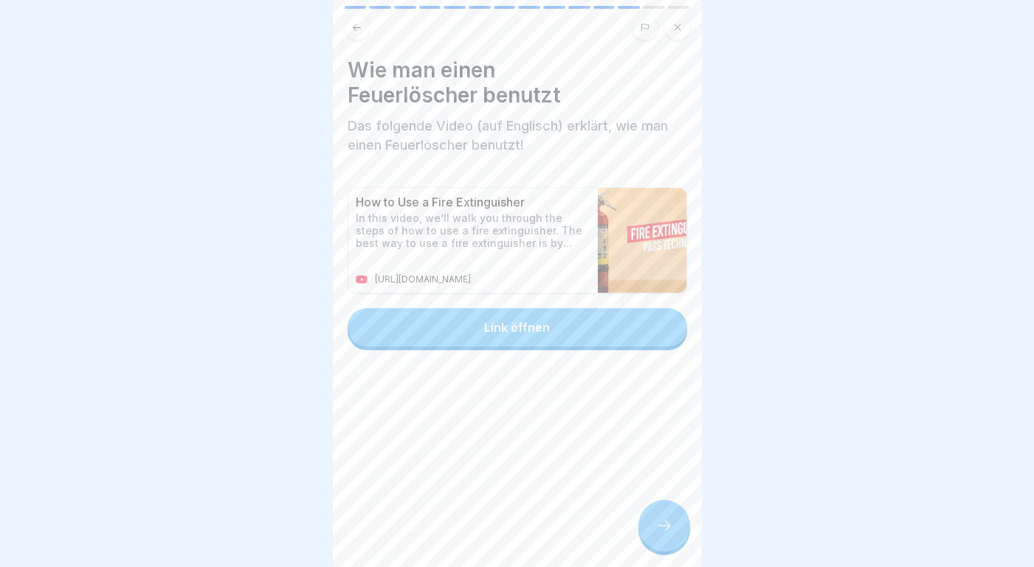
click at [674, 530] on div at bounding box center [664, 526] width 52 height 52
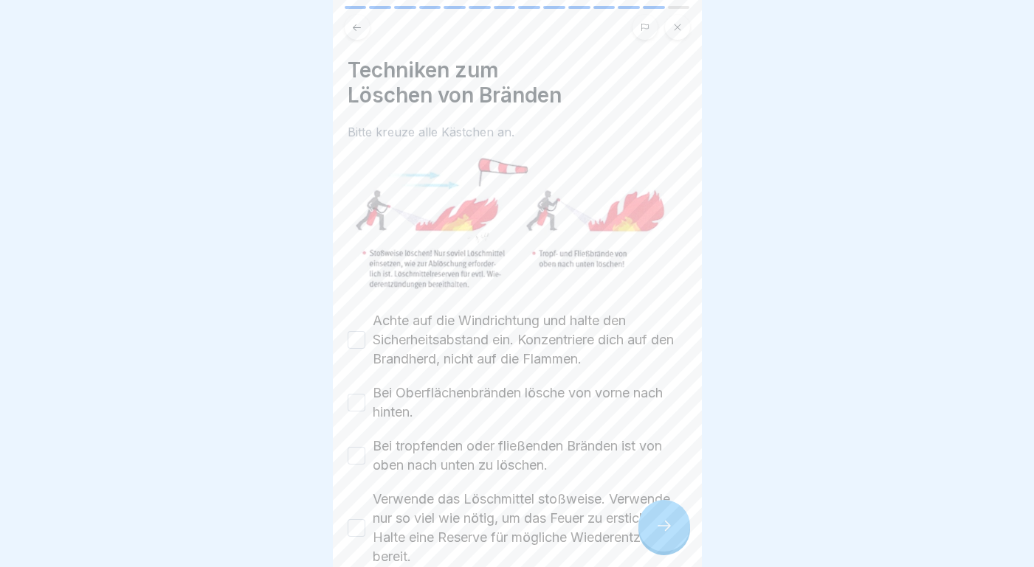
click at [356, 334] on button "Achte auf die Windrichtung und halte den Sicherheitsabstand ein. Konzentriere d…" at bounding box center [357, 340] width 18 height 18
click at [356, 401] on button "Bei Oberflächenbränden lösche von vorne nach hinten." at bounding box center [357, 403] width 18 height 18
click at [357, 455] on button "Bei tropfenden oder fließenden Bränden ist von oben nach unten zu löschen." at bounding box center [357, 456] width 18 height 18
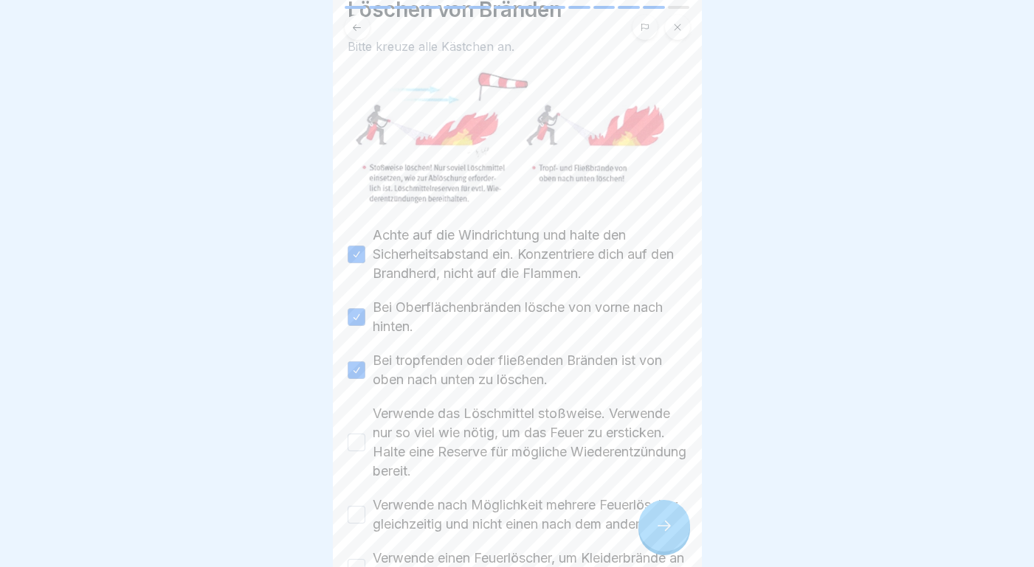
scroll to position [94, 0]
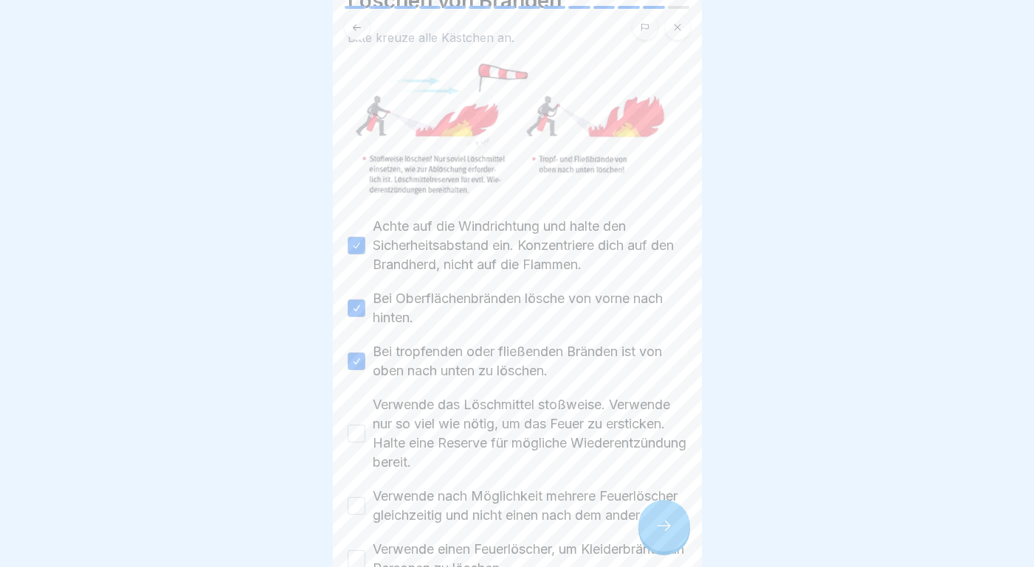
click at [356, 432] on button "Verwende das Löschmittel stoßweise. Verwende nur so viel wie nötig, um das Feue…" at bounding box center [357, 434] width 18 height 18
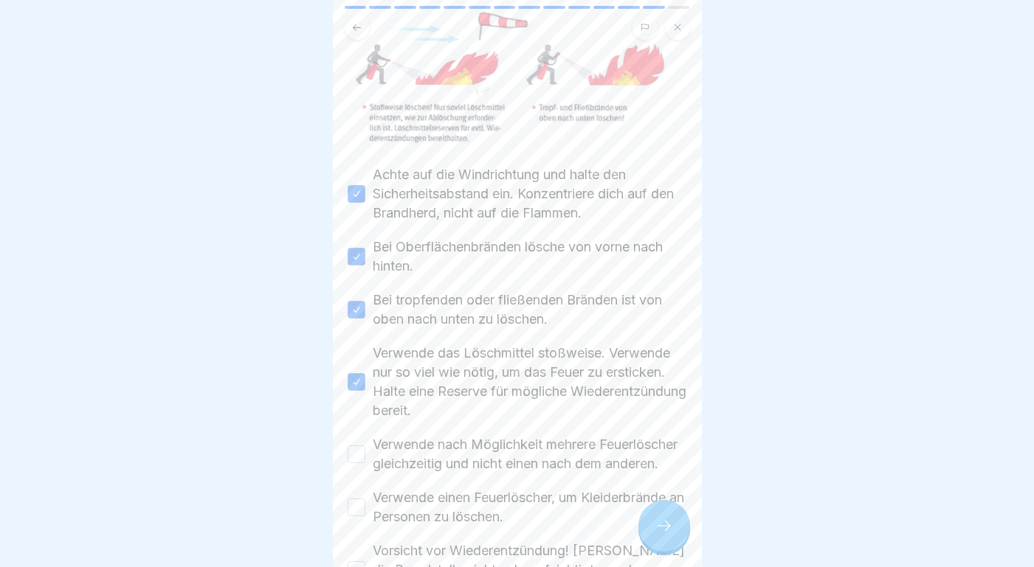
scroll to position [203, 0]
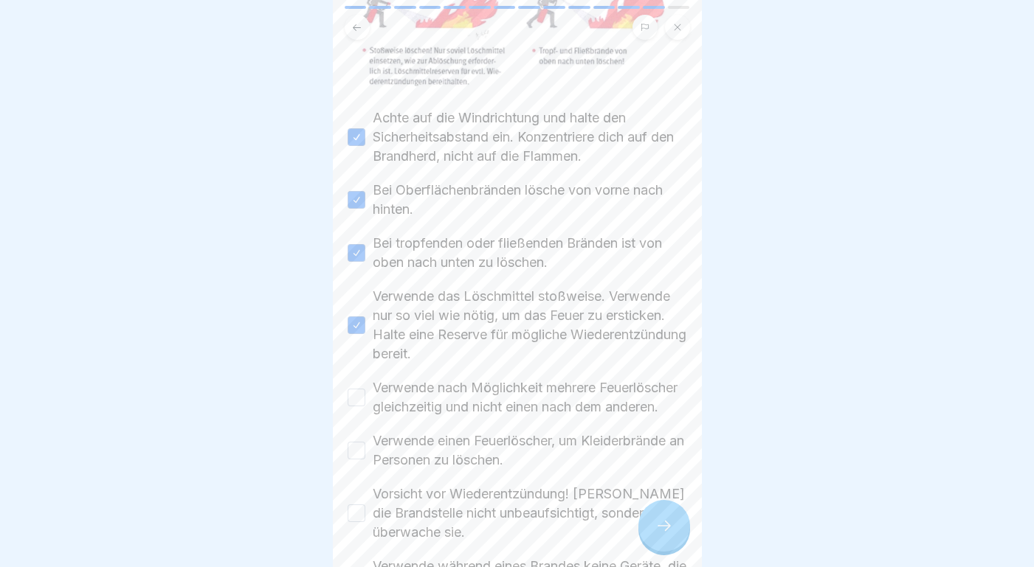
click at [361, 407] on button "Verwende nach Möglichkeit mehrere Feuerlöscher gleichzeitig und nicht einen nac…" at bounding box center [357, 398] width 18 height 18
click at [354, 460] on button "Verwende einen Feuerlöscher, um Kleiderbrände an Personen zu löschen." at bounding box center [357, 451] width 18 height 18
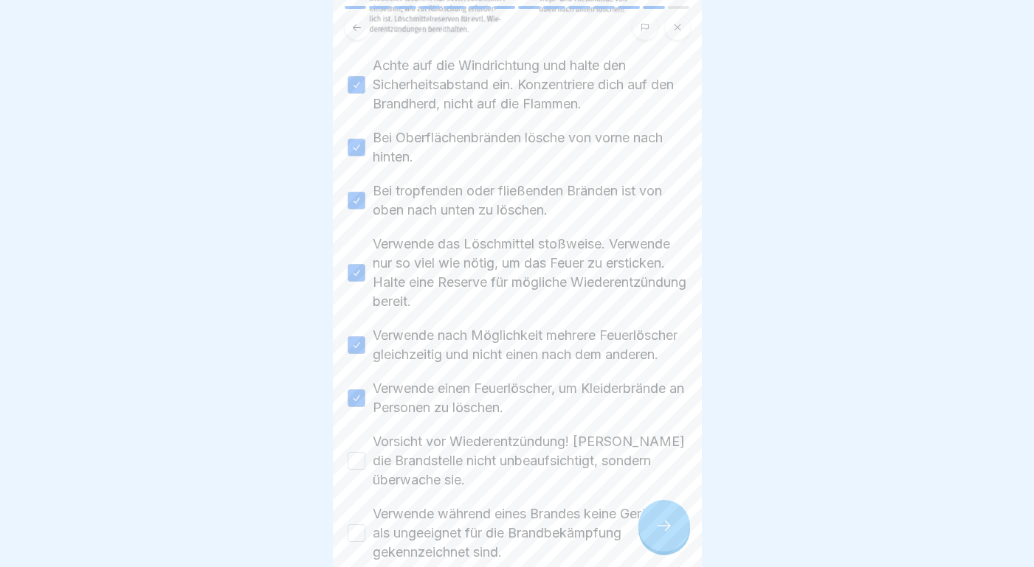
scroll to position [316, 0]
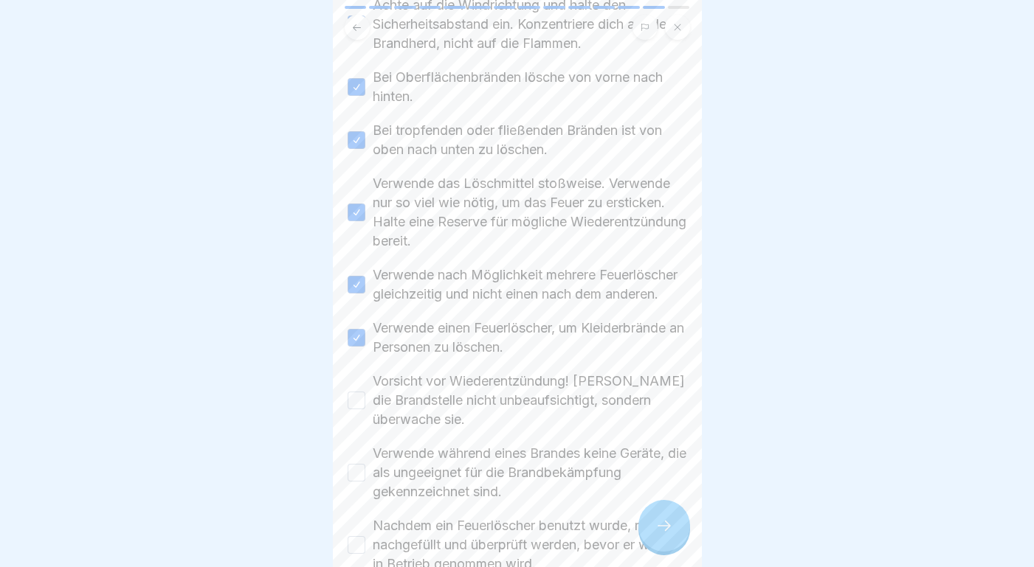
click at [359, 410] on button "Vorsicht vor Wiederentzündung! [PERSON_NAME] die Brandstelle nicht unbeaufsicht…" at bounding box center [357, 401] width 18 height 18
click at [354, 482] on button "Verwende während eines Brandes keine Geräte, die als ungeeignet für die Brandbe…" at bounding box center [357, 473] width 18 height 18
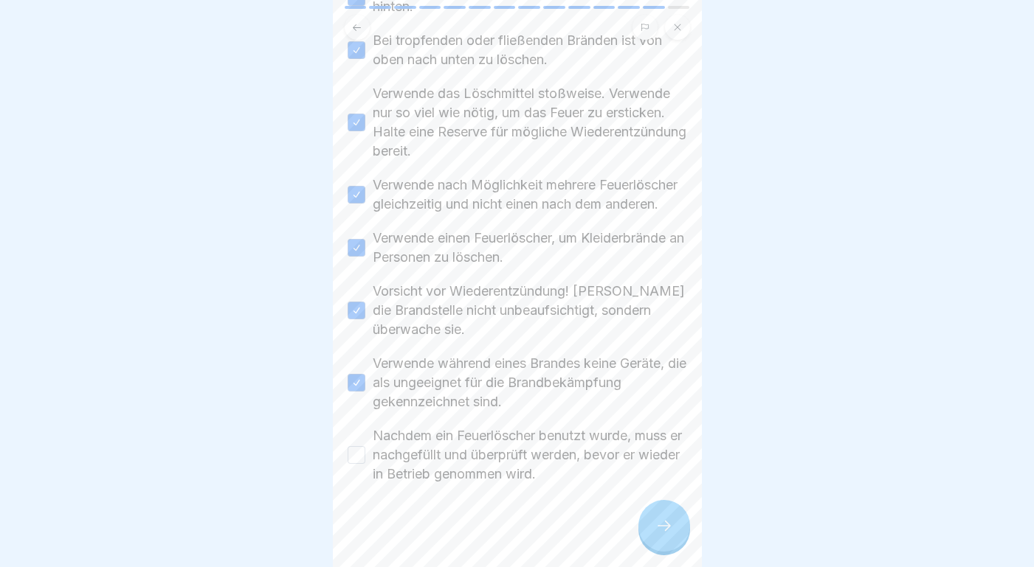
scroll to position [430, 0]
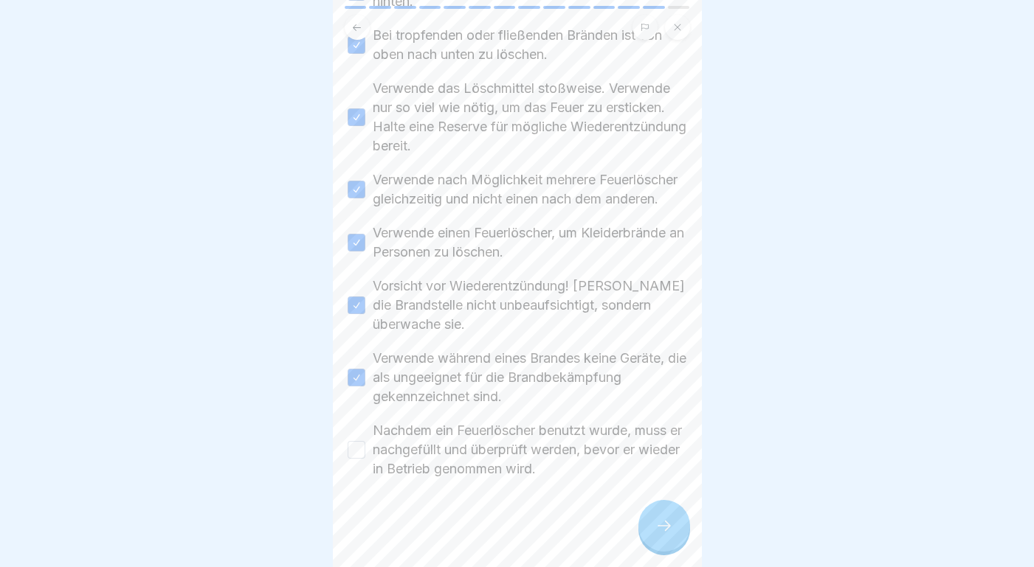
click at [358, 448] on button "Nachdem ein Feuerlöscher benutzt wurde, muss er nachgefüllt und überprüft werde…" at bounding box center [357, 450] width 18 height 18
click at [652, 540] on div at bounding box center [664, 526] width 52 height 52
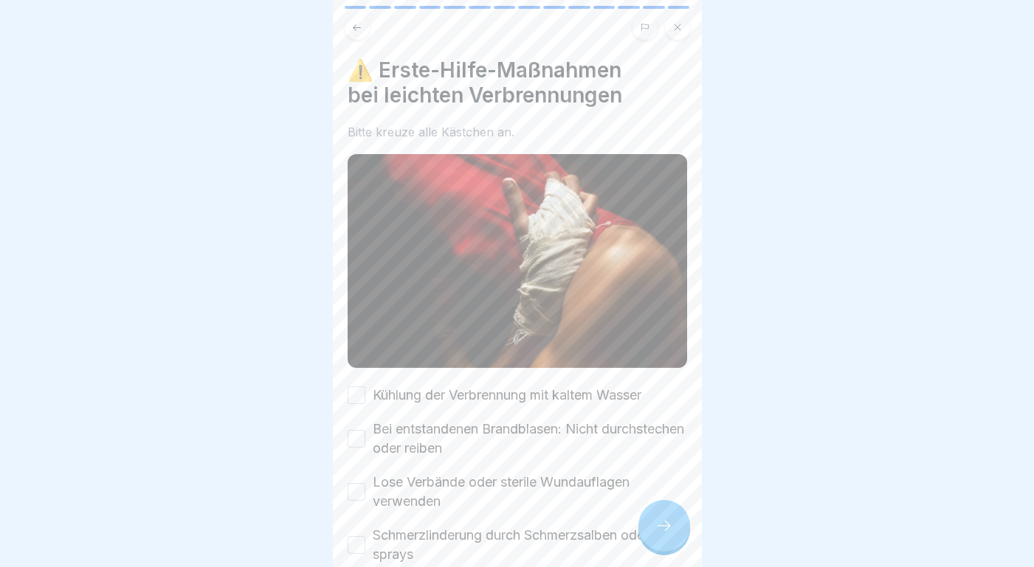
click at [356, 396] on button "Kühlung der Verbrennung mit kaltem Wasser" at bounding box center [357, 396] width 18 height 18
click at [359, 437] on button "Bei entstandenen Brandblasen: Nicht durchstechen oder reiben" at bounding box center [357, 439] width 18 height 18
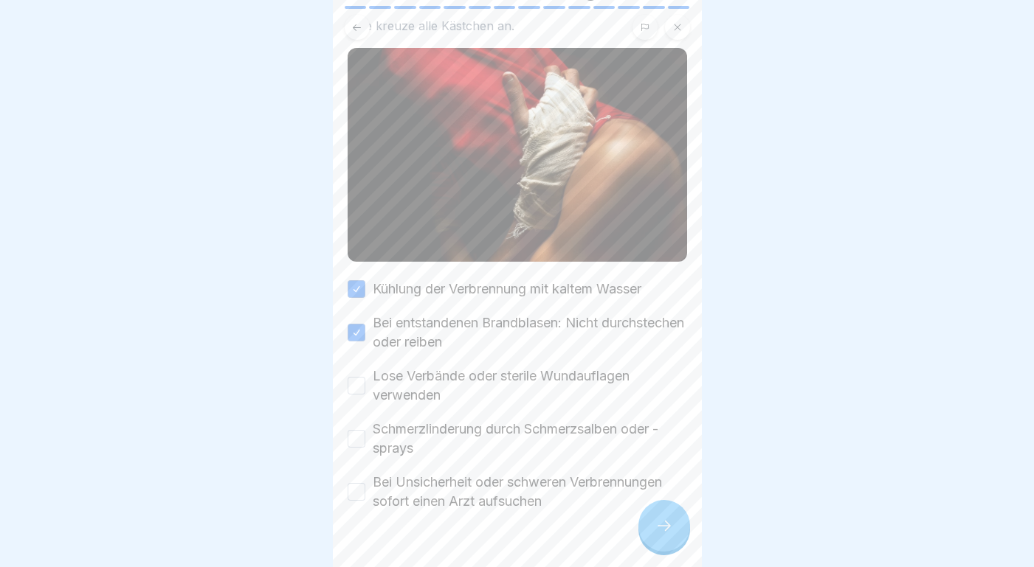
scroll to position [135, 0]
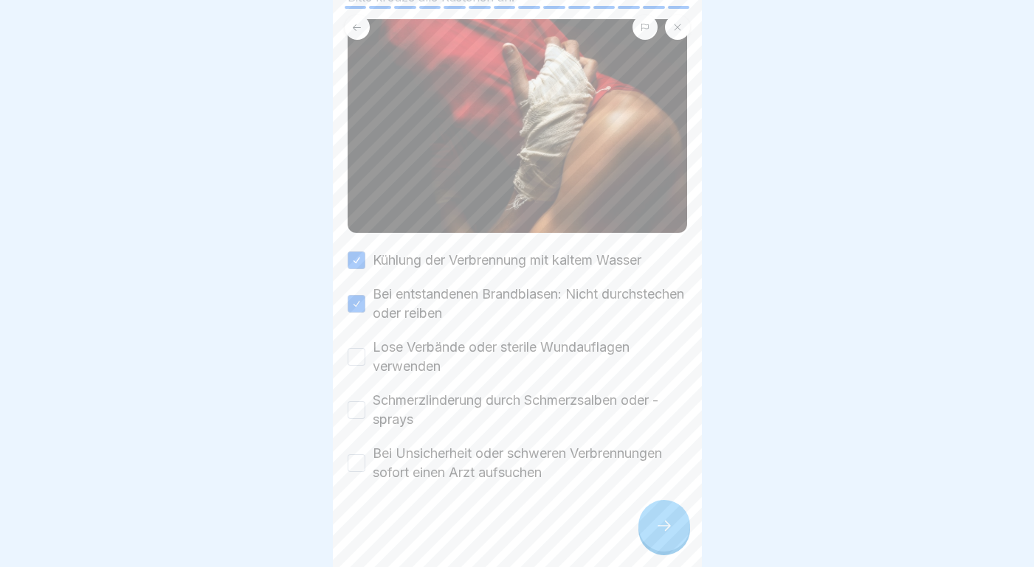
click at [359, 350] on button "Lose Verbände oder sterile Wundauflagen verwenden" at bounding box center [357, 357] width 18 height 18
click at [359, 411] on button "Schmerzlinderung durch Schmerzsalben oder -sprays" at bounding box center [357, 410] width 18 height 18
click at [356, 460] on button "Bei Unsicherheit oder schweren Verbrennungen sofort einen Arzt aufsuchen" at bounding box center [357, 464] width 18 height 18
click at [671, 535] on div at bounding box center [664, 526] width 52 height 52
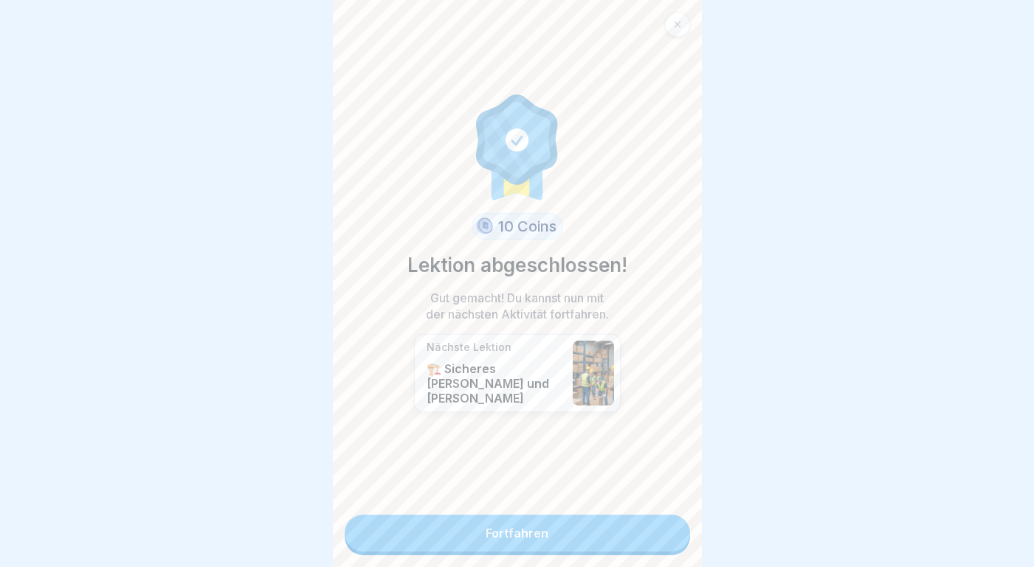
click at [575, 542] on link "Fortfahren" at bounding box center [517, 533] width 345 height 37
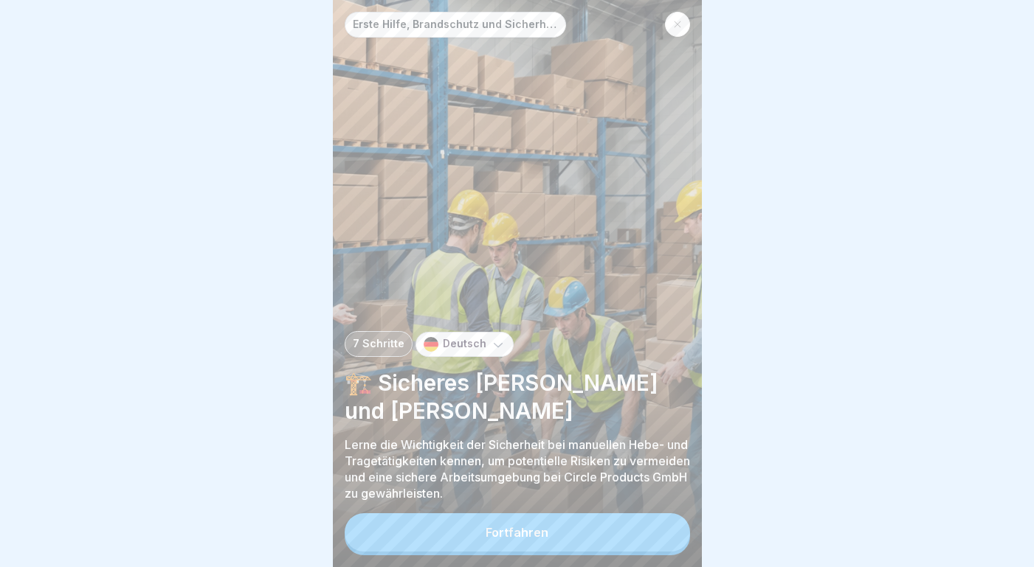
click at [562, 538] on button "Fortfahren" at bounding box center [517, 533] width 345 height 38
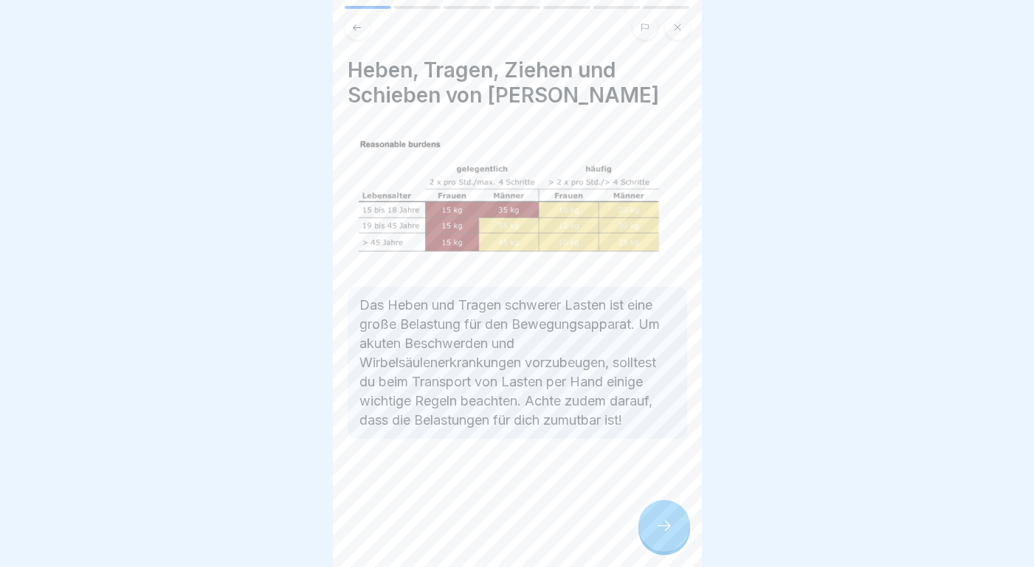
click at [664, 526] on icon at bounding box center [664, 526] width 18 height 18
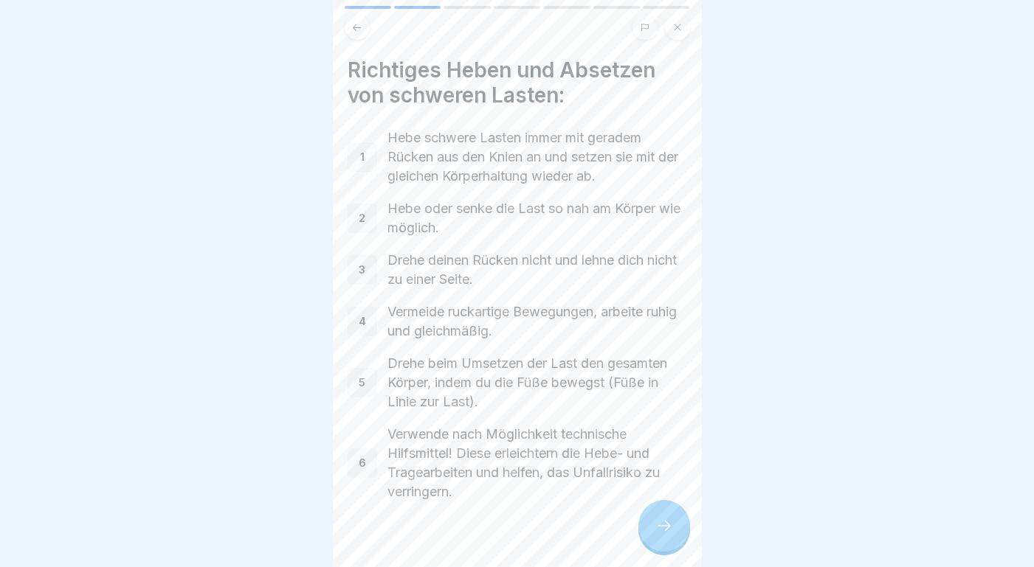
click at [664, 526] on icon at bounding box center [664, 526] width 18 height 18
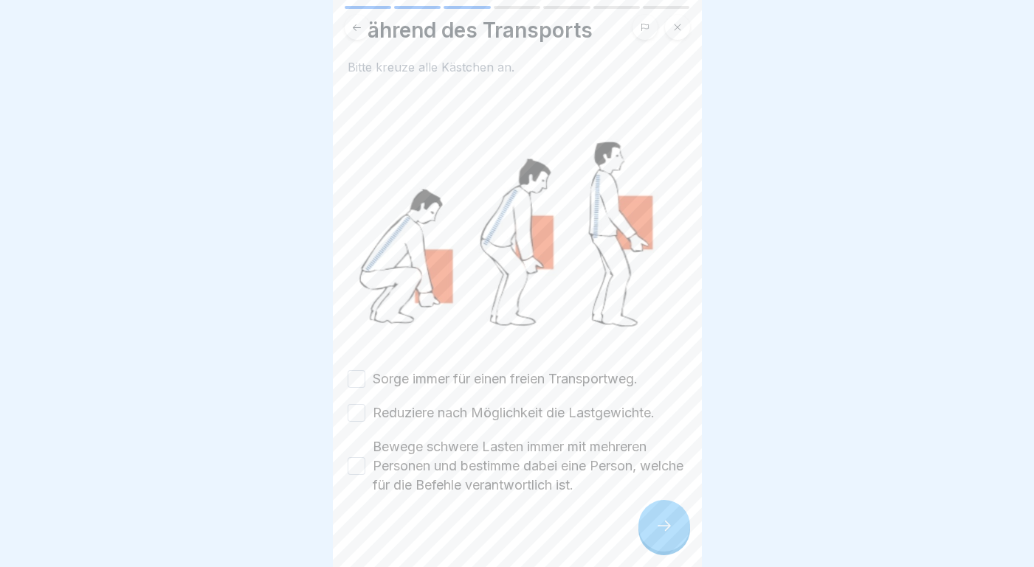
scroll to position [56, 0]
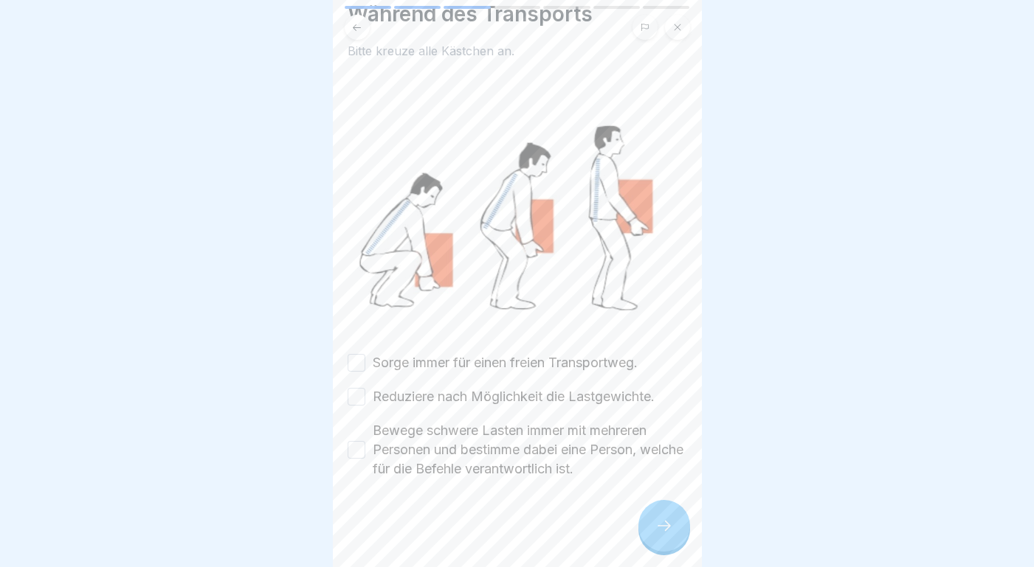
click at [356, 362] on button "Sorge immer für einen freien Transportweg." at bounding box center [357, 363] width 18 height 18
click at [357, 392] on button "Reduziere nach Möglichkeit die Lastgewichte." at bounding box center [357, 397] width 18 height 18
click at [356, 449] on button "Bewege schwere Lasten immer mit mehreren Personen und bestimme dabei eine Perso…" at bounding box center [357, 450] width 18 height 18
click at [656, 522] on icon at bounding box center [664, 526] width 18 height 18
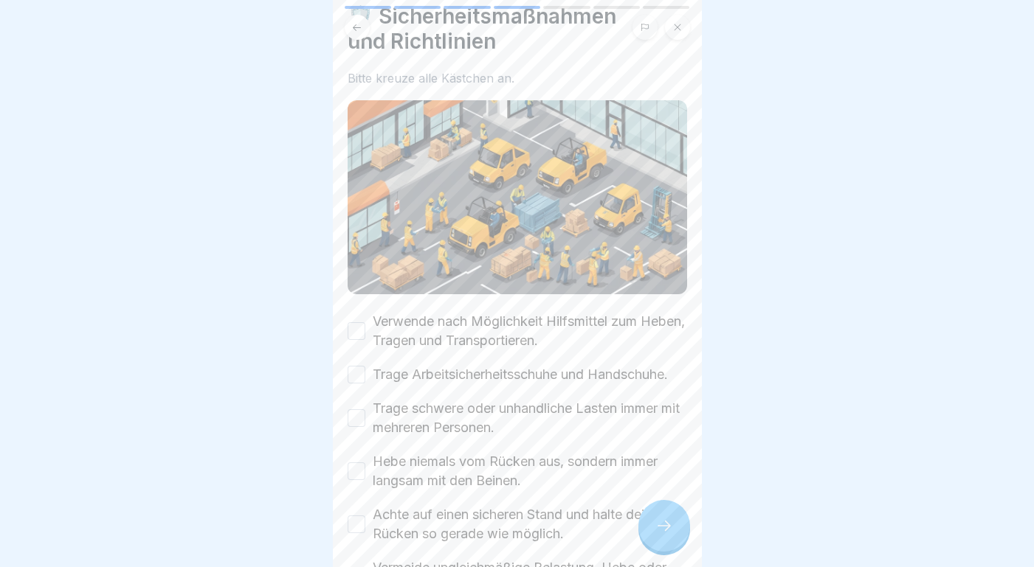
scroll to position [92, 0]
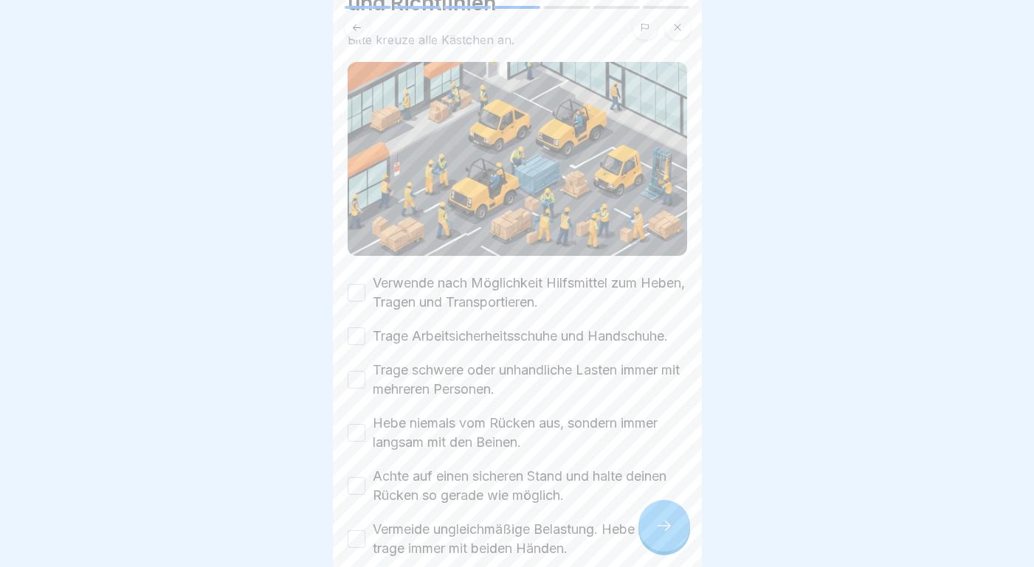
click at [362, 291] on button "Verwende nach Möglichkeit Hilfsmittel zum Heben, Tragen und Transportieren." at bounding box center [357, 293] width 18 height 18
click at [360, 334] on button "Trage Arbeitsicherheitsschuhe und Handschuhe." at bounding box center [357, 337] width 18 height 18
click at [359, 379] on button "Trage schwere oder unhandliche Lasten immer mit mehreren Personen." at bounding box center [357, 380] width 18 height 18
click at [357, 431] on button "Hebe niemals vom Rücken aus, sondern immer langsam mit den Beinen." at bounding box center [357, 433] width 18 height 18
click at [357, 483] on button "Achte auf einen sicheren Stand und halte deinen Rücken so gerade wie möglich." at bounding box center [357, 486] width 18 height 18
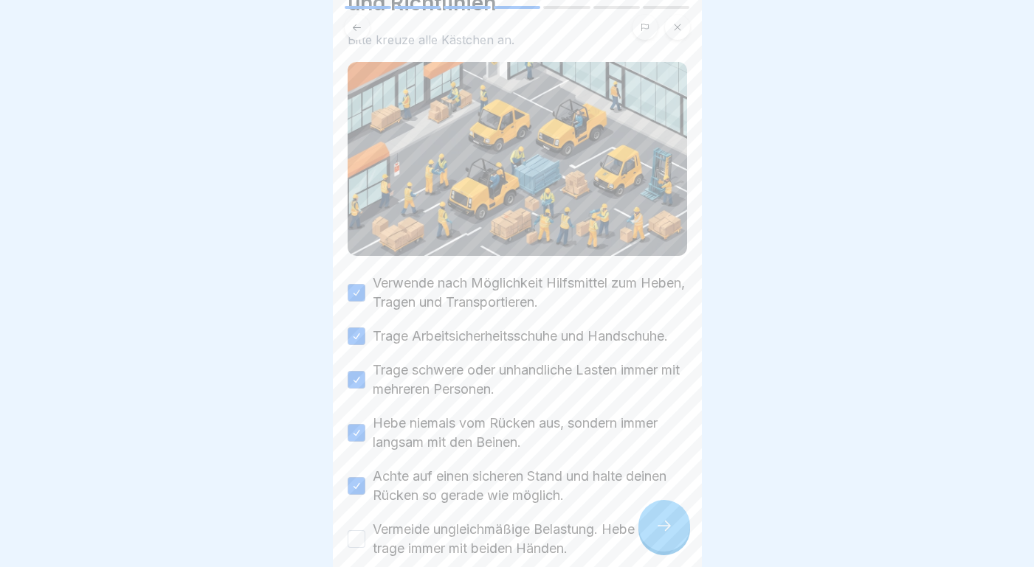
click at [358, 537] on button "Vermeide ungleichmäßige Belastung. Hebe oder trage immer mit beiden Händen." at bounding box center [357, 540] width 18 height 18
click at [674, 518] on div at bounding box center [664, 526] width 52 height 52
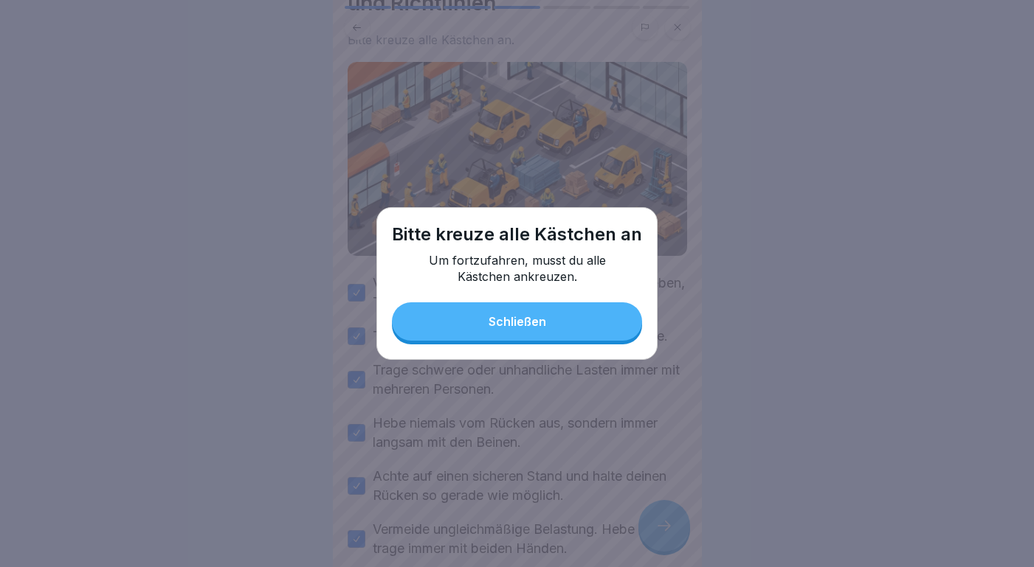
click at [564, 320] on button "Schließen" at bounding box center [517, 322] width 250 height 38
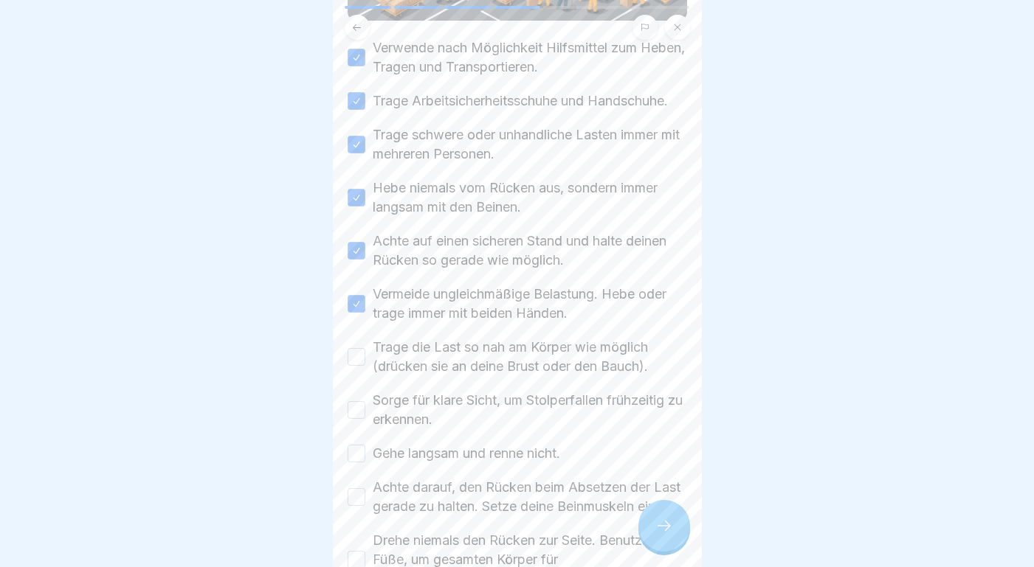
scroll to position [426, 0]
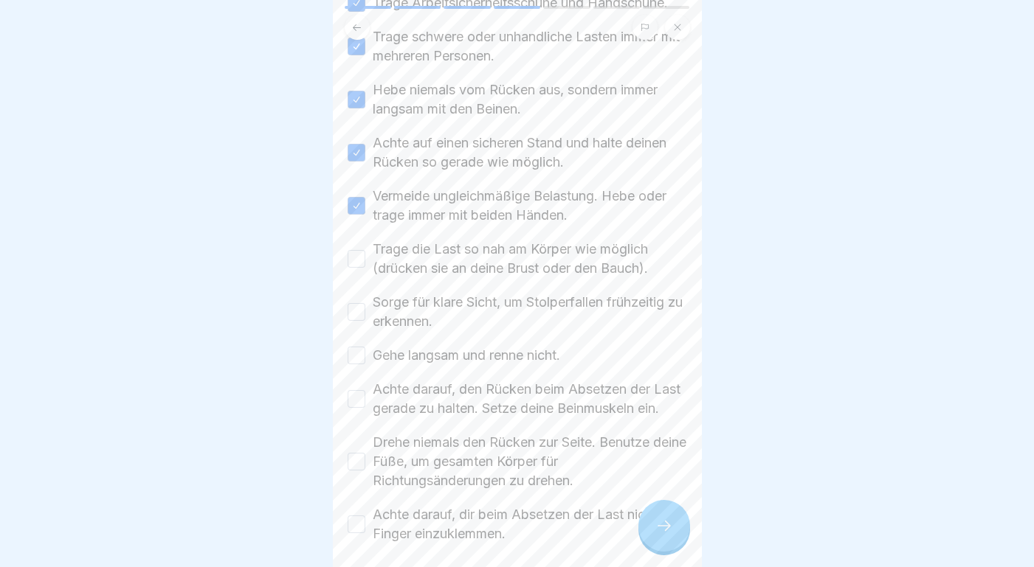
click at [354, 259] on button "Trage die Last so nah am Körper wie möglich (drücken sie an deine Brust oder de…" at bounding box center [357, 259] width 18 height 18
click at [358, 311] on button "Sorge für klare Sicht, um Stolperfallen frühzeitig zu erkennen." at bounding box center [357, 312] width 18 height 18
click at [356, 353] on button "Gehe langsam und renne nicht." at bounding box center [357, 356] width 18 height 18
click at [358, 399] on button "Achte darauf, den Rücken beim Absetzen der Last gerade zu halten. Setze deine B…" at bounding box center [357, 399] width 18 height 18
click at [358, 461] on button "Drehe niemals den Rücken zur Seite. Benutze deine Füße, um gesamten Körper für …" at bounding box center [357, 462] width 18 height 18
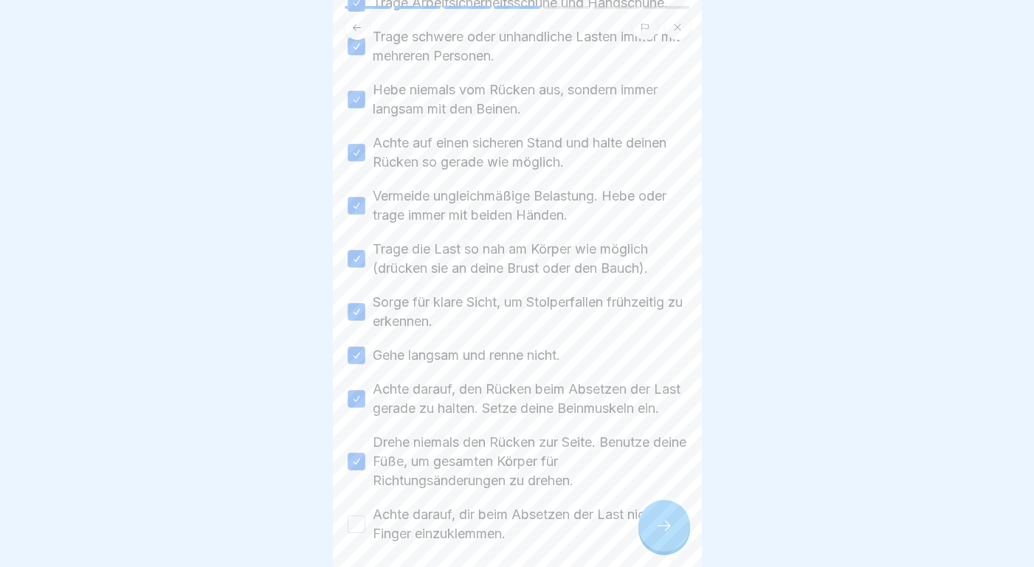
click at [359, 522] on button "Achte darauf, dir beim Absetzen der Last nicht die Finger einzuklemmen." at bounding box center [357, 525] width 18 height 18
click at [663, 514] on div at bounding box center [664, 526] width 52 height 52
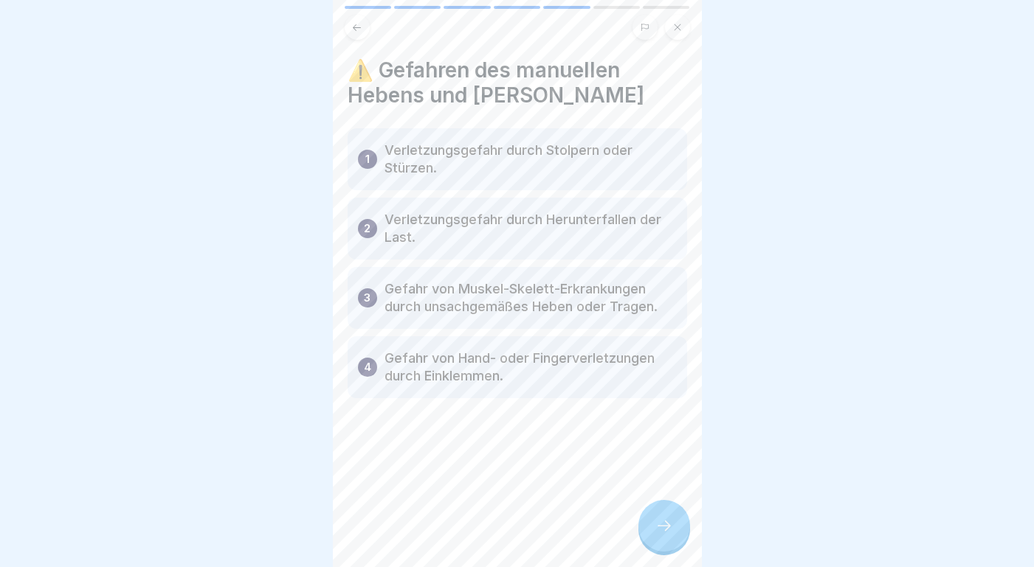
click at [660, 520] on icon at bounding box center [664, 526] width 18 height 18
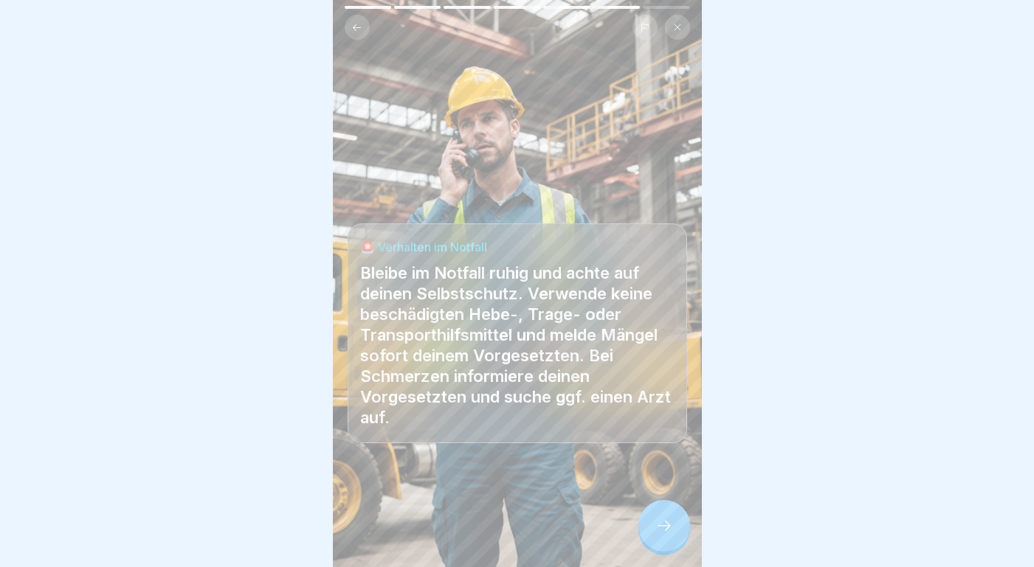
click at [664, 531] on icon at bounding box center [664, 526] width 18 height 18
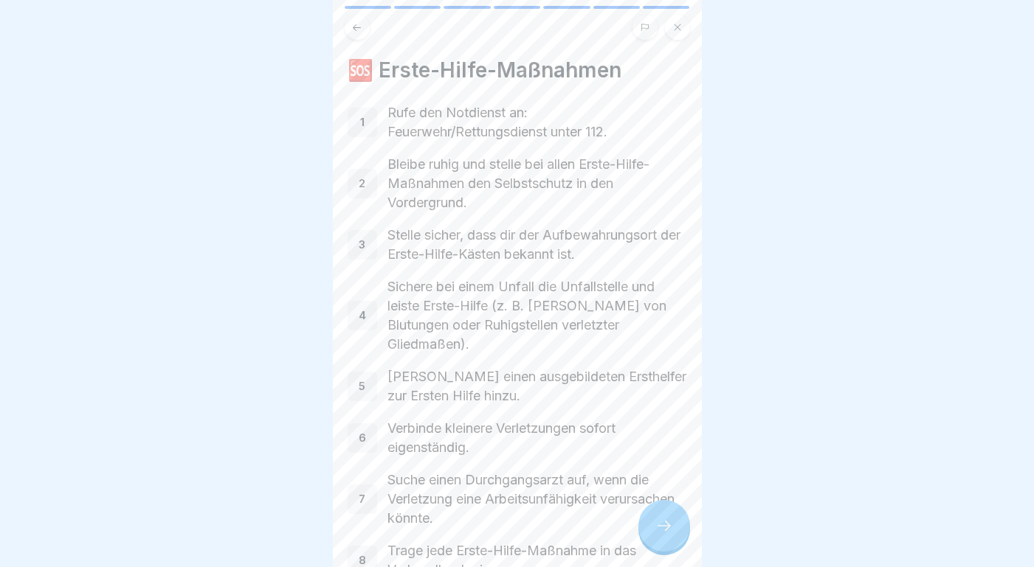
scroll to position [82, 0]
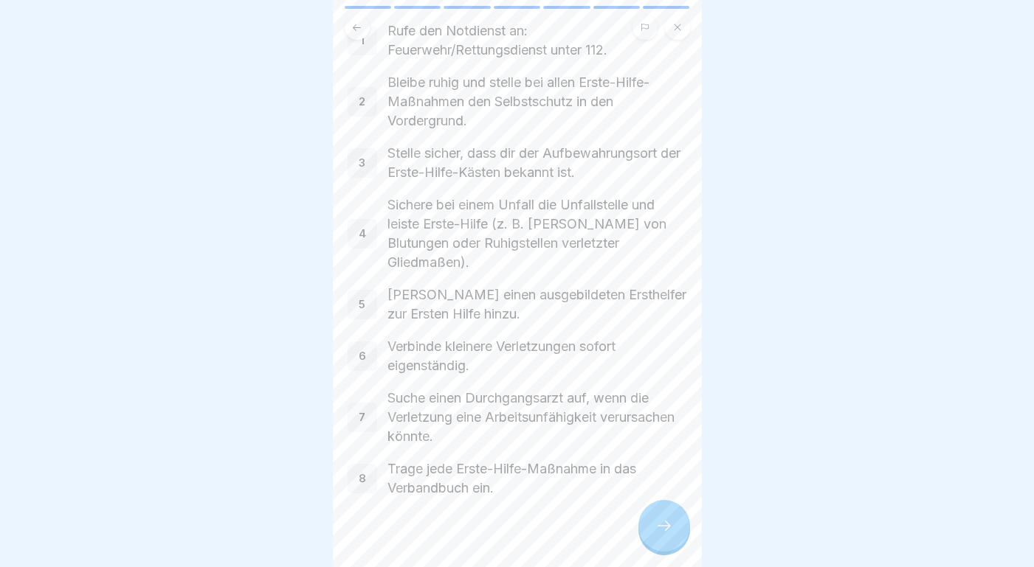
click at [660, 519] on icon at bounding box center [664, 526] width 18 height 18
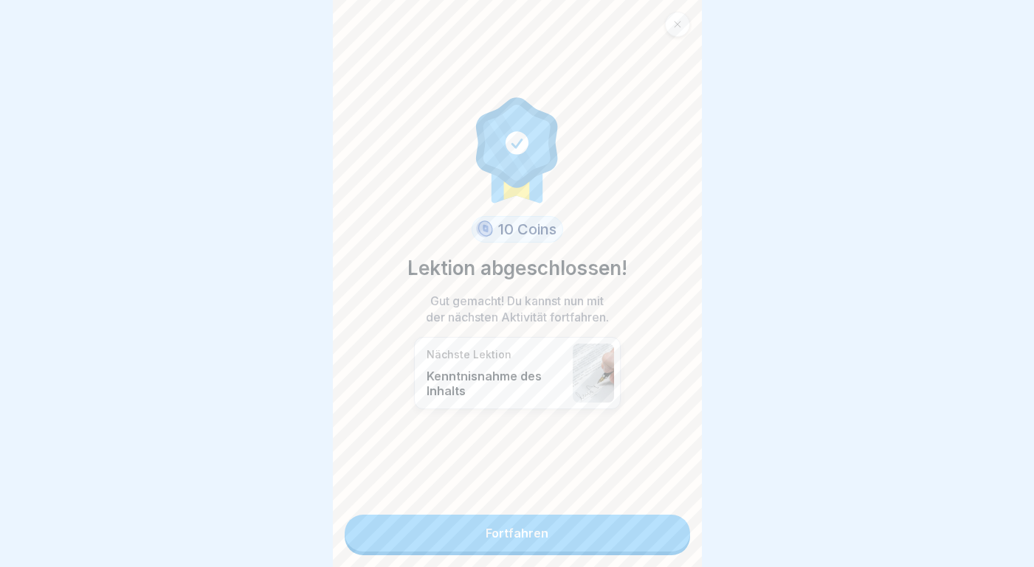
click at [619, 534] on link "Fortfahren" at bounding box center [517, 533] width 345 height 37
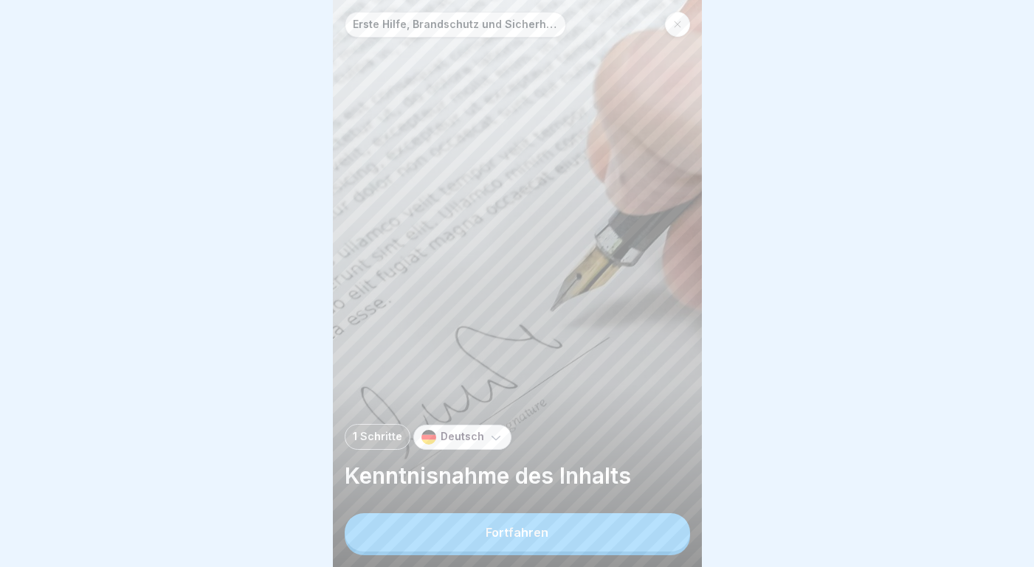
click at [619, 534] on button "Fortfahren" at bounding box center [517, 533] width 345 height 38
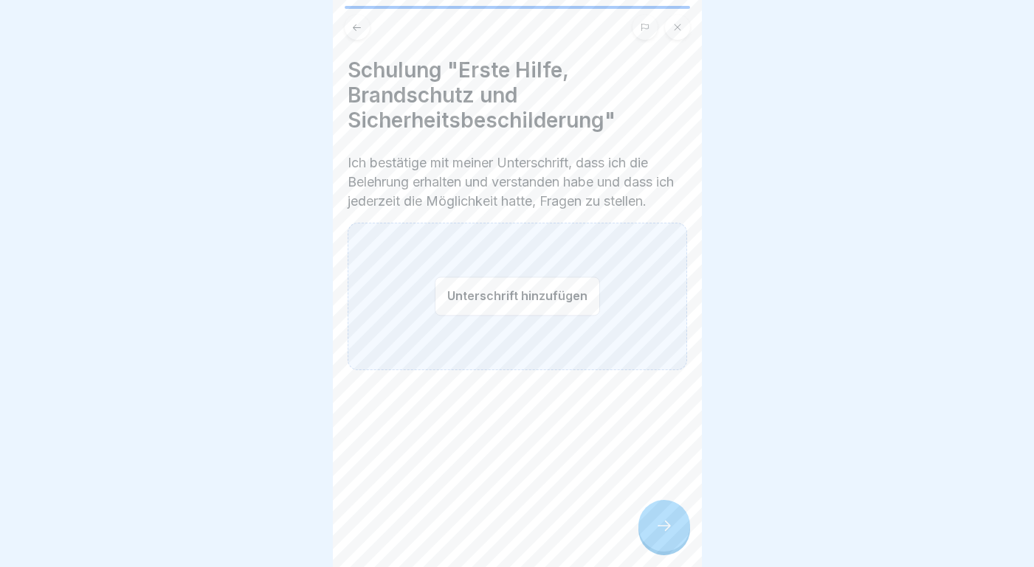
click at [511, 308] on button "Unterschrift hinzufügen" at bounding box center [517, 296] width 165 height 39
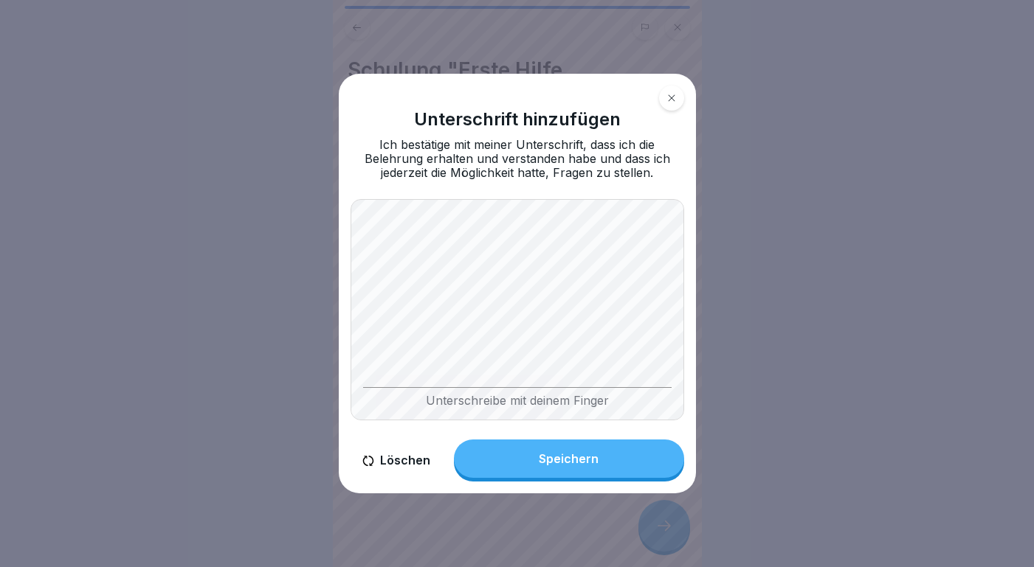
click at [548, 189] on div "Unterschrift hinzufügen Ich bestätige mit meiner Unterschrift, dass ich die Bel…" at bounding box center [517, 284] width 357 height 420
click at [601, 447] on button "Speichern" at bounding box center [569, 459] width 230 height 38
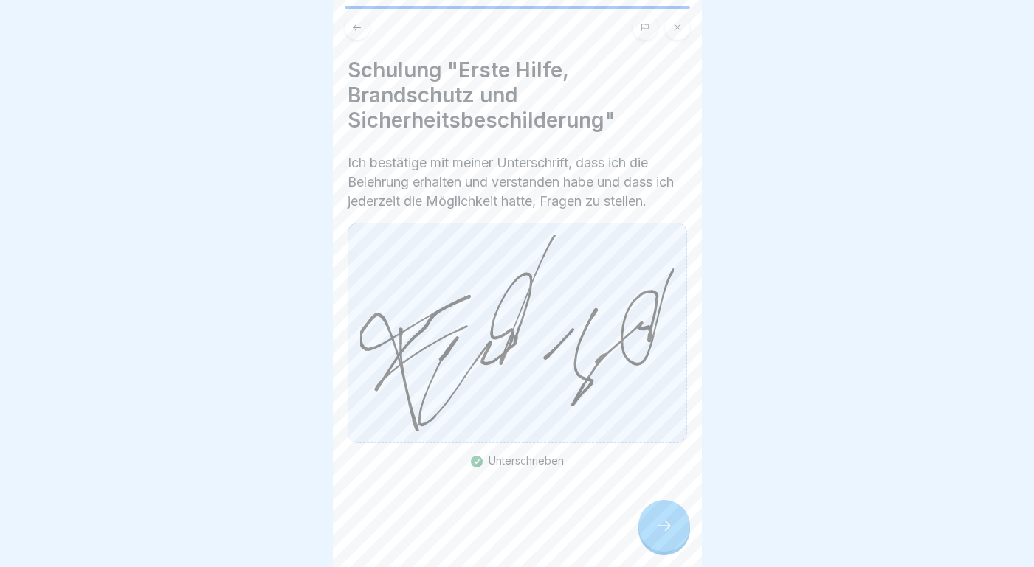
click at [652, 508] on div at bounding box center [664, 526] width 52 height 52
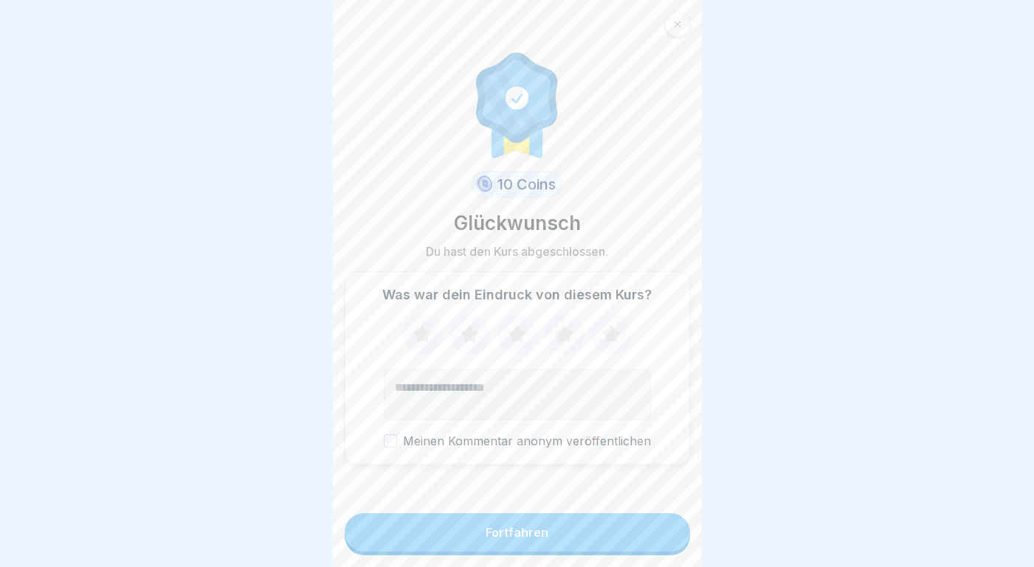
click at [594, 546] on button "Fortfahren" at bounding box center [517, 533] width 345 height 38
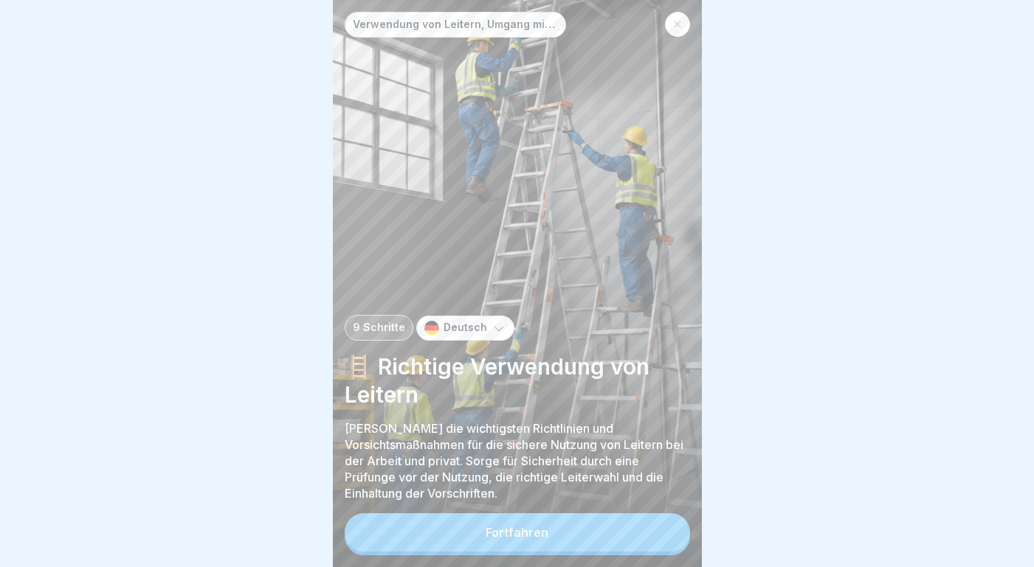
click at [574, 534] on button "Fortfahren" at bounding box center [517, 533] width 345 height 38
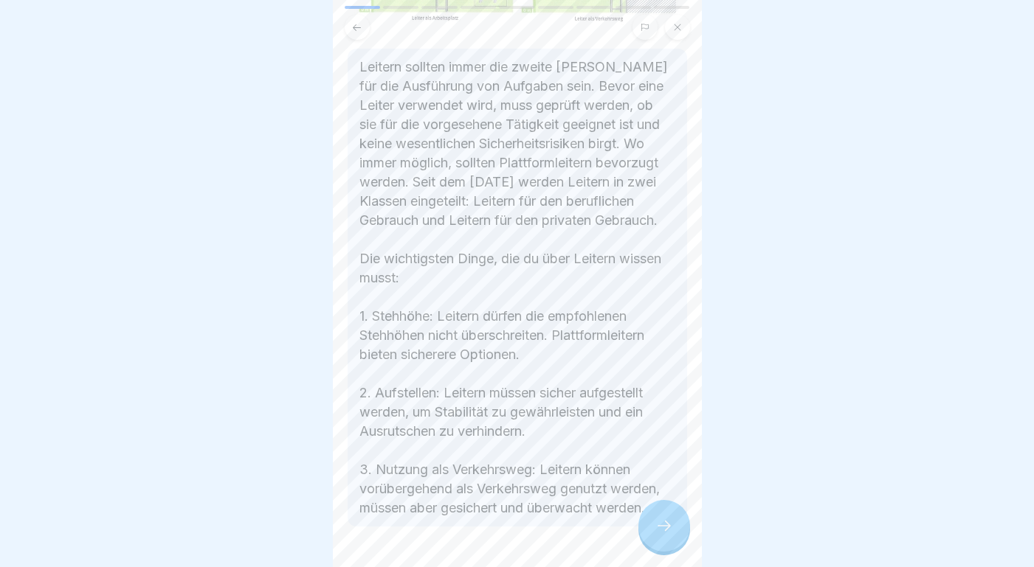
scroll to position [349, 0]
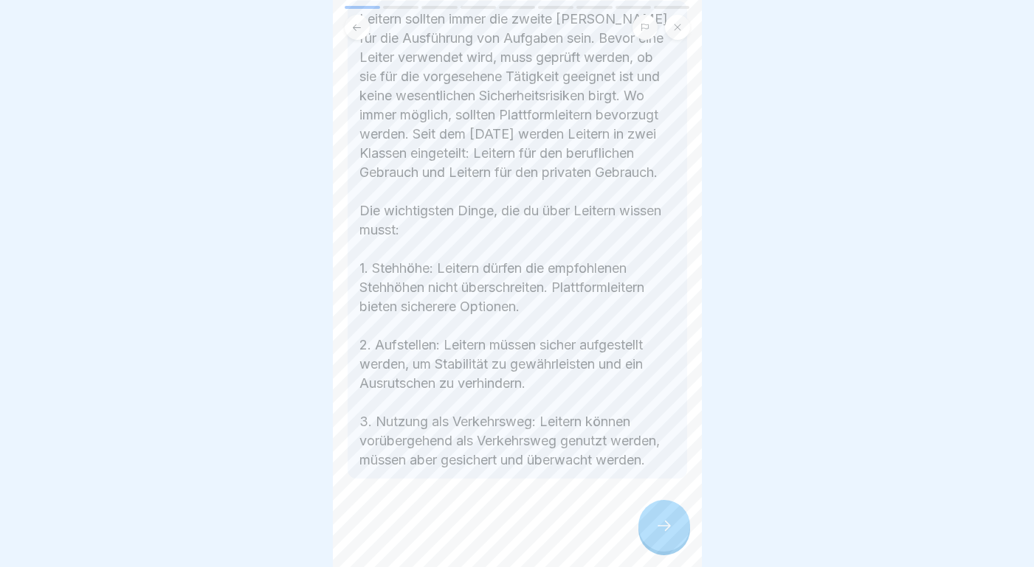
click at [661, 511] on div at bounding box center [664, 526] width 52 height 52
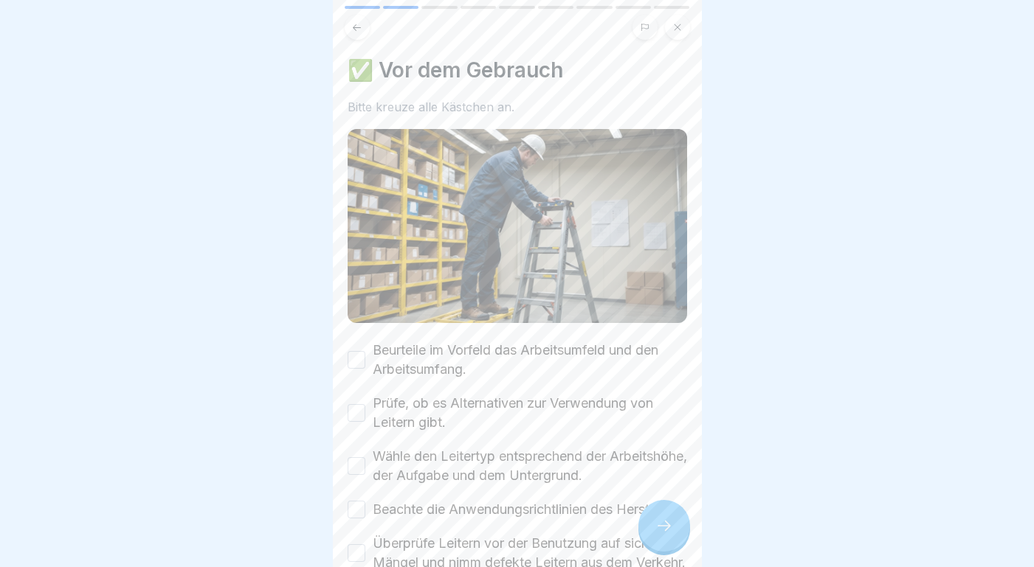
click at [355, 365] on button "Beurteile im Vorfeld das Arbeitsumfeld und den Arbeitsumfang." at bounding box center [357, 360] width 18 height 18
click at [357, 410] on button "Prüfe, ob es Alternativen zur Verwendung von Leitern gibt." at bounding box center [357, 413] width 18 height 18
click at [356, 463] on button "Wähle den Leitertyp entsprechend der Arbeitshöhe, der Aufgabe und dem Untergrun…" at bounding box center [357, 466] width 18 height 18
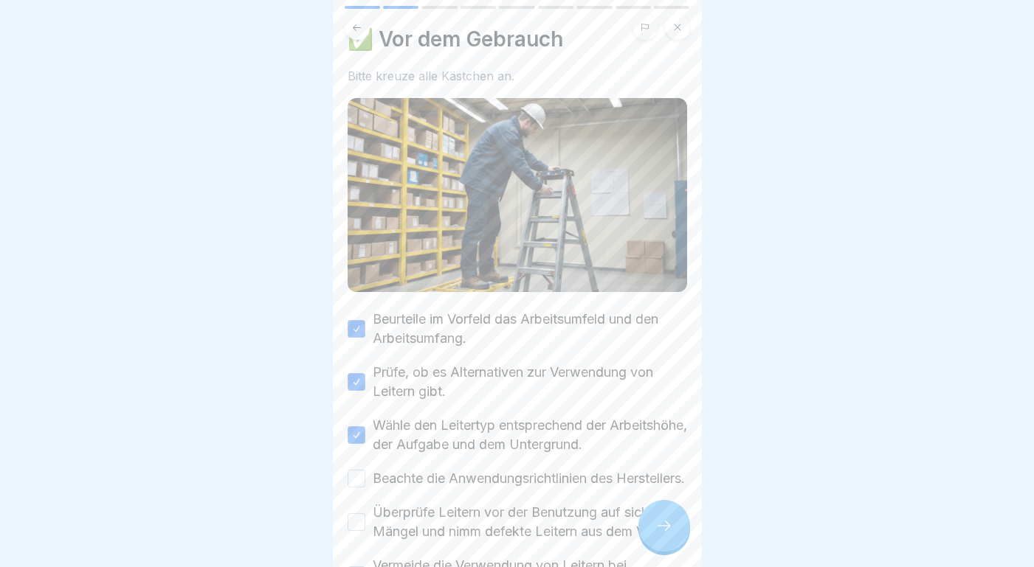
scroll to position [62, 0]
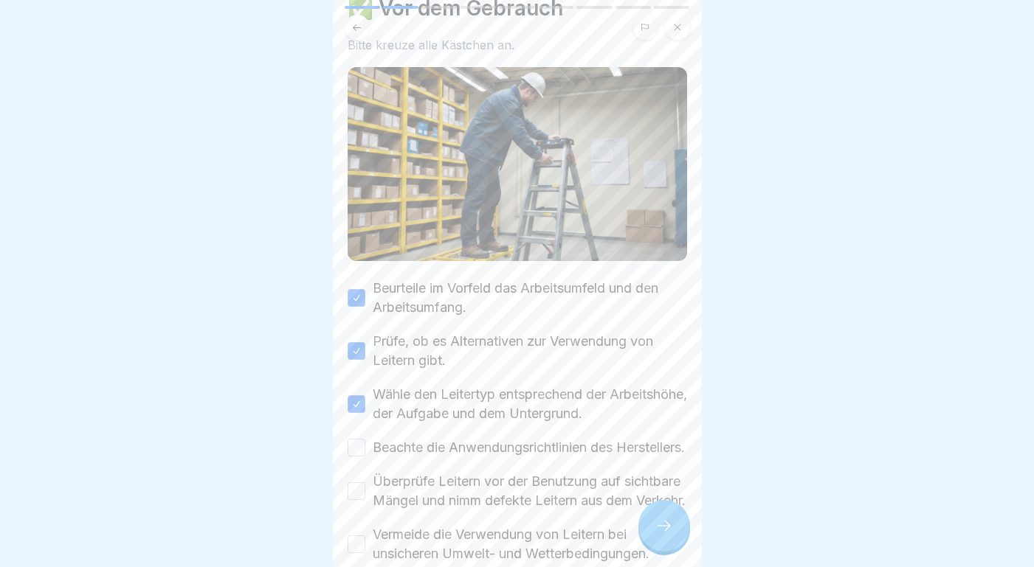
click at [358, 457] on button "Beachte die Anwendungsrichtlinien des Herstellers." at bounding box center [357, 448] width 18 height 18
click at [358, 500] on button "Überprüfe Leitern vor der Benutzung auf sichtbare Mängel und nimm defekte Leite…" at bounding box center [357, 492] width 18 height 18
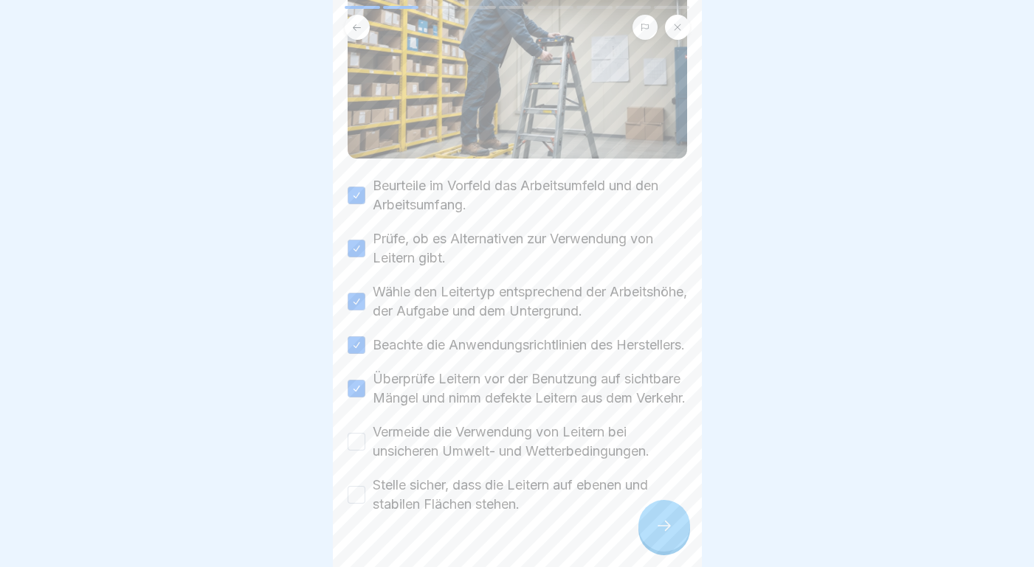
scroll to position [219, 0]
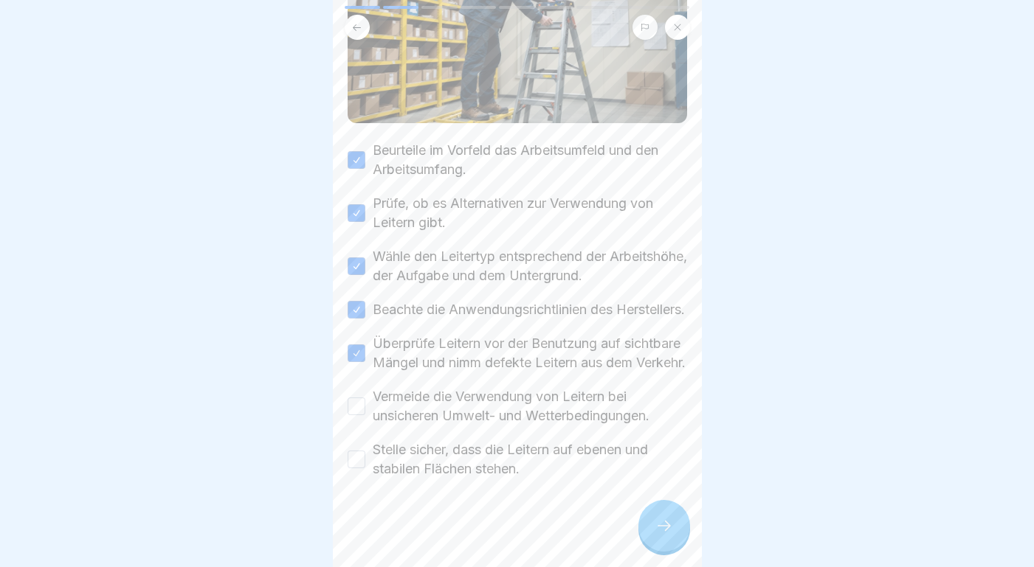
click at [359, 415] on button "Vermeide die Verwendung von Leitern bei unsicheren Umwelt- und Wetterbedingunge…" at bounding box center [357, 407] width 18 height 18
click at [357, 469] on button "Stelle sicher, dass die Leitern auf ebenen und stabilen Flächen stehen." at bounding box center [357, 460] width 18 height 18
click at [666, 519] on icon at bounding box center [664, 526] width 18 height 18
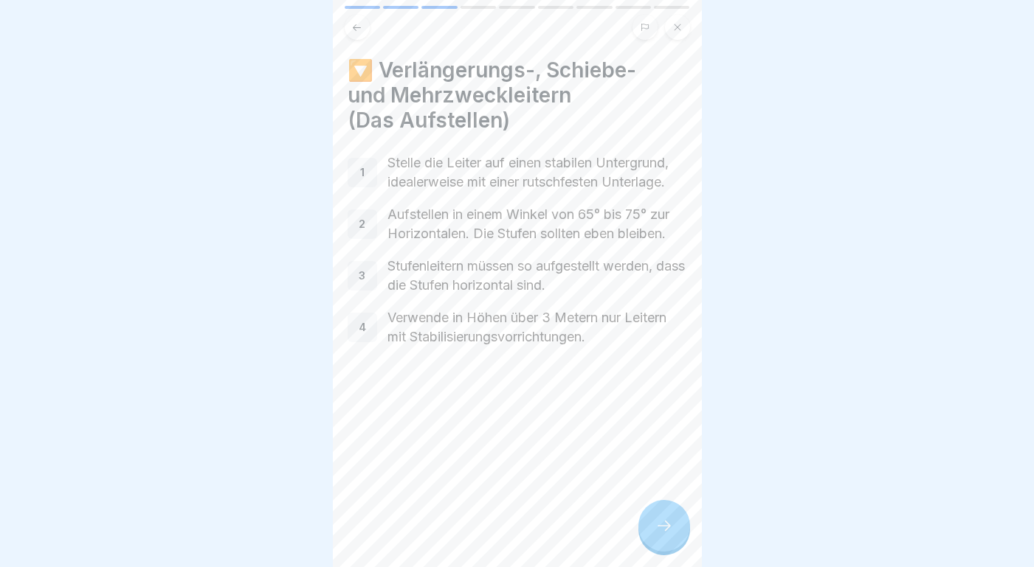
click at [662, 521] on icon at bounding box center [664, 526] width 18 height 18
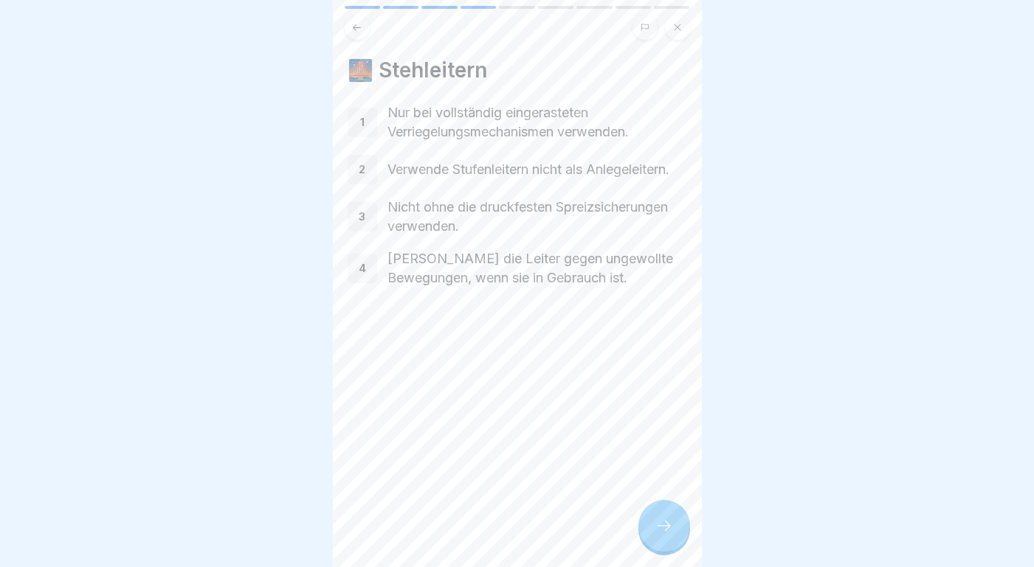
click at [660, 528] on icon at bounding box center [664, 526] width 18 height 18
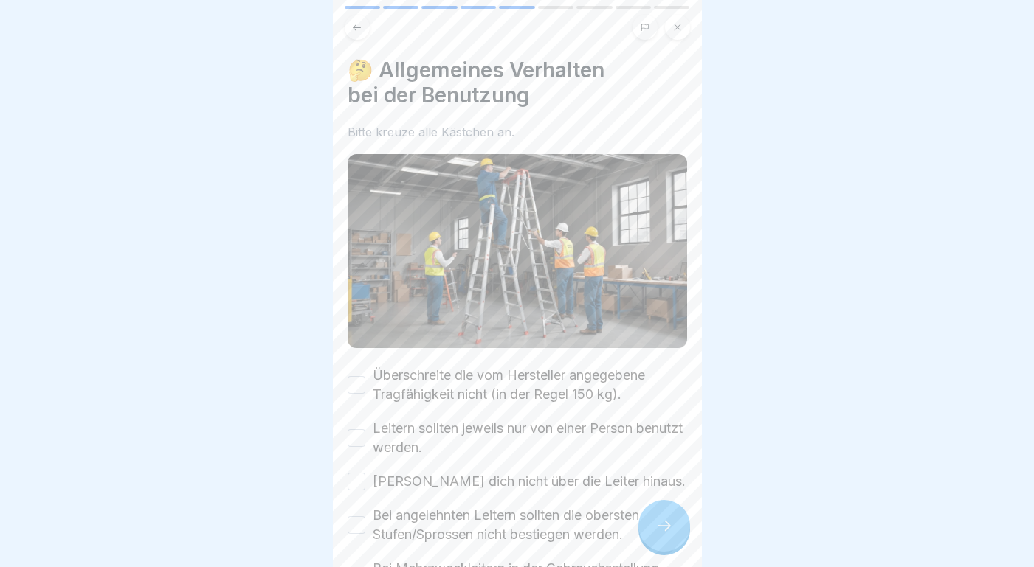
click at [362, 383] on button "Überschreite die vom Hersteller angegebene Tragfähigkeit nicht (in der Regel 15…" at bounding box center [357, 385] width 18 height 18
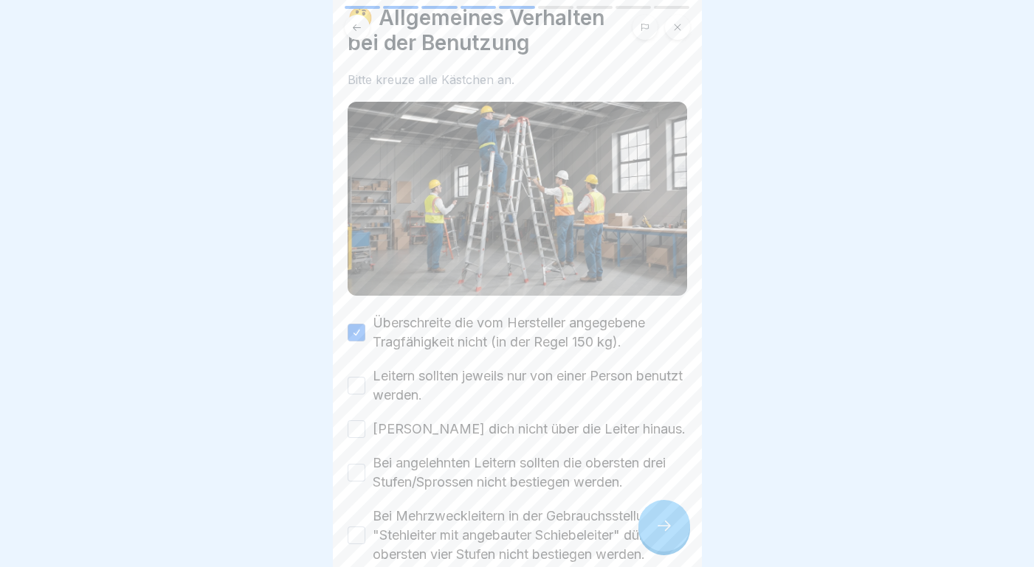
scroll to position [85, 0]
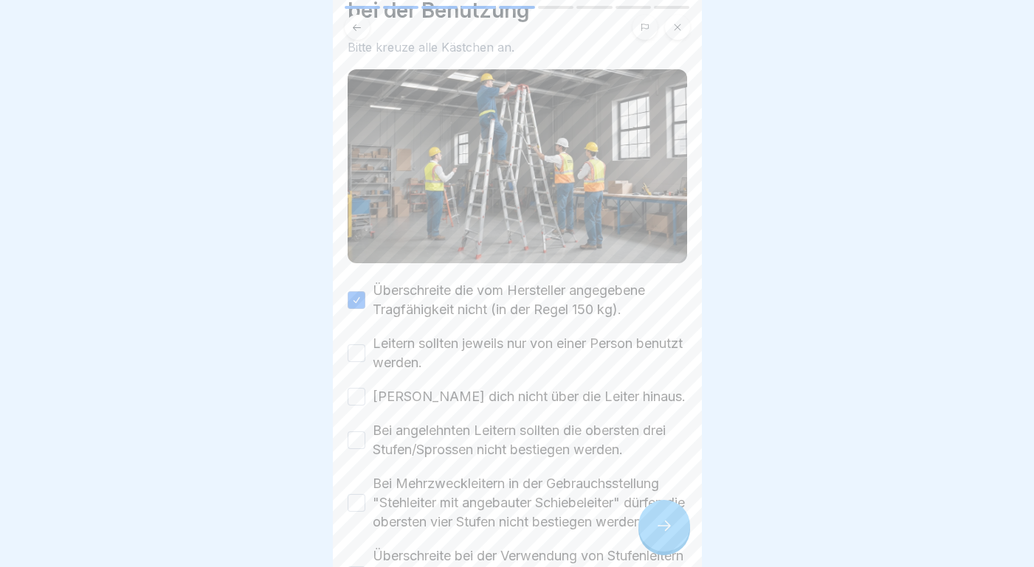
click at [359, 352] on button "Leitern sollten jeweils nur von einer Person benutzt werden." at bounding box center [357, 354] width 18 height 18
click at [359, 400] on button "[PERSON_NAME] dich nicht über die Leiter hinaus." at bounding box center [357, 397] width 18 height 18
click at [359, 435] on button "Bei angelehnten Leitern sollten die obersten drei Stufen/Sprossen nicht bestieg…" at bounding box center [357, 441] width 18 height 18
click at [357, 500] on button "Bei Mehrzweckleitern in der Gebrauchsstellung "Stehleiter mit angebauter Schieb…" at bounding box center [357, 503] width 18 height 18
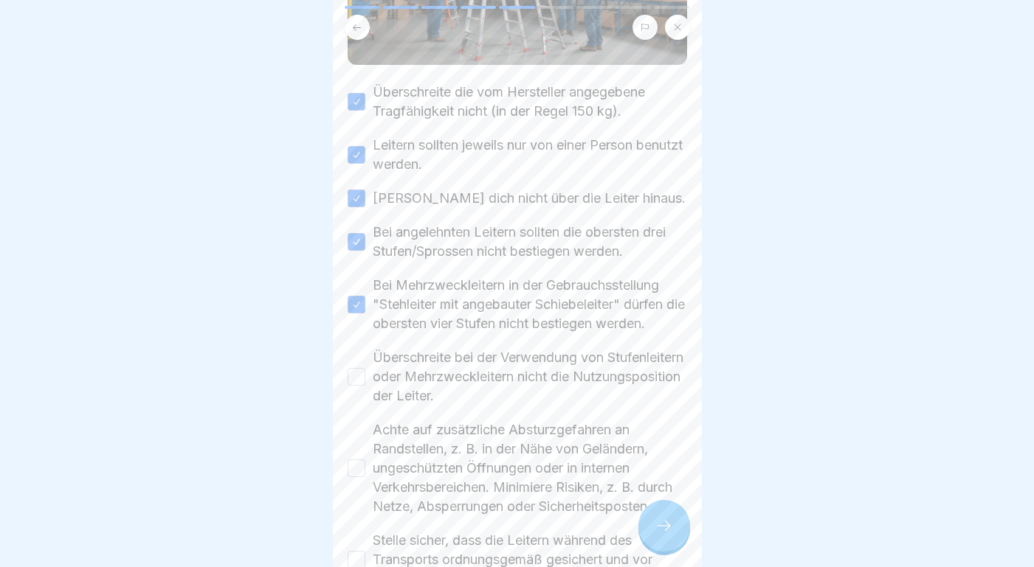
scroll to position [336, 0]
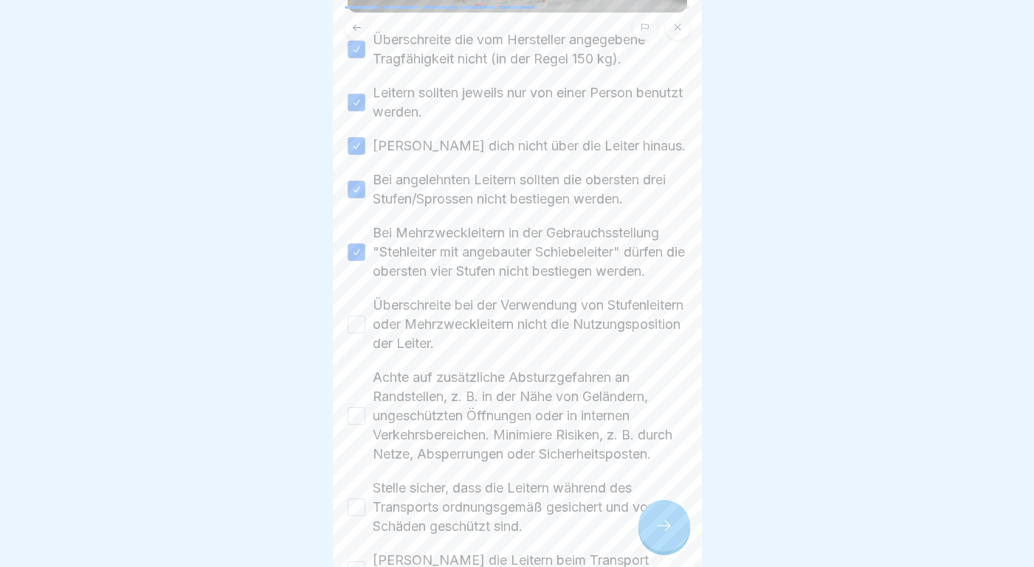
click at [359, 325] on button "Überschreite bei der Verwendung von Stufenleitern oder Mehrzweckleitern nicht d…" at bounding box center [357, 325] width 18 height 18
click at [357, 412] on button "Achte auf zusätzliche Absturzgefahren an Randstellen, z. B. in der Nähe von Gel…" at bounding box center [357, 416] width 18 height 18
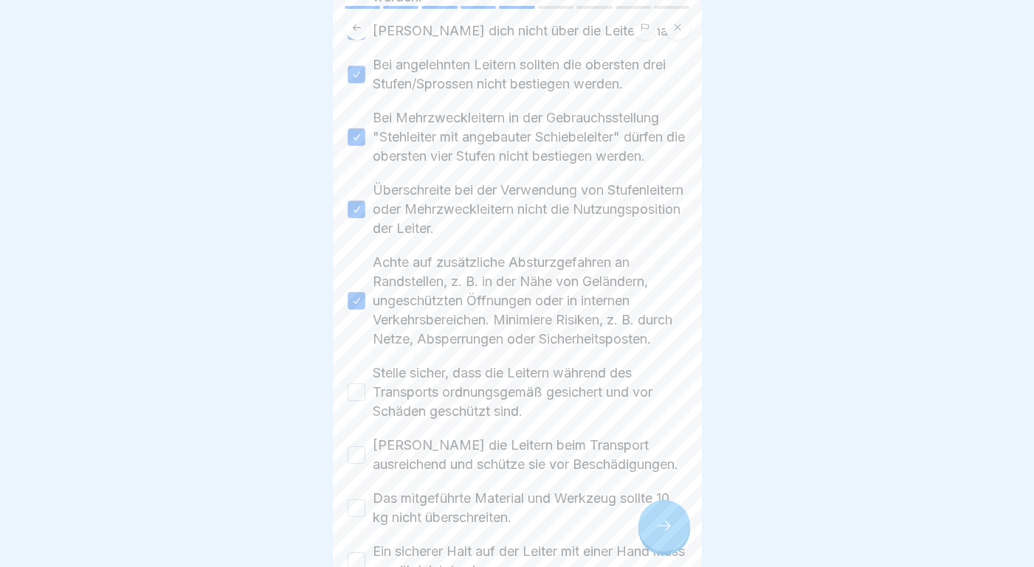
click at [355, 397] on button "Stelle sicher, dass die Leitern während des Transports ordnungsgemäß gesichert …" at bounding box center [357, 393] width 18 height 18
click at [356, 457] on button "[PERSON_NAME] die Leitern beim Transport ausreichend und schütze sie vor Beschä…" at bounding box center [357, 455] width 18 height 18
click at [359, 501] on button "Das mitgeführte Material und Werkzeug sollte 10 kg nicht überschreiten." at bounding box center [357, 509] width 18 height 18
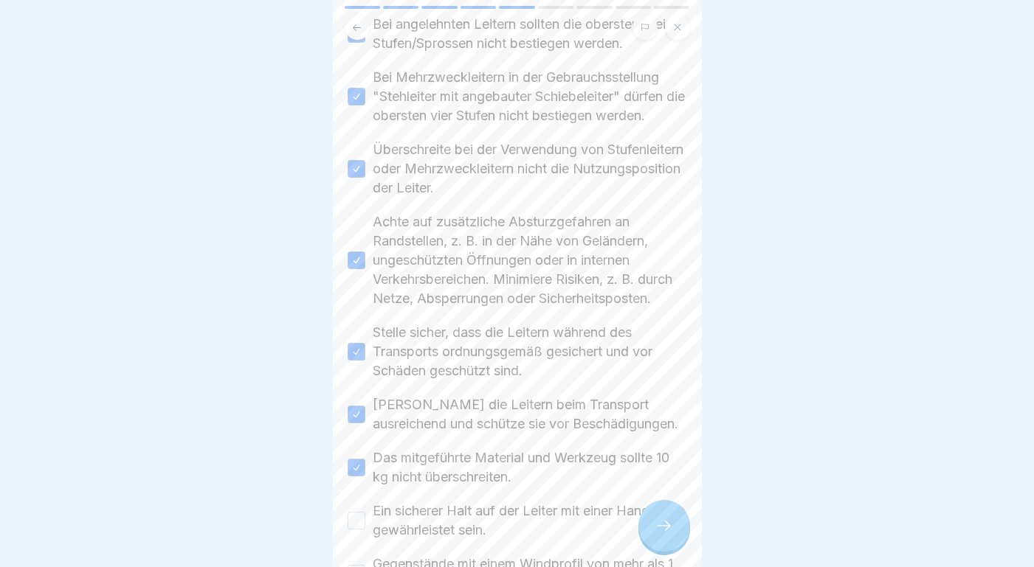
scroll to position [588, 0]
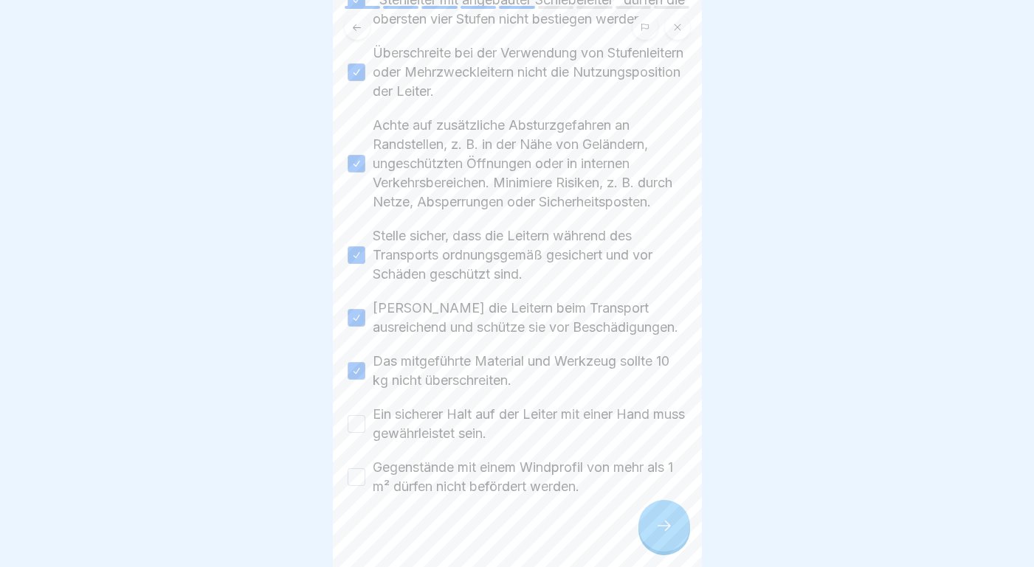
click at [359, 425] on button "Ein sicherer Halt auf der Leiter mit einer Hand muss gewährleistet sein." at bounding box center [357, 424] width 18 height 18
click at [359, 482] on button "Gegenstände mit einem Windprofil von mehr als 1 m² dürfen nicht befördert werde…" at bounding box center [357, 478] width 18 height 18
click at [665, 520] on icon at bounding box center [664, 526] width 18 height 18
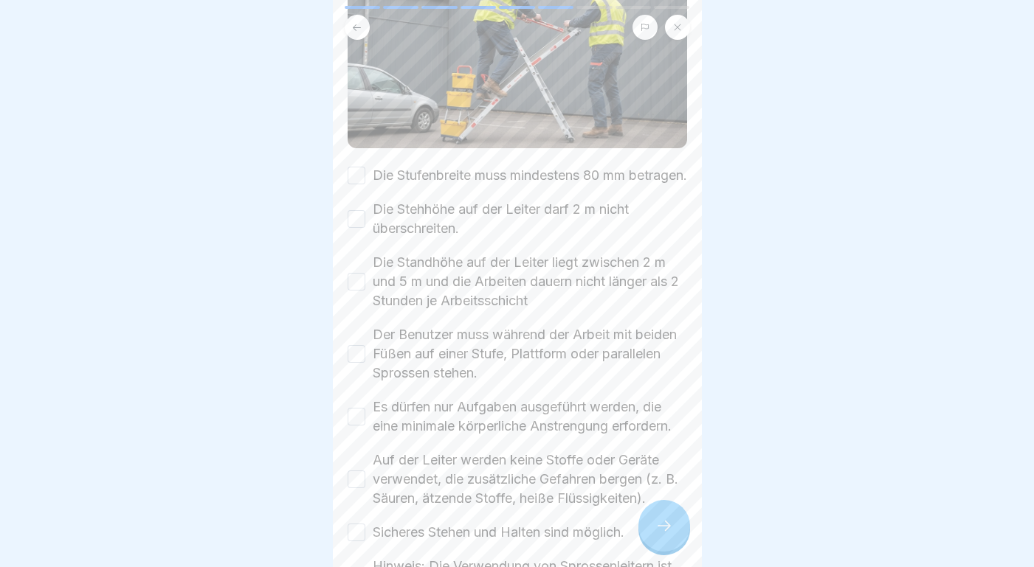
scroll to position [197, 0]
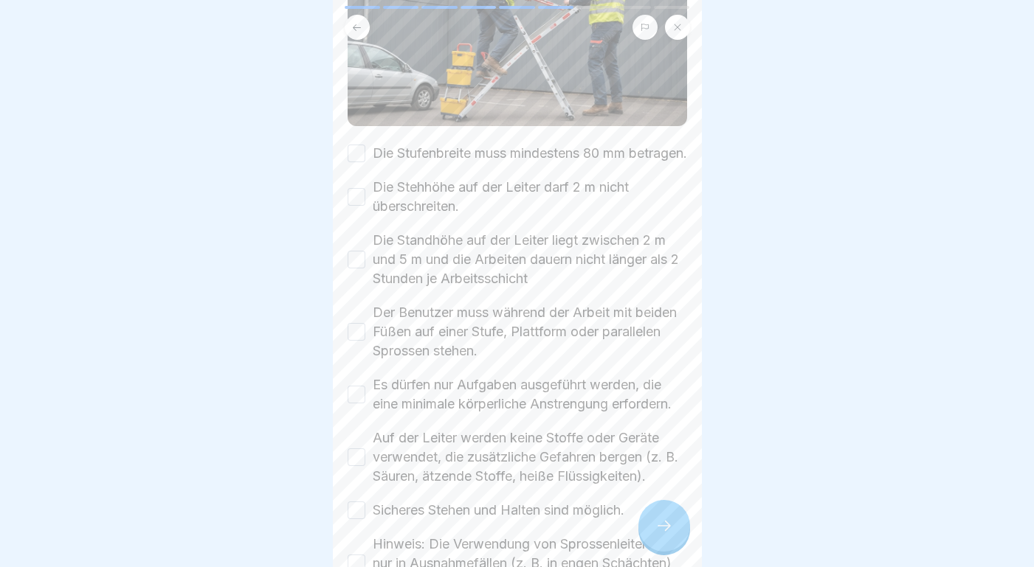
click at [359, 161] on button "Die Stufenbreite muss mindestens 80 mm betragen." at bounding box center [357, 154] width 18 height 18
click at [359, 206] on button "Die Stehhöhe auf der Leiter darf 2 m nicht überschreiten." at bounding box center [357, 197] width 18 height 18
click at [362, 269] on button "Die Standhöhe auf der Leiter liegt zwischen 2 m und 5 m und die Arbeiten dauern…" at bounding box center [357, 260] width 18 height 18
click at [361, 341] on button "Der Benutzer muss während der Arbeit mit beiden Füßen auf einer Stufe, Plattfor…" at bounding box center [357, 332] width 18 height 18
click at [359, 404] on button "Es dürfen nur Aufgaben ausgeführt werden, die eine minimale körperliche Anstren…" at bounding box center [357, 395] width 18 height 18
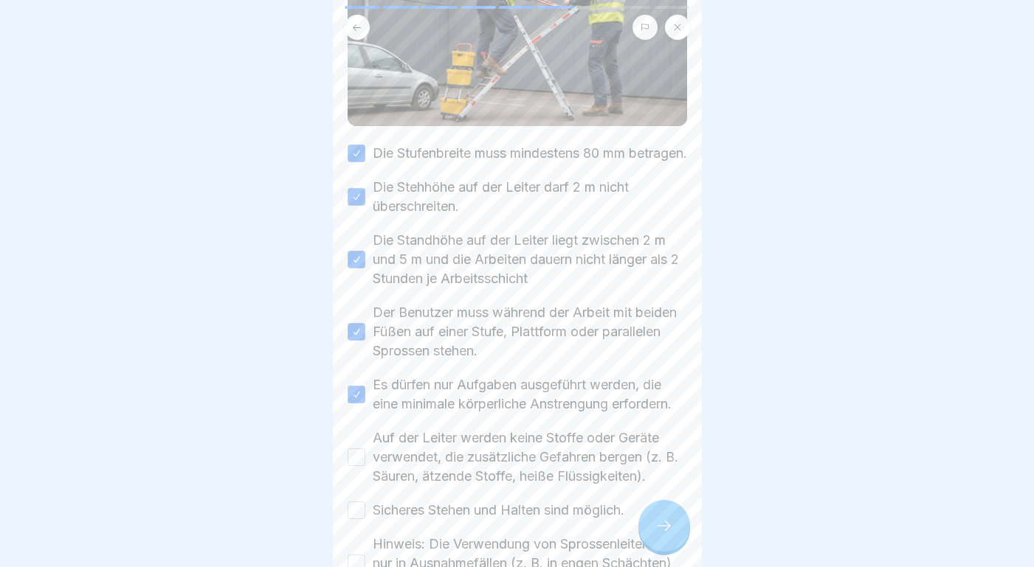
click at [358, 466] on button "Auf der Leiter werden keine Stoffe oder Geräte verwendet, die zusätzliche Gefah…" at bounding box center [357, 458] width 18 height 18
click at [358, 519] on button "Sicheres Stehen und Halten sind möglich." at bounding box center [357, 511] width 18 height 18
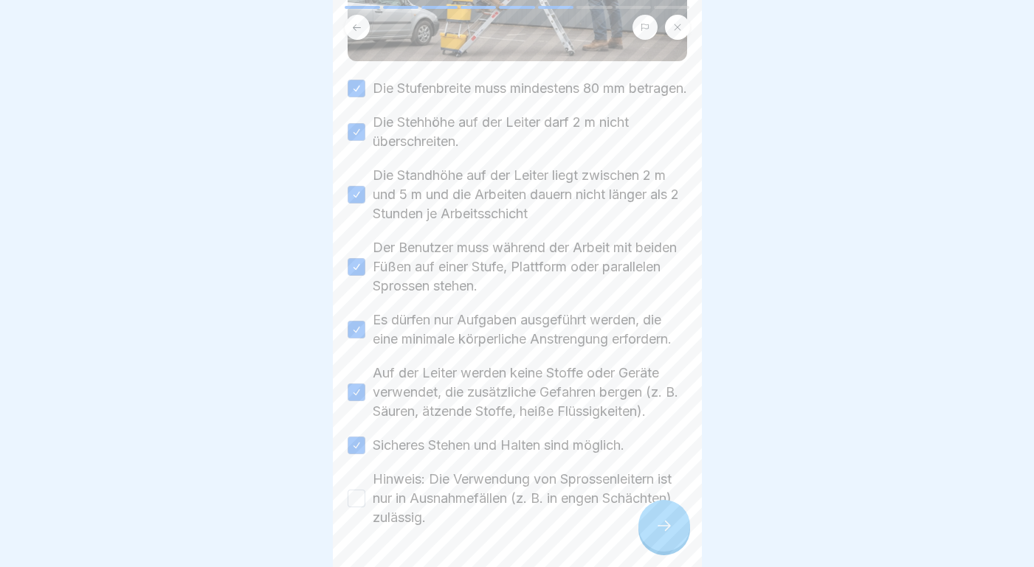
scroll to position [330, 0]
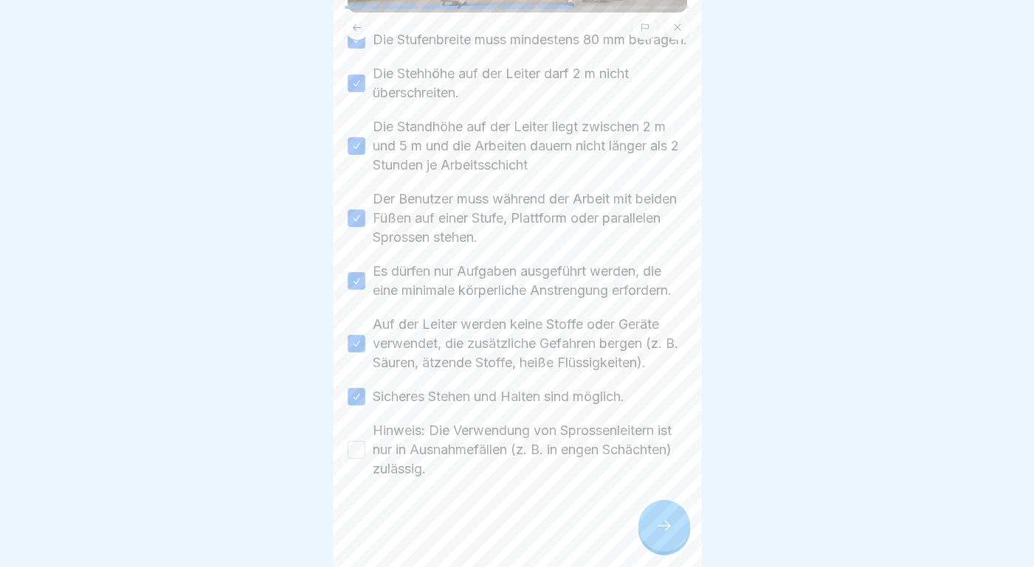
click at [356, 449] on button "Hinweis: Die Verwendung von Sprossenleitern ist nur in Ausnahmefällen (z. B. in…" at bounding box center [357, 450] width 18 height 18
click at [663, 517] on div at bounding box center [664, 526] width 52 height 52
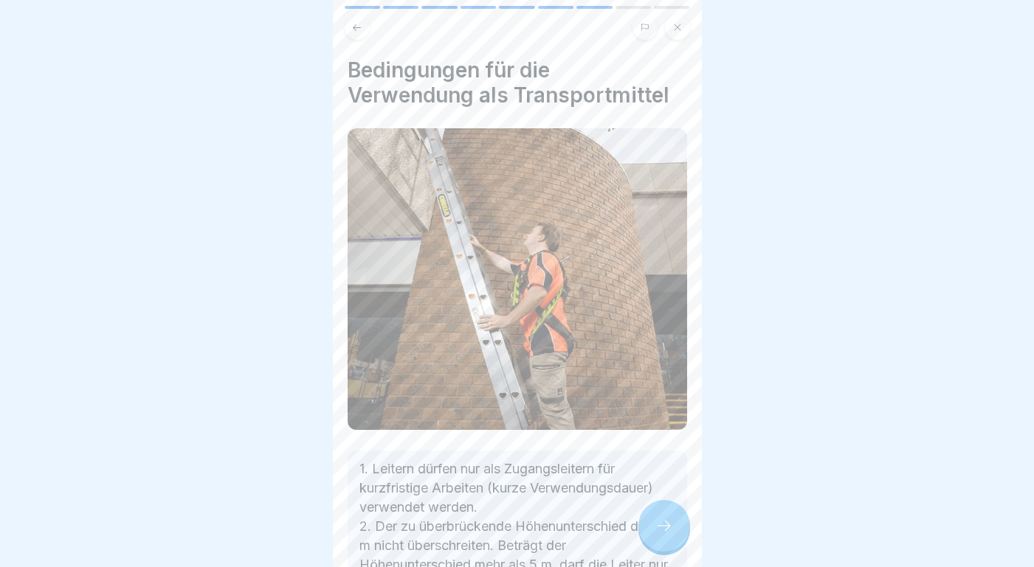
scroll to position [469, 0]
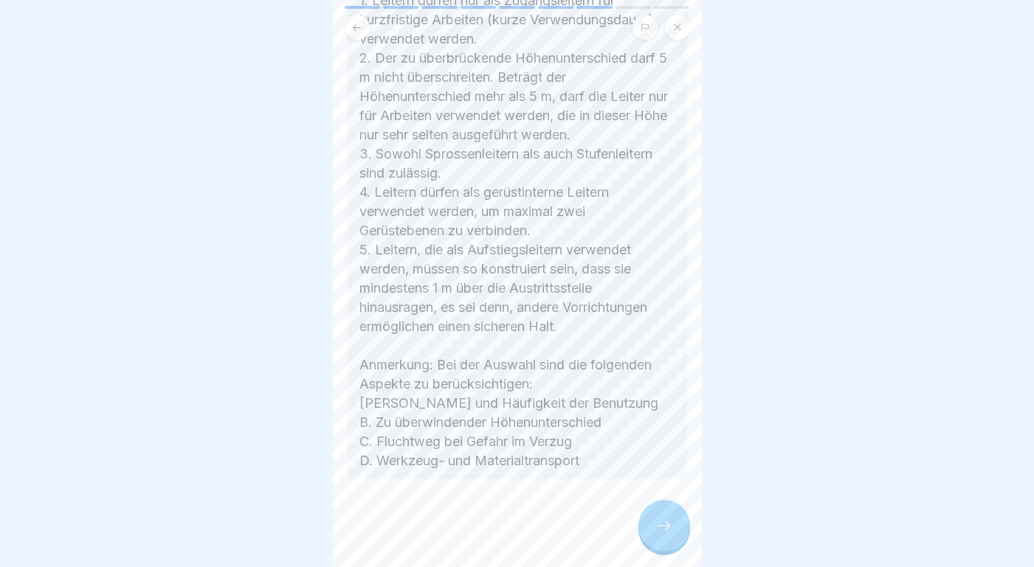
click at [661, 521] on icon at bounding box center [664, 526] width 18 height 18
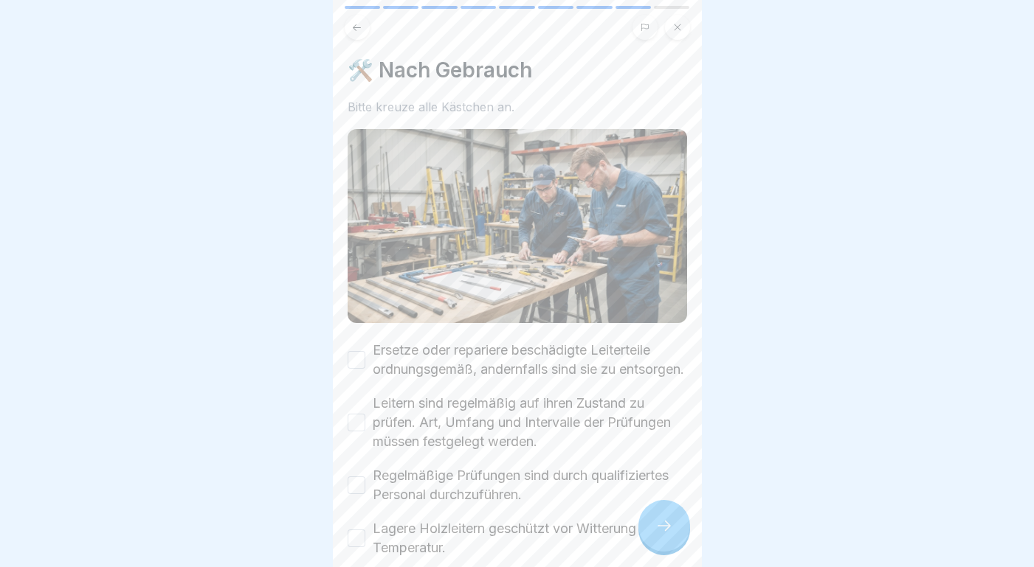
click at [353, 366] on button "Ersetze oder repariere beschädigte Leiterteile ordnungsgemäß, andernfalls sind …" at bounding box center [357, 360] width 18 height 18
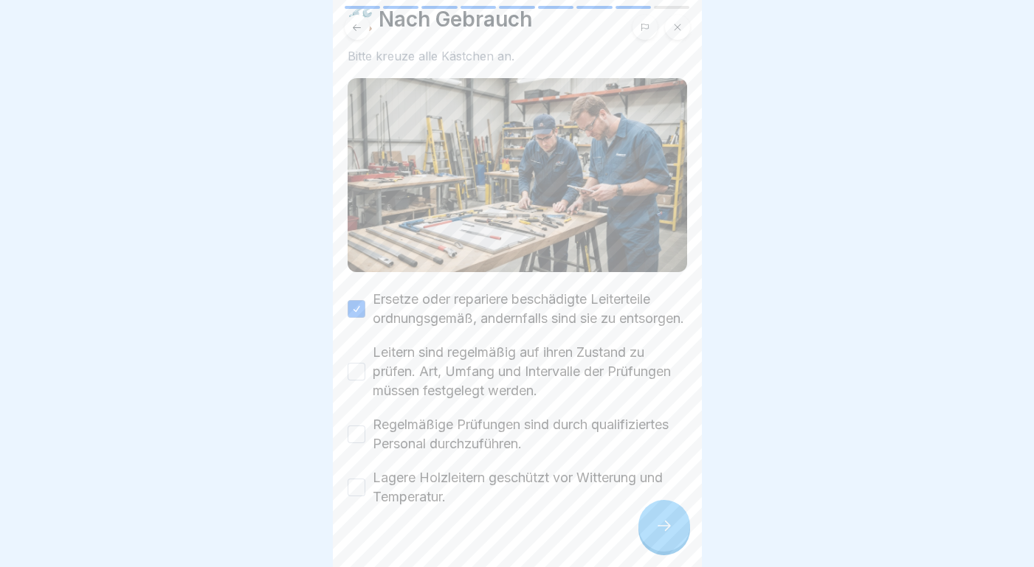
scroll to position [98, 0]
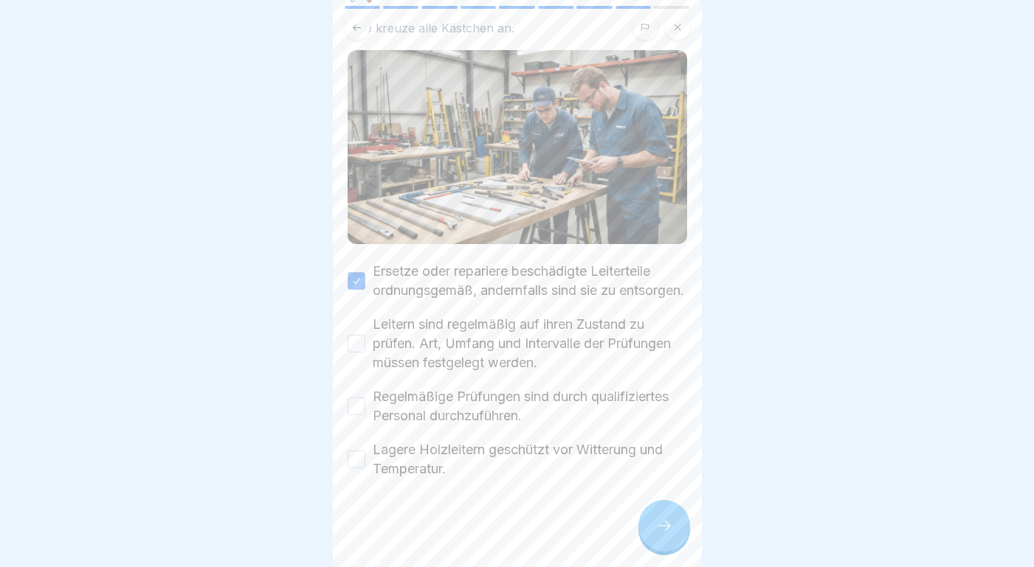
click at [359, 343] on button "Leitern sind regelmäßig auf ihren Zustand zu prüfen. Art, Umfang und Intervalle…" at bounding box center [357, 344] width 18 height 18
click at [359, 407] on button "Regelmäßige Prüfungen sind durch qualifiziertes Personal durchzuführen." at bounding box center [357, 407] width 18 height 18
click at [356, 454] on button "Lagere Holzleitern geschützt vor Witterung und Temperatur." at bounding box center [357, 460] width 18 height 18
click at [655, 515] on div at bounding box center [664, 526] width 52 height 52
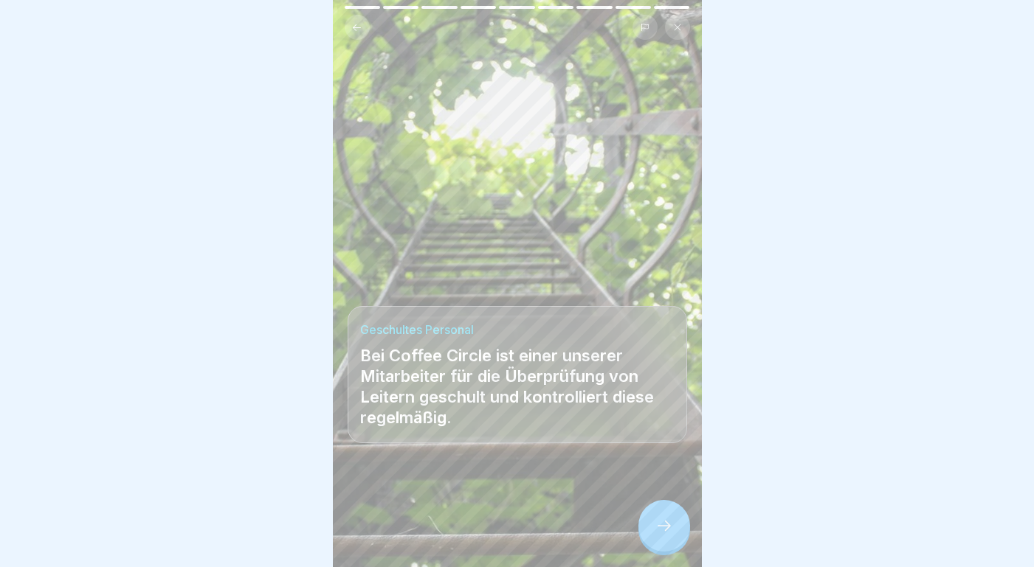
click at [674, 534] on div at bounding box center [664, 526] width 52 height 52
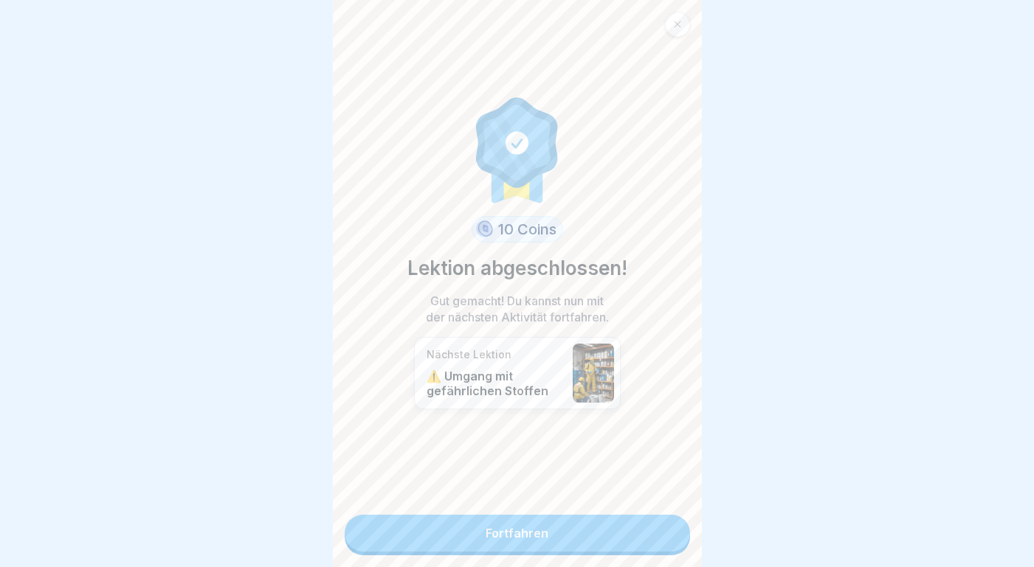
click at [545, 538] on link "Fortfahren" at bounding box center [517, 533] width 345 height 37
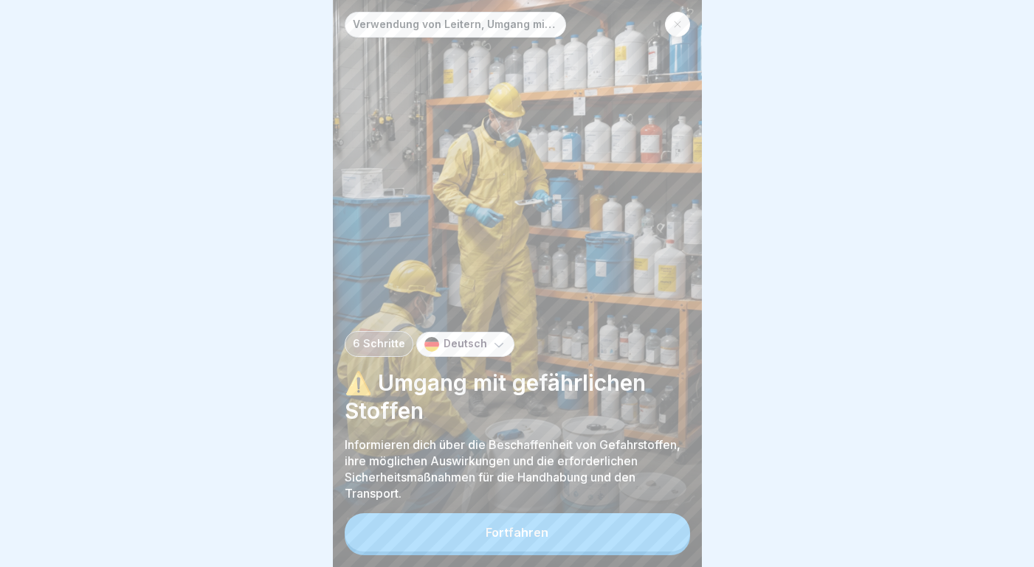
click at [545, 538] on div "Fortfahren" at bounding box center [517, 532] width 63 height 13
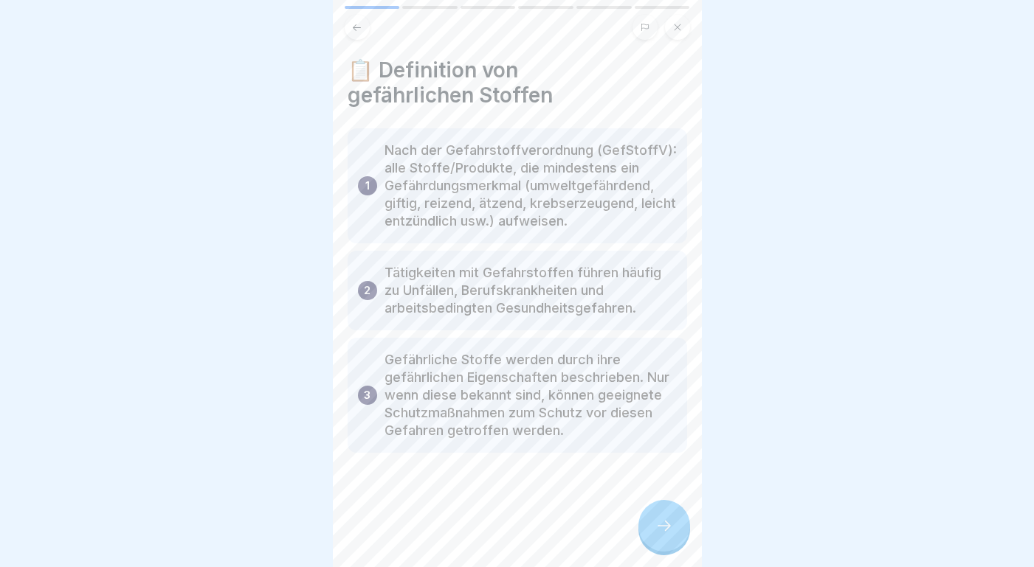
click at [667, 514] on div at bounding box center [664, 526] width 52 height 52
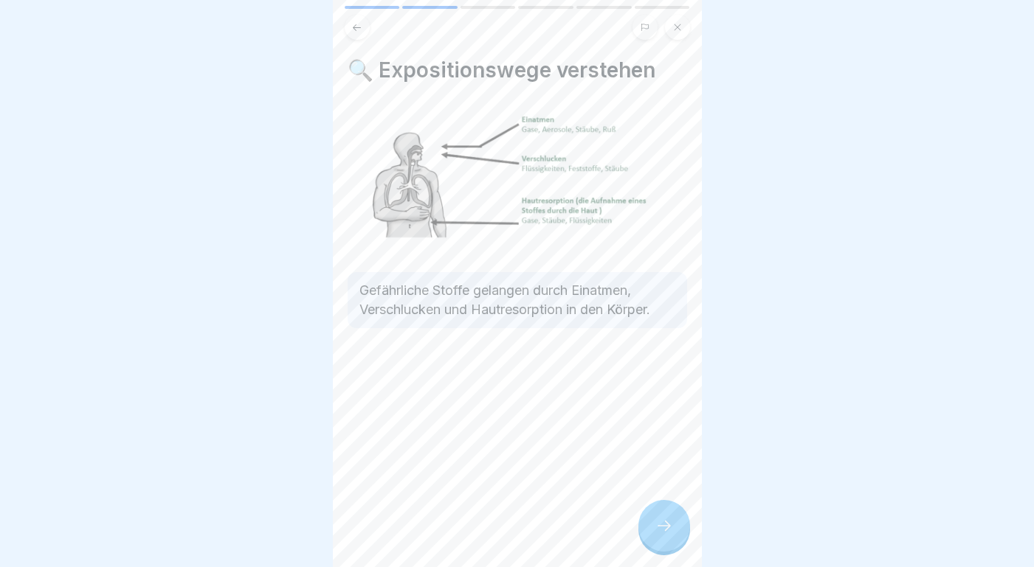
click at [670, 519] on icon at bounding box center [664, 526] width 18 height 18
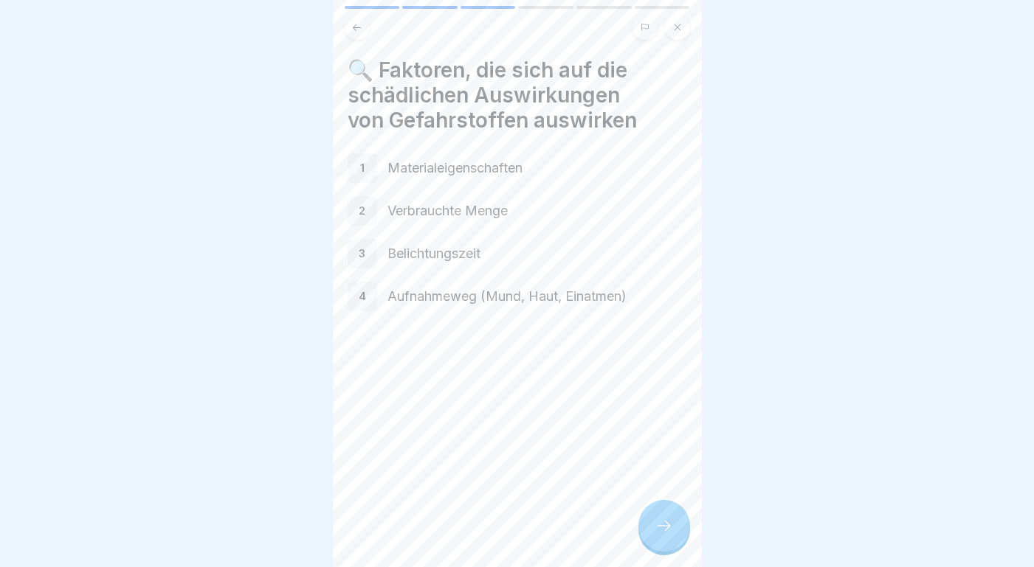
click at [670, 517] on div at bounding box center [664, 526] width 52 height 52
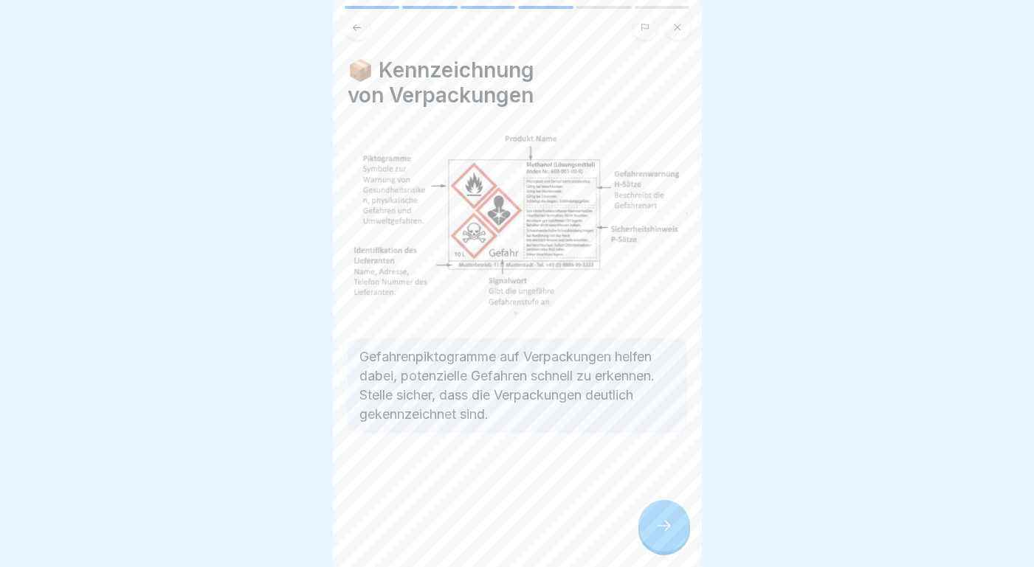
click at [670, 517] on div at bounding box center [664, 526] width 52 height 52
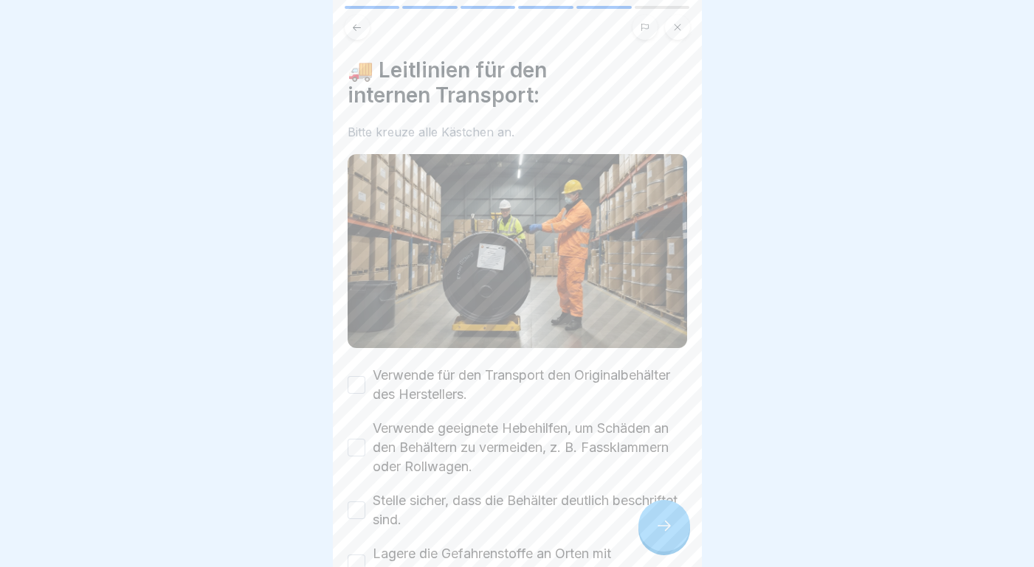
scroll to position [103, 0]
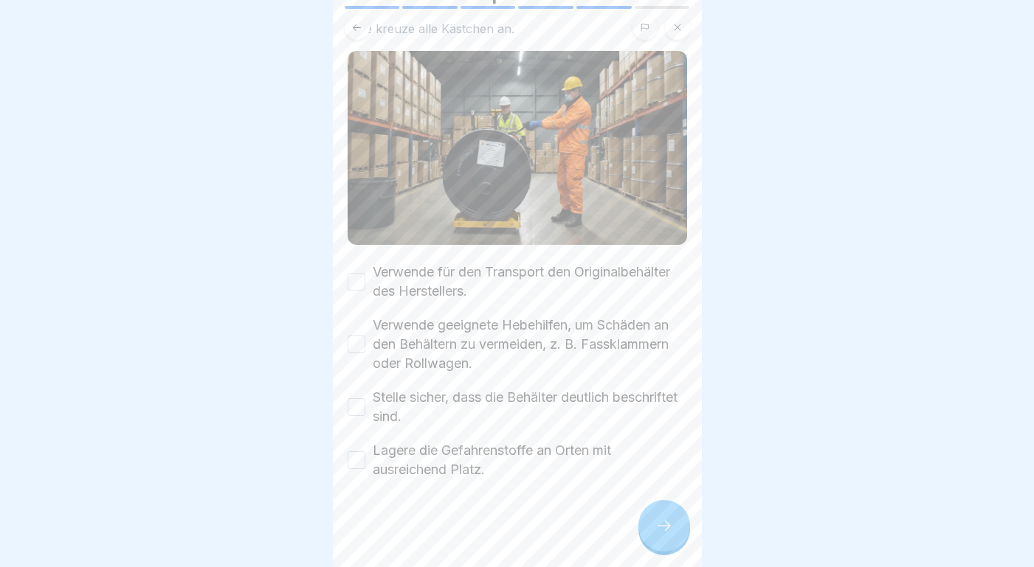
click at [357, 277] on button "Verwende für den Transport den Originalbehälter des Herstellers." at bounding box center [357, 282] width 18 height 18
click at [359, 342] on button "Verwende geeignete Hebehilfen, um Schäden an den Behältern zu vermeiden, z. B. …" at bounding box center [357, 345] width 18 height 18
click at [359, 404] on button "Stelle sicher, dass die Behälter deutlich beschriftet sind." at bounding box center [357, 407] width 18 height 18
click at [359, 458] on button "Lagere die Gefahrenstoffe an Orten mit ausreichend Platz." at bounding box center [357, 461] width 18 height 18
click at [668, 525] on icon at bounding box center [664, 526] width 18 height 18
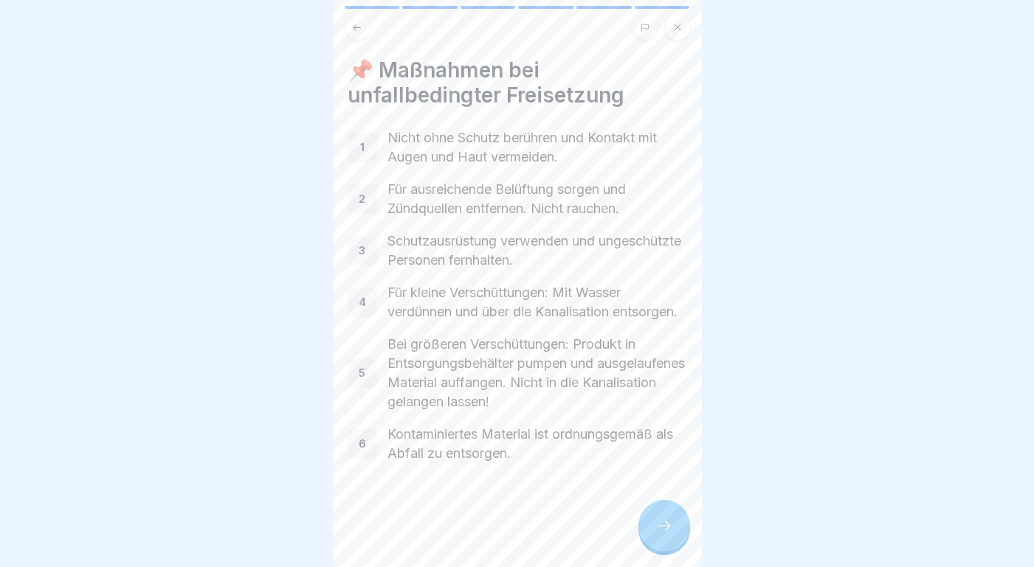
click at [661, 530] on icon at bounding box center [664, 526] width 18 height 18
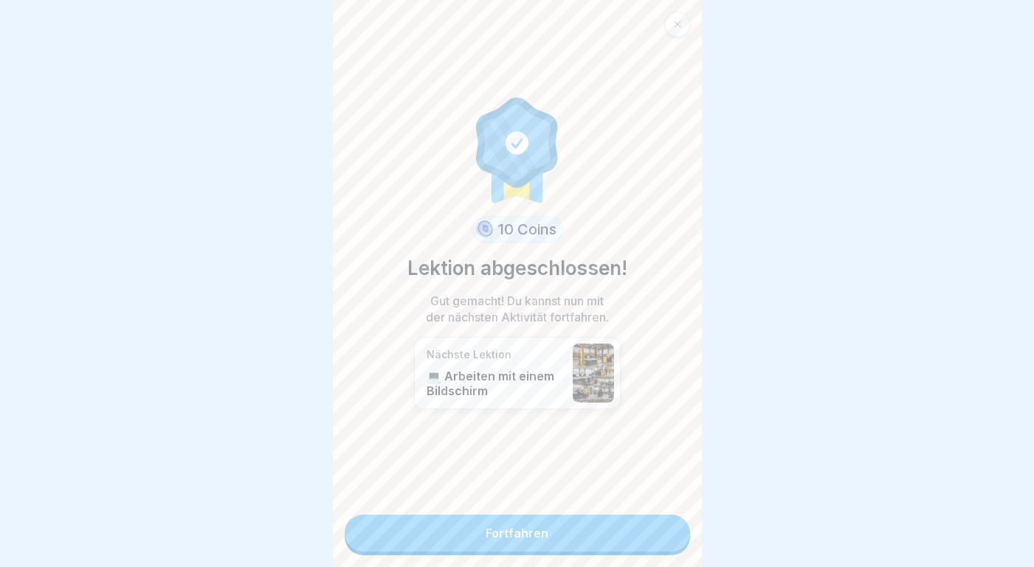
click at [606, 533] on link "Fortfahren" at bounding box center [517, 533] width 345 height 37
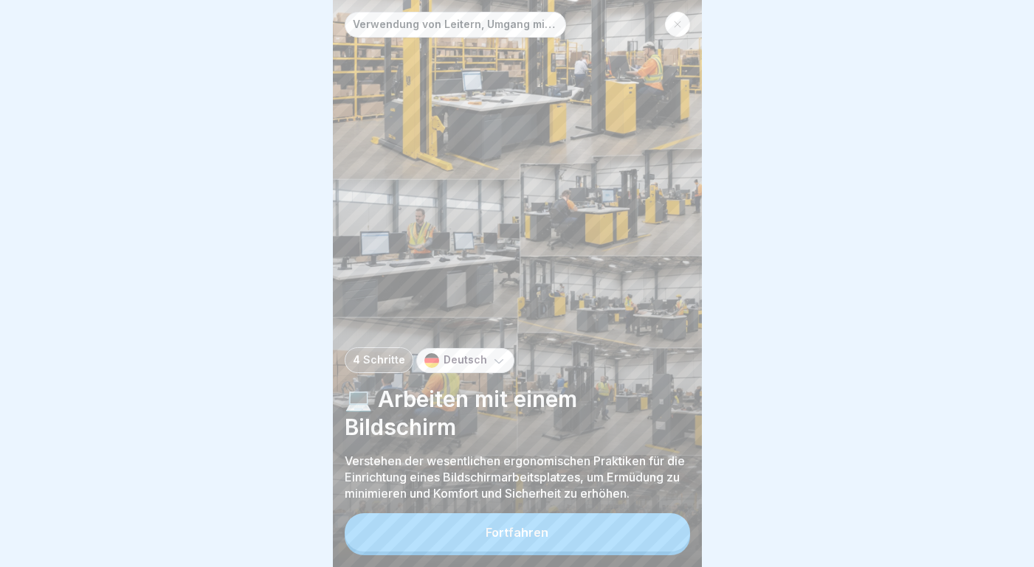
click at [552, 535] on button "Fortfahren" at bounding box center [517, 533] width 345 height 38
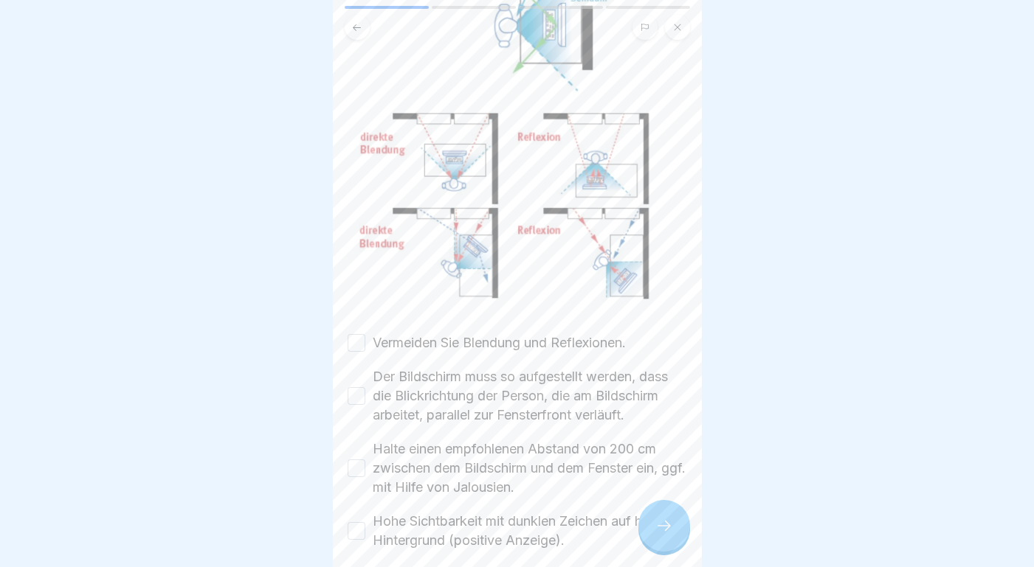
scroll to position [491, 0]
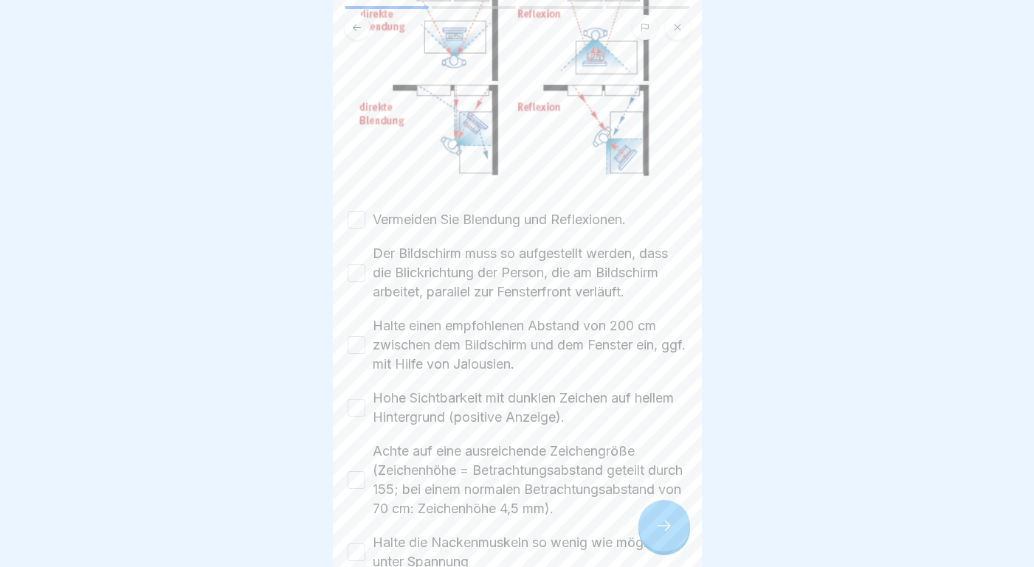
click at [357, 208] on div "🖥️ Schlüsselfaktoren für Bildschirmarbeitsplätze Bildschirmarbeitsplätze sollte…" at bounding box center [517, 196] width 339 height 1261
click at [356, 218] on button "Vermeiden Sie Blendung und Reflexionen." at bounding box center [357, 220] width 18 height 18
click at [359, 276] on button "Der Bildschirm muss so aufgestellt werden, dass die Blickrichtung der Person, d…" at bounding box center [357, 273] width 18 height 18
click at [356, 348] on button "Halte einen empfohlenen Abstand von 200 cm zwischen dem Bildschirm und dem Fens…" at bounding box center [357, 345] width 18 height 18
click at [359, 415] on button "Hohe Sichtbarkeit mit dunklen Zeichen auf hellem Hintergrund (positive Anzeige)." at bounding box center [357, 408] width 18 height 18
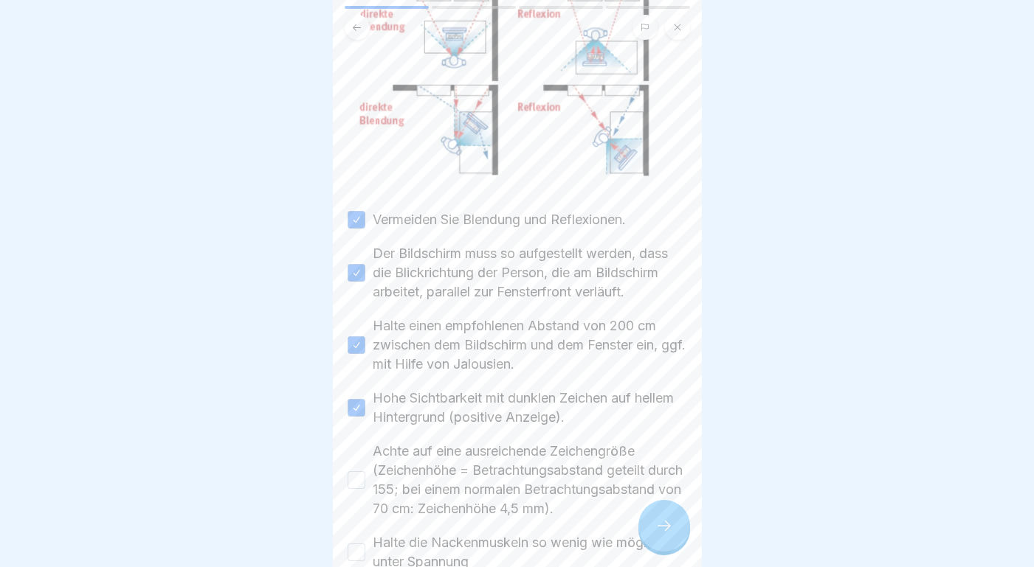
click at [359, 489] on button "Achte auf eine ausreichende Zeichengröße (Zeichenhöhe = Betrachtungsabstand get…" at bounding box center [357, 481] width 18 height 18
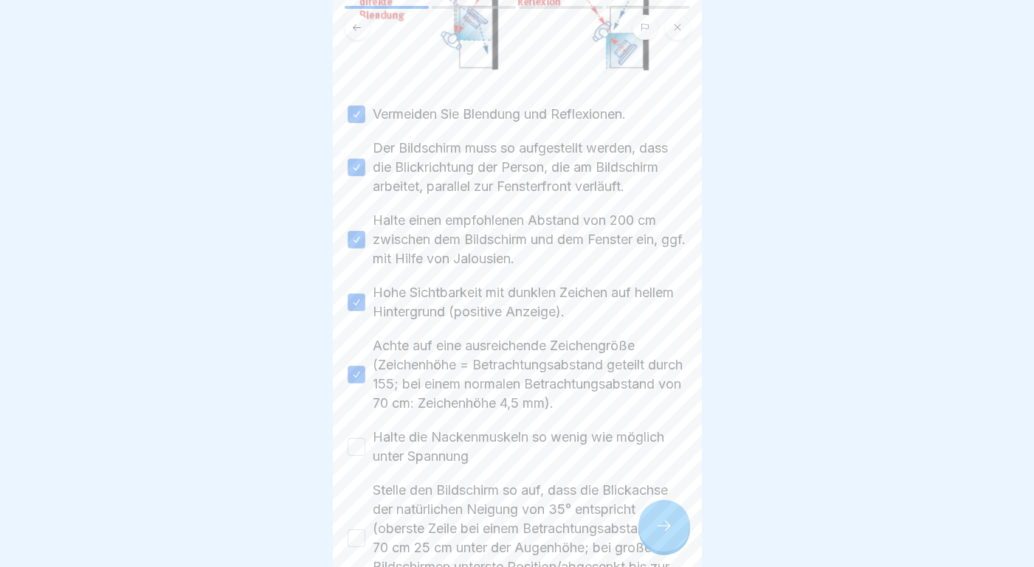
scroll to position [653, 0]
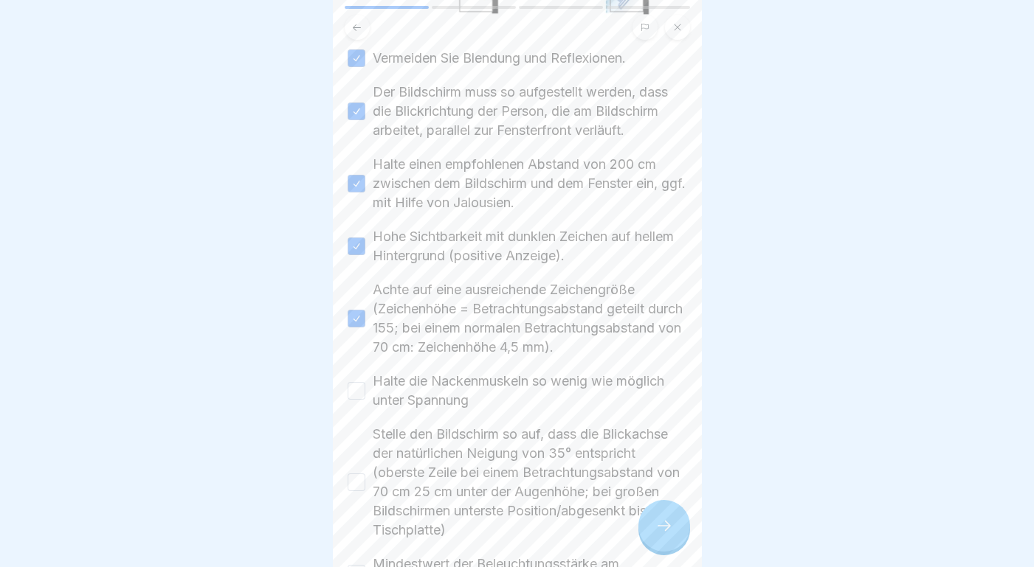
click at [358, 400] on button "Halte die Nackenmuskeln so wenig wie möglich unter Spannung" at bounding box center [357, 391] width 18 height 18
click at [356, 491] on button "Stelle den Bildschirm so auf, dass die Blickachse der natürlichen Neigung von 3…" at bounding box center [357, 483] width 18 height 18
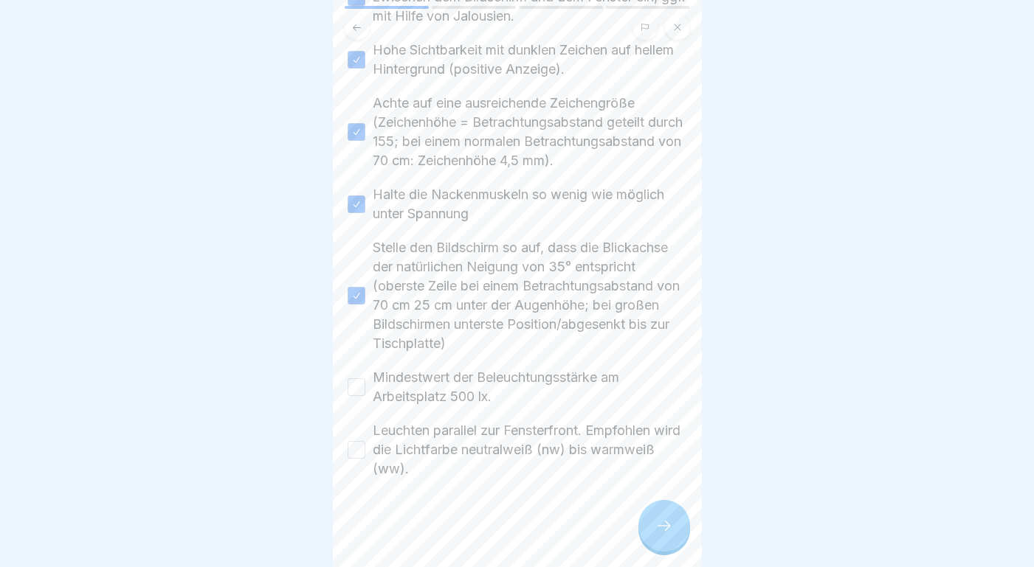
click at [358, 384] on button "Mindestwert der Beleuchtungsstärke am Arbeitsplatz 500 lx." at bounding box center [357, 388] width 18 height 18
click at [353, 449] on button "Leuchten parallel zur Fensterfront. Empfohlen wird die Lichtfarbe neutralweiß (…" at bounding box center [357, 450] width 18 height 18
click at [656, 529] on icon at bounding box center [664, 526] width 18 height 18
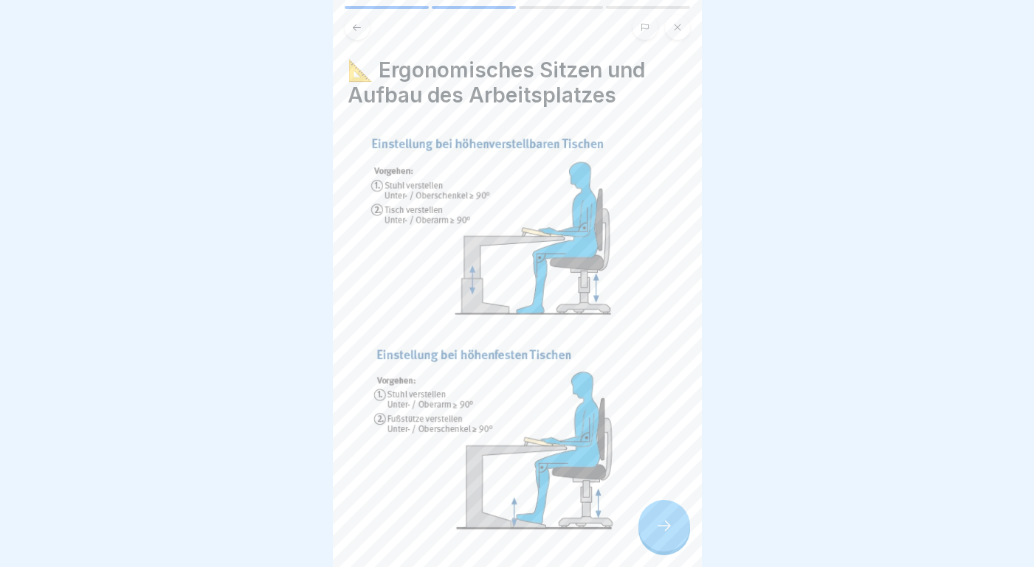
click at [660, 533] on icon at bounding box center [664, 526] width 18 height 18
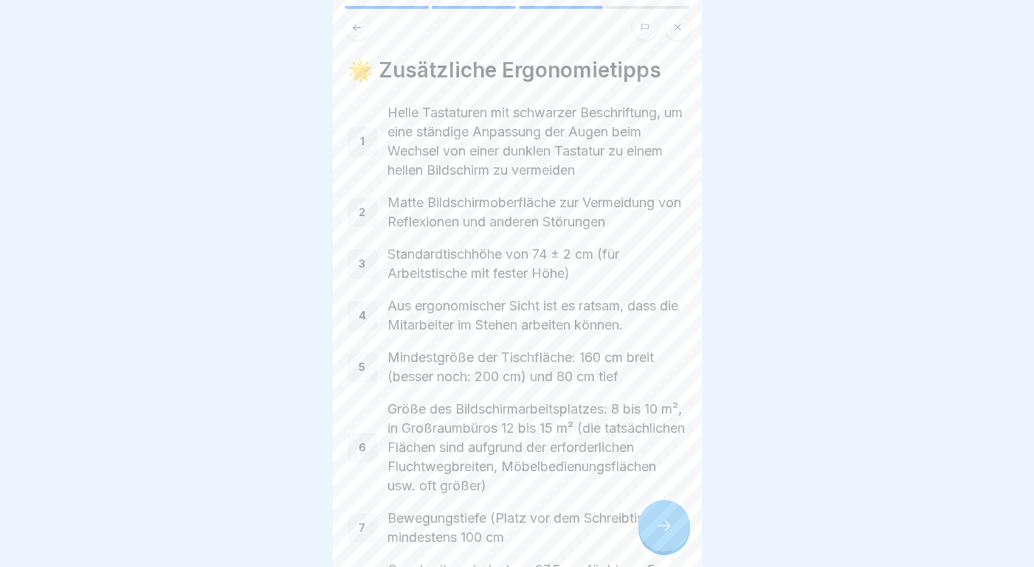
click at [667, 536] on div at bounding box center [664, 526] width 52 height 52
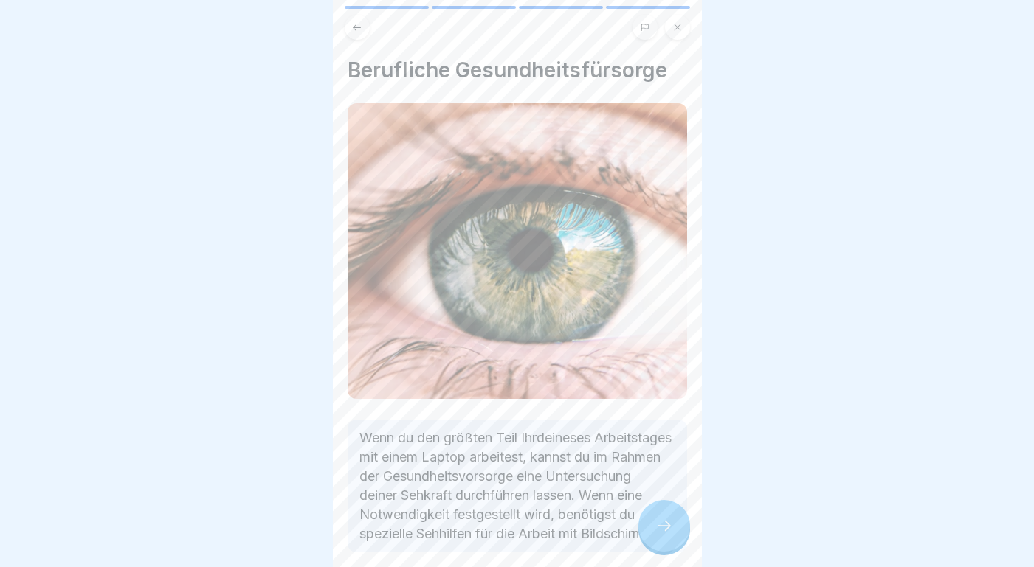
click at [669, 523] on icon at bounding box center [664, 526] width 18 height 18
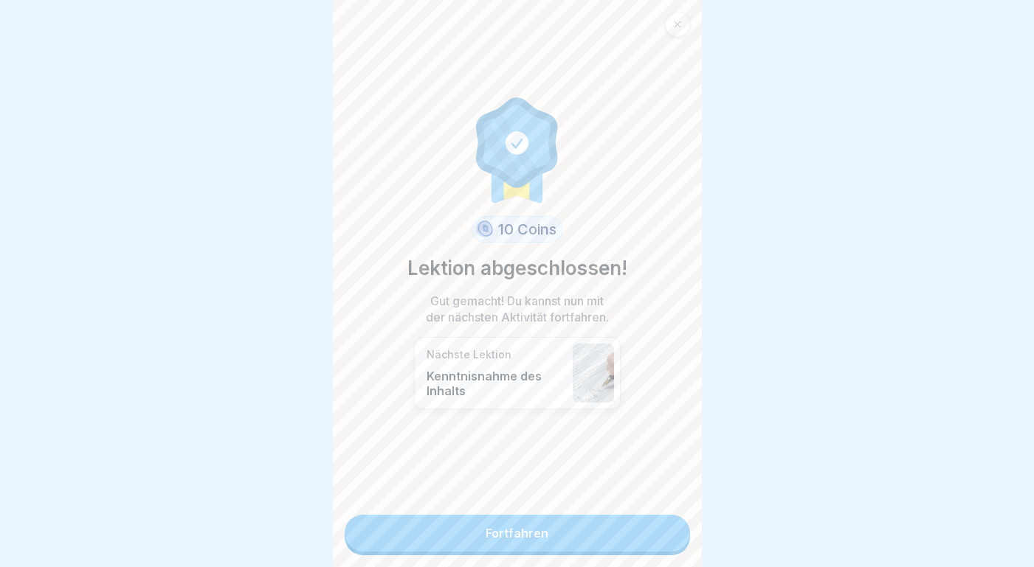
click at [607, 534] on link "Fortfahren" at bounding box center [517, 533] width 345 height 37
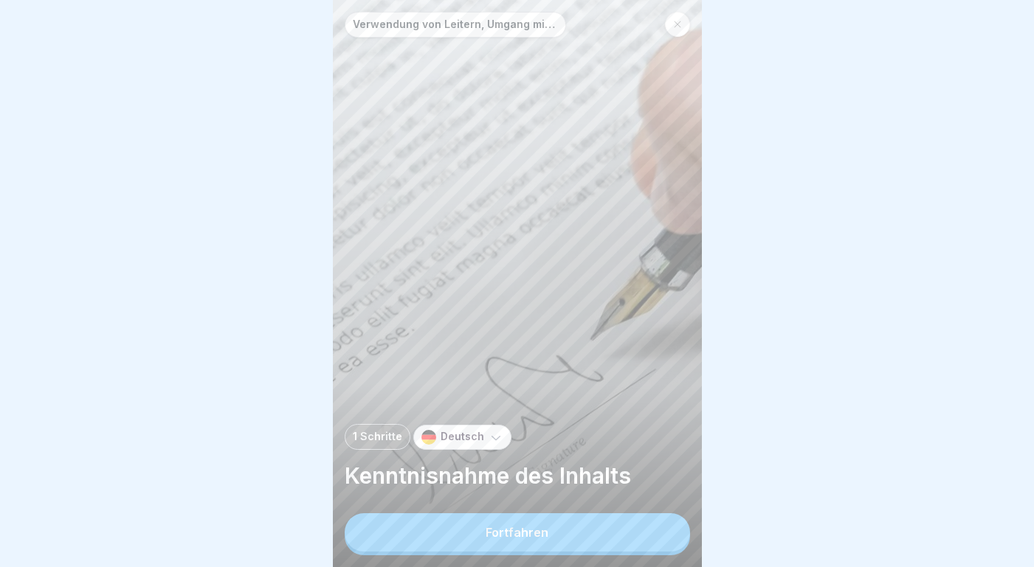
click at [583, 535] on button "Fortfahren" at bounding box center [517, 533] width 345 height 38
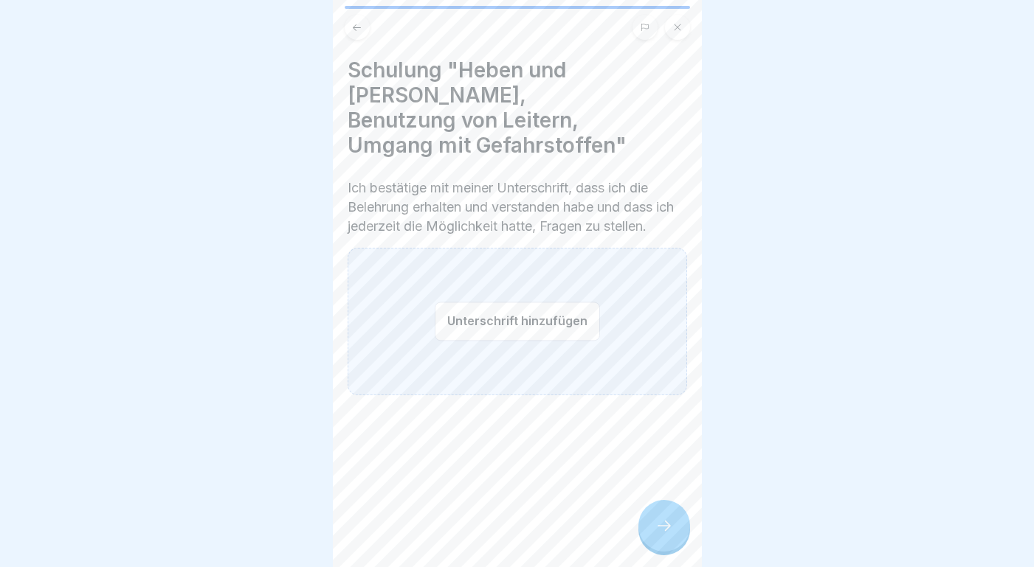
click at [478, 302] on button "Unterschrift hinzufügen" at bounding box center [517, 321] width 165 height 39
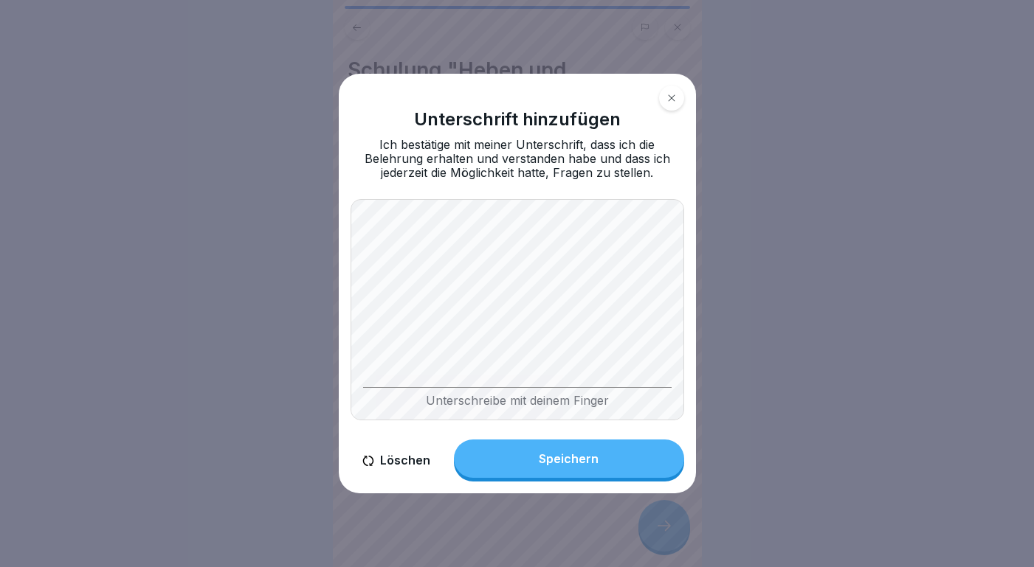
click at [601, 452] on button "Speichern" at bounding box center [569, 459] width 230 height 38
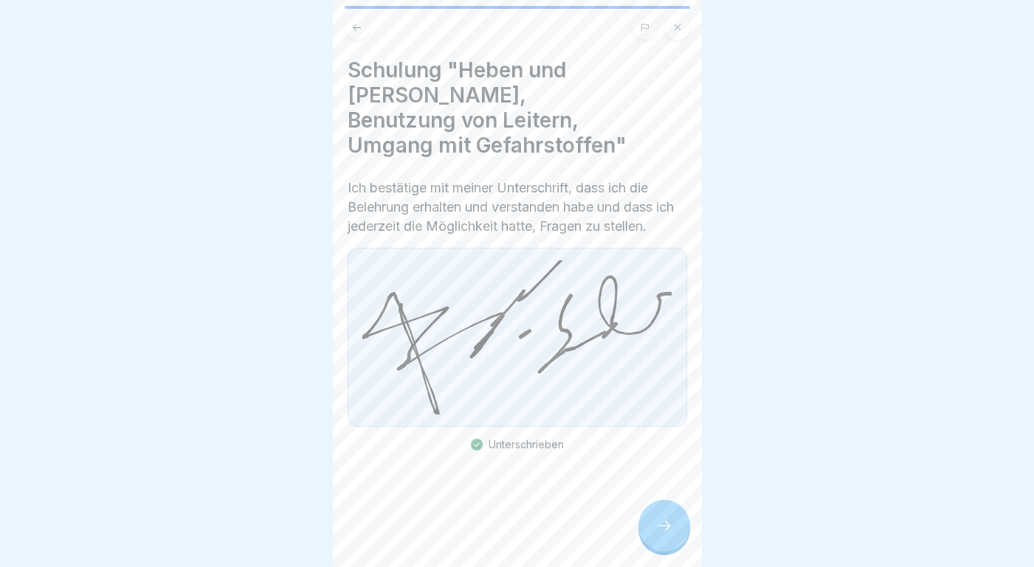
click at [669, 517] on div at bounding box center [664, 526] width 52 height 52
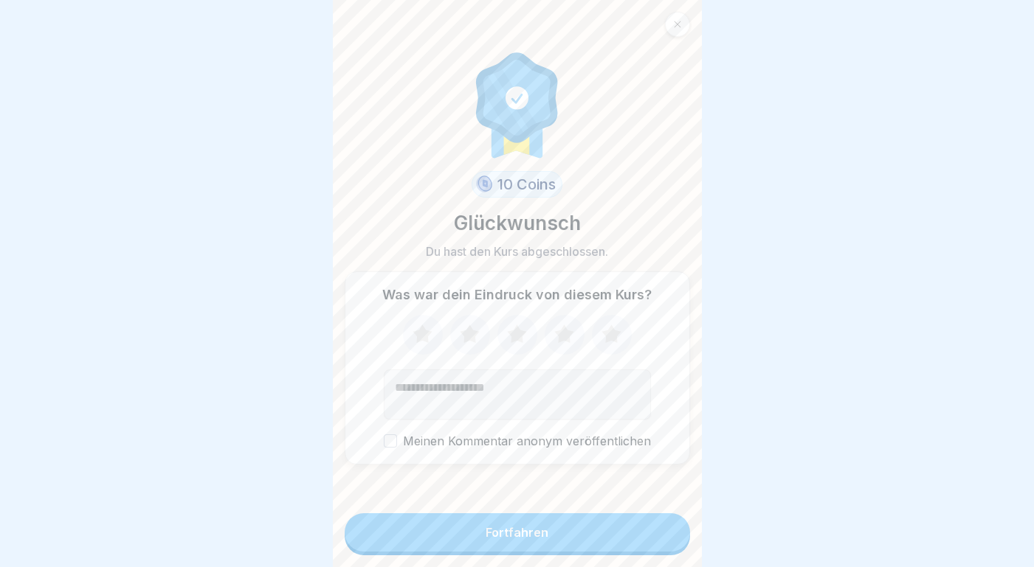
click at [606, 539] on button "Fortfahren" at bounding box center [517, 533] width 345 height 38
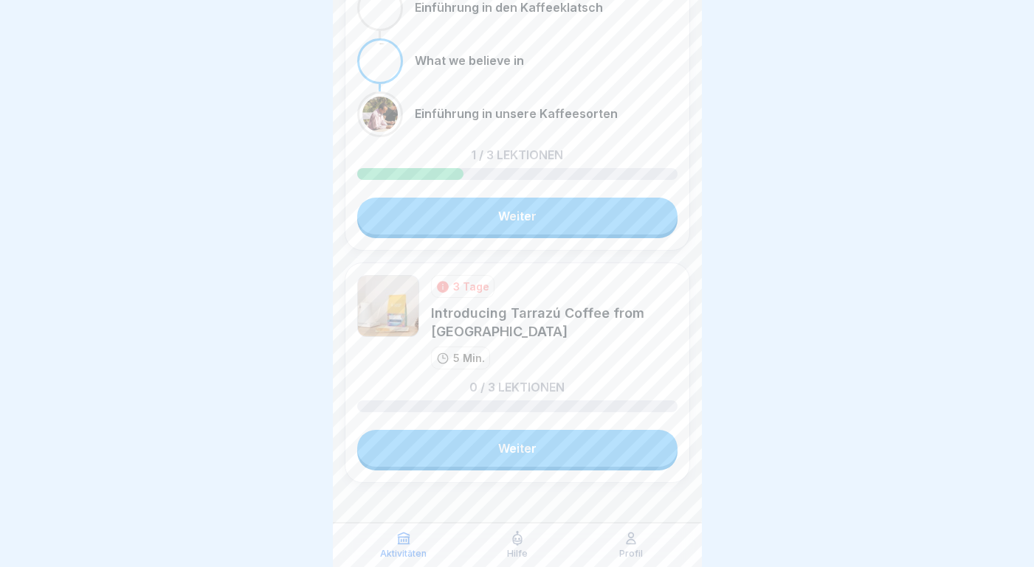
scroll to position [162, 0]
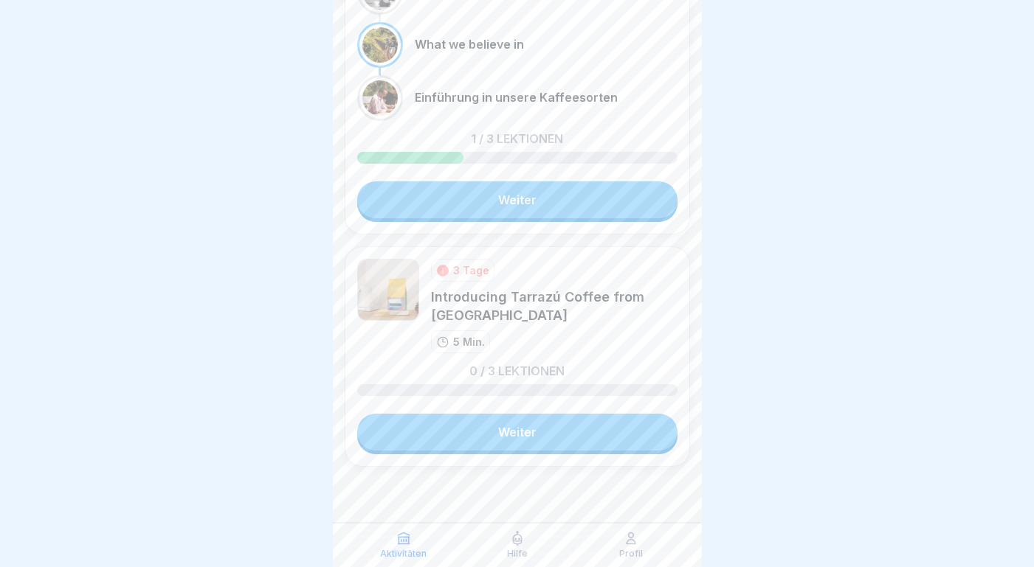
click at [523, 211] on link "Weiter" at bounding box center [517, 200] width 320 height 37
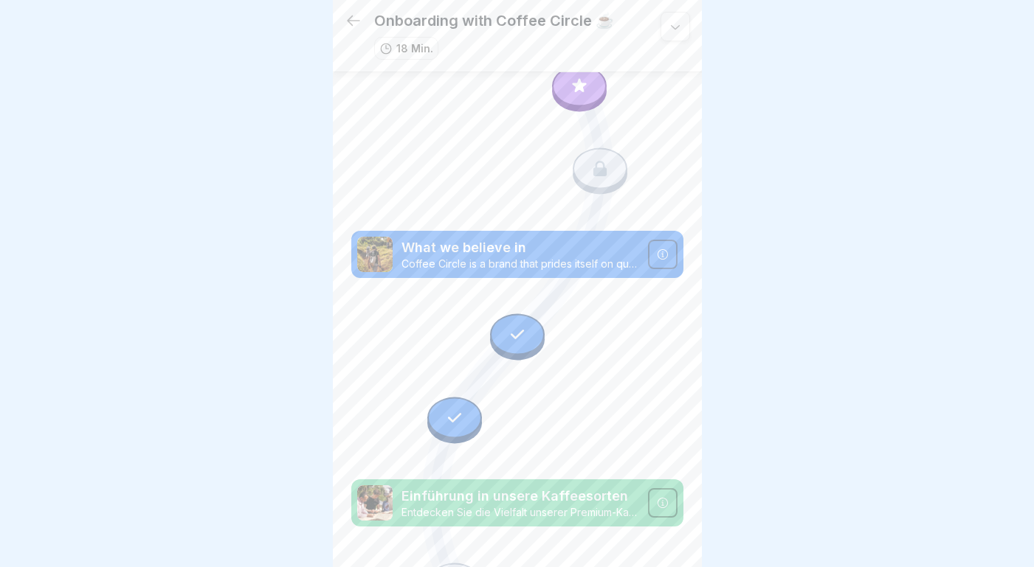
scroll to position [238, 0]
